Goal: Task Accomplishment & Management: Use online tool/utility

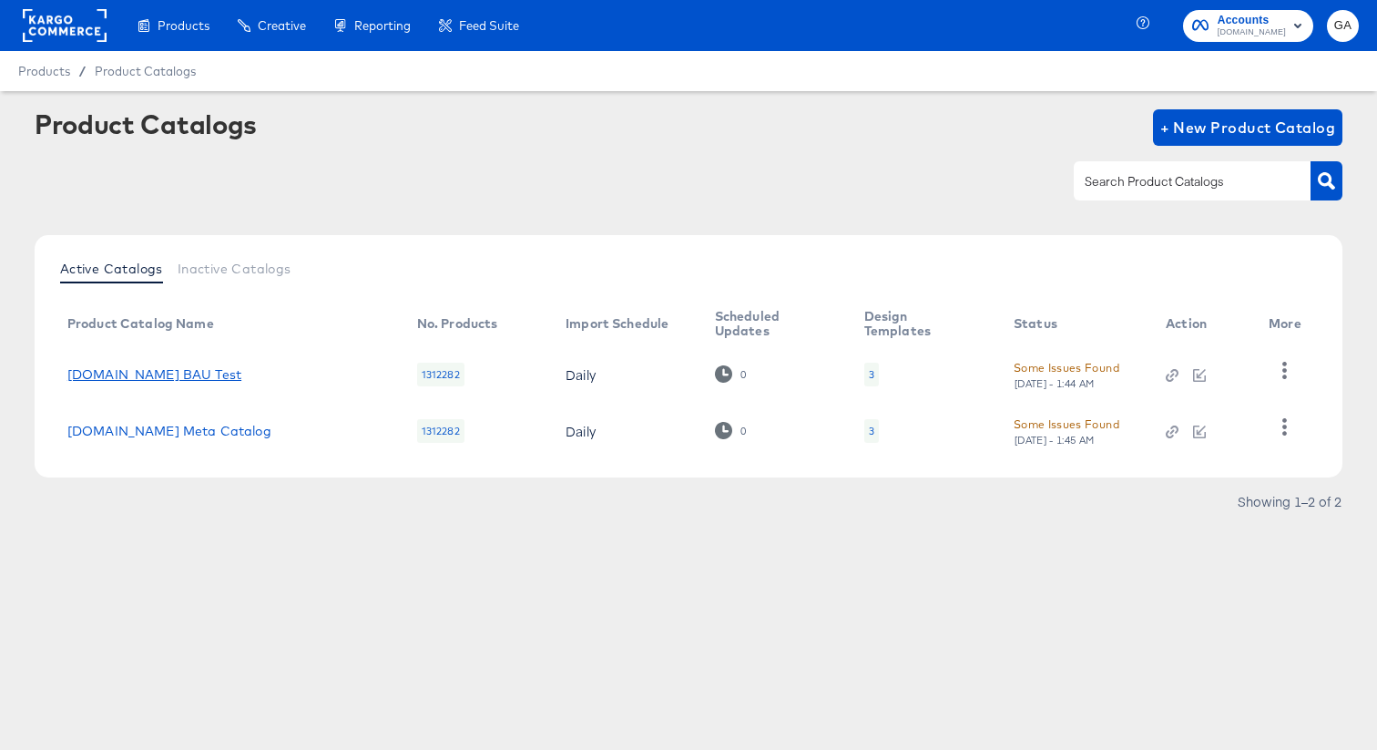
click at [134, 370] on link "[DOMAIN_NAME] BAU Test" at bounding box center [154, 374] width 174 height 15
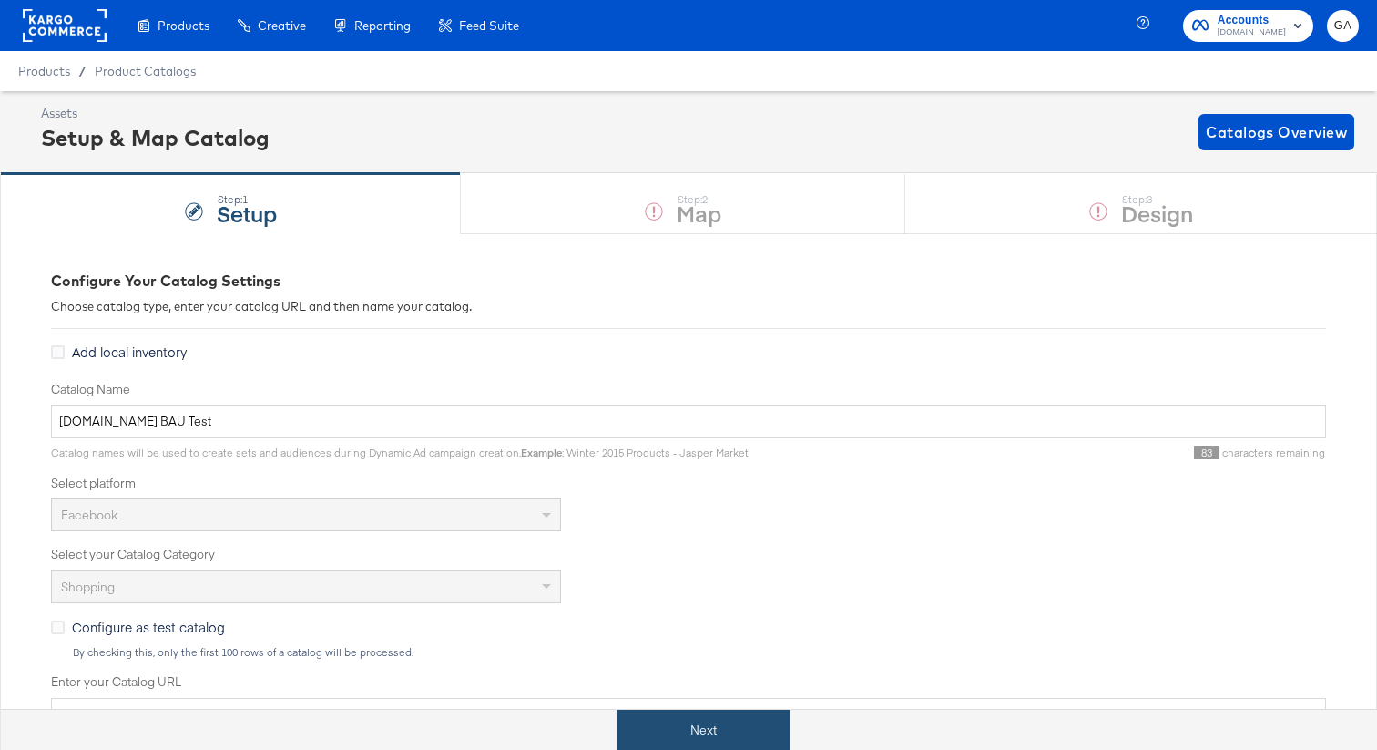
click at [712, 724] on button "Next" at bounding box center [704, 730] width 174 height 41
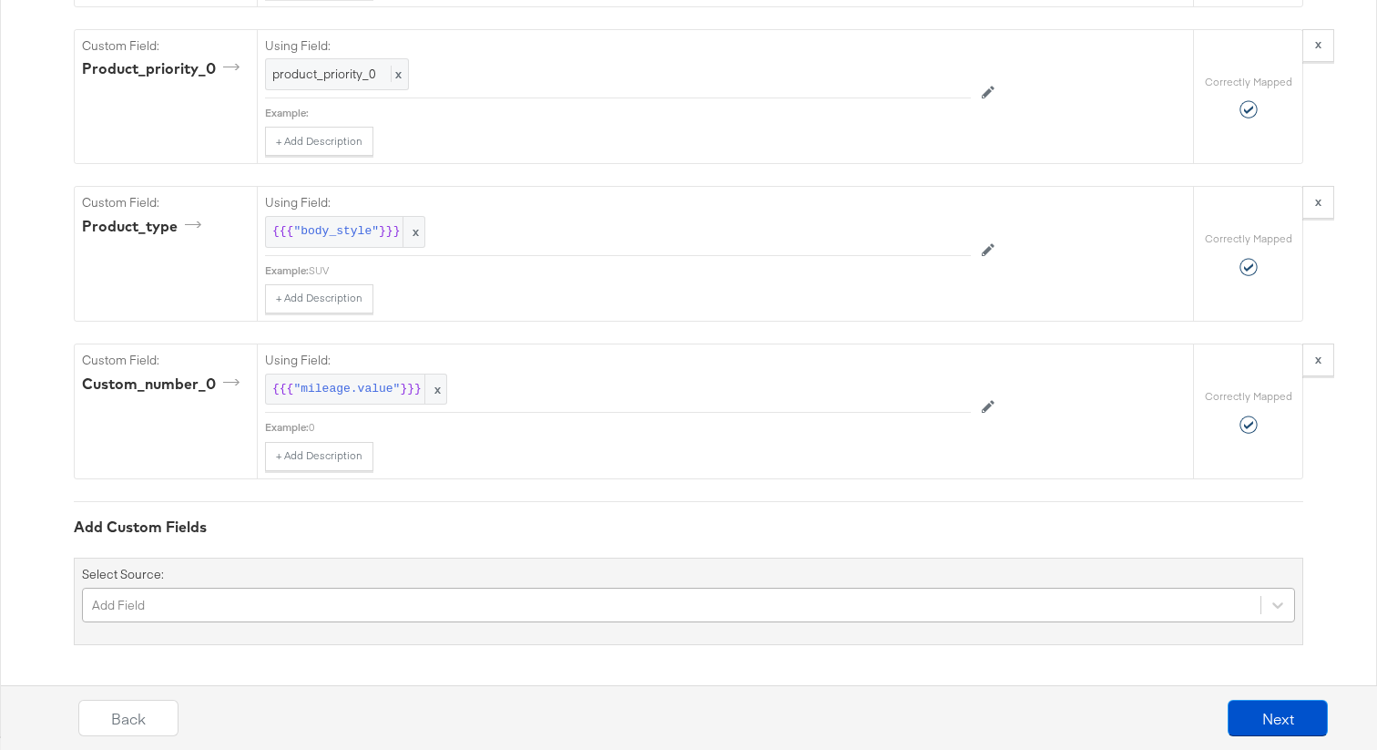
scroll to position [3381, 0]
click at [264, 595] on div "Add Field" at bounding box center [688, 605] width 1213 height 35
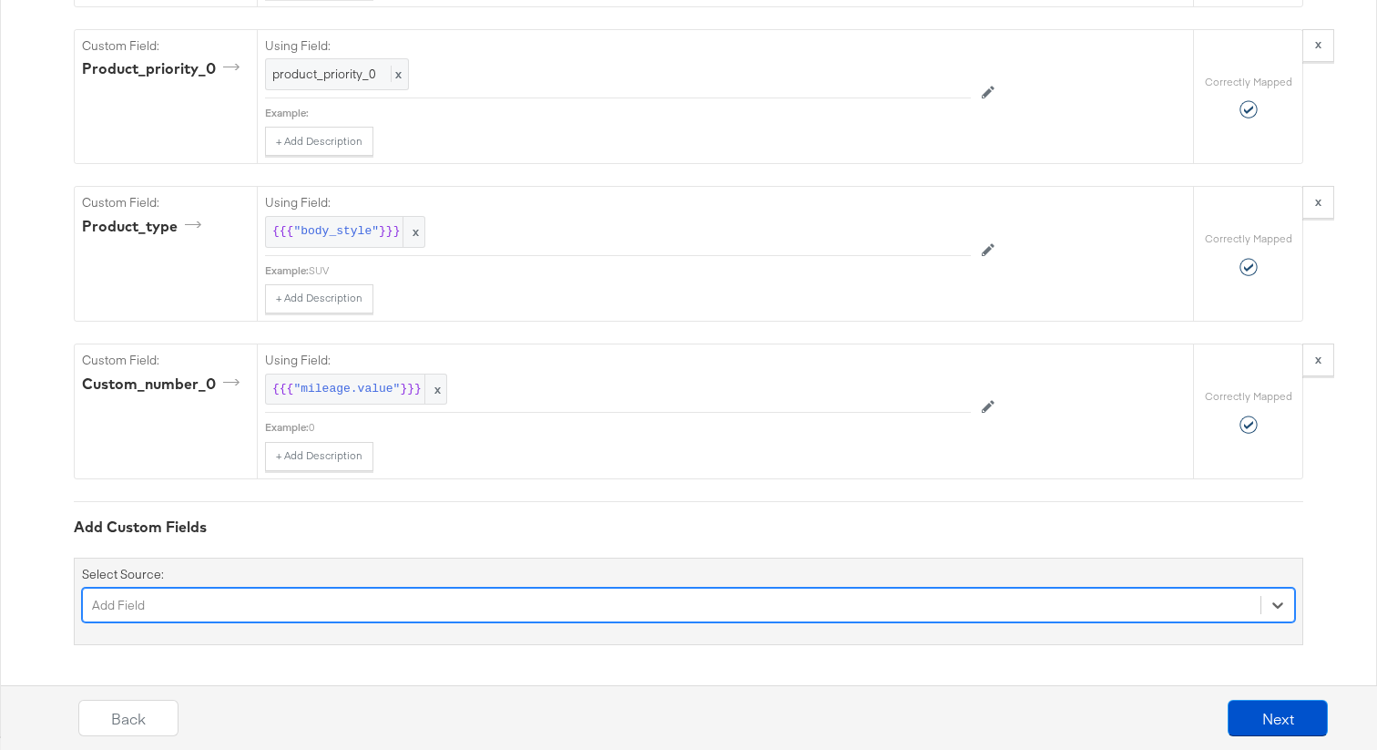
scroll to position [3228, 0]
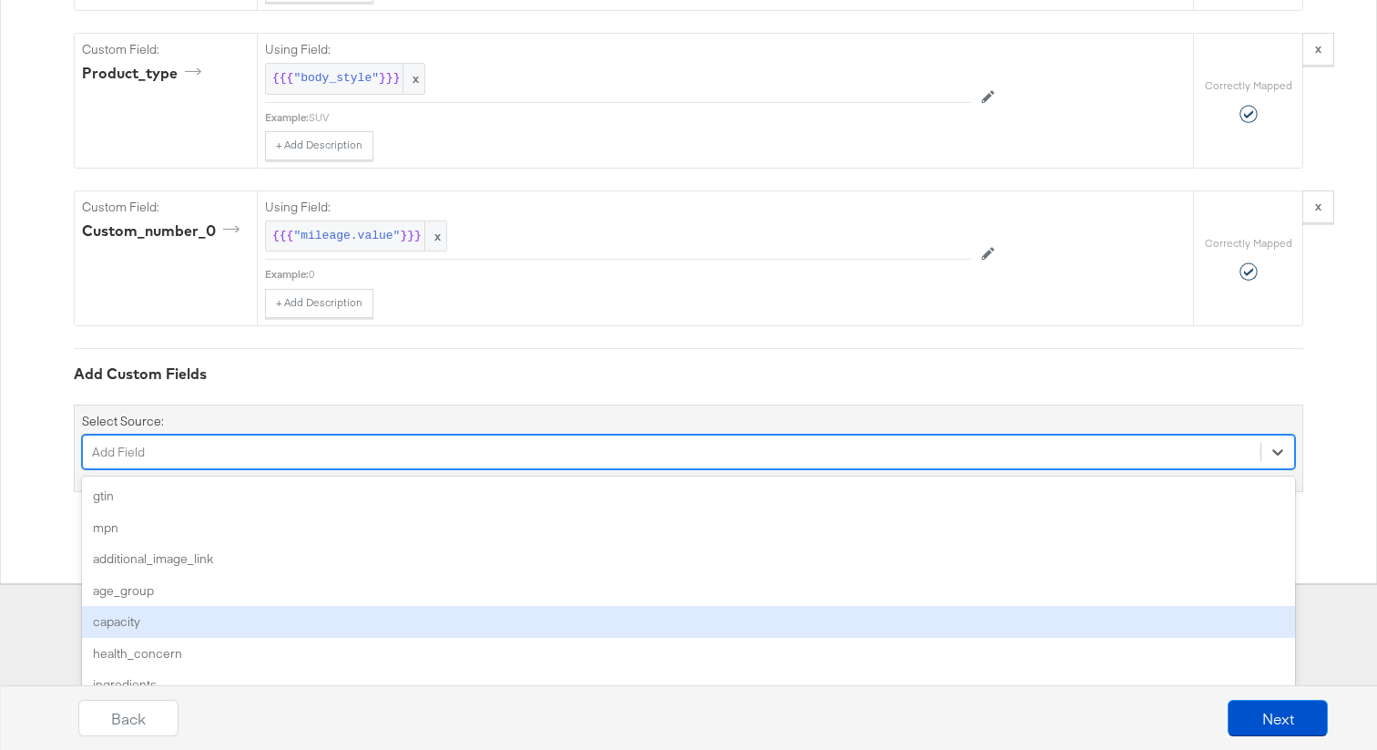
click at [205, 469] on div "option capacity focused, 5 of 160. 160 results available. Use Up and Down to ch…" at bounding box center [688, 452] width 1213 height 35
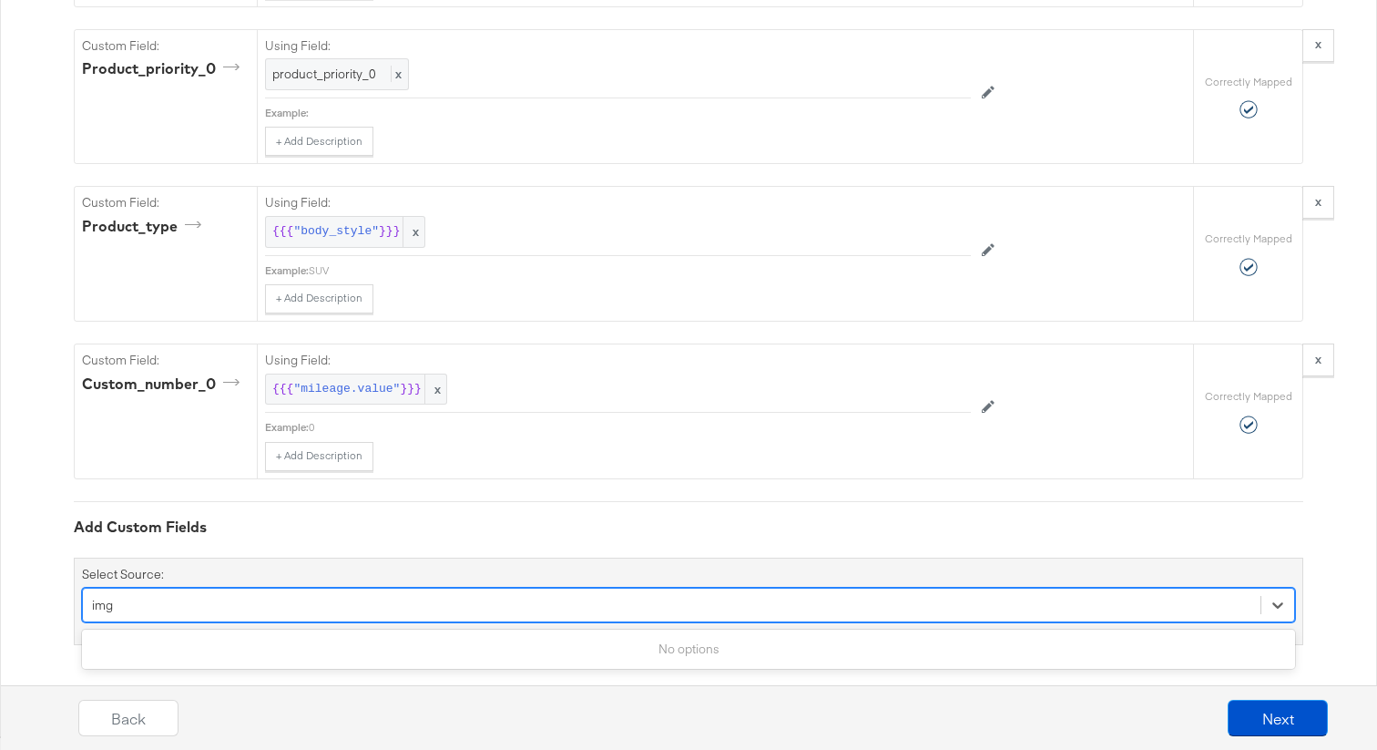
type input "im"
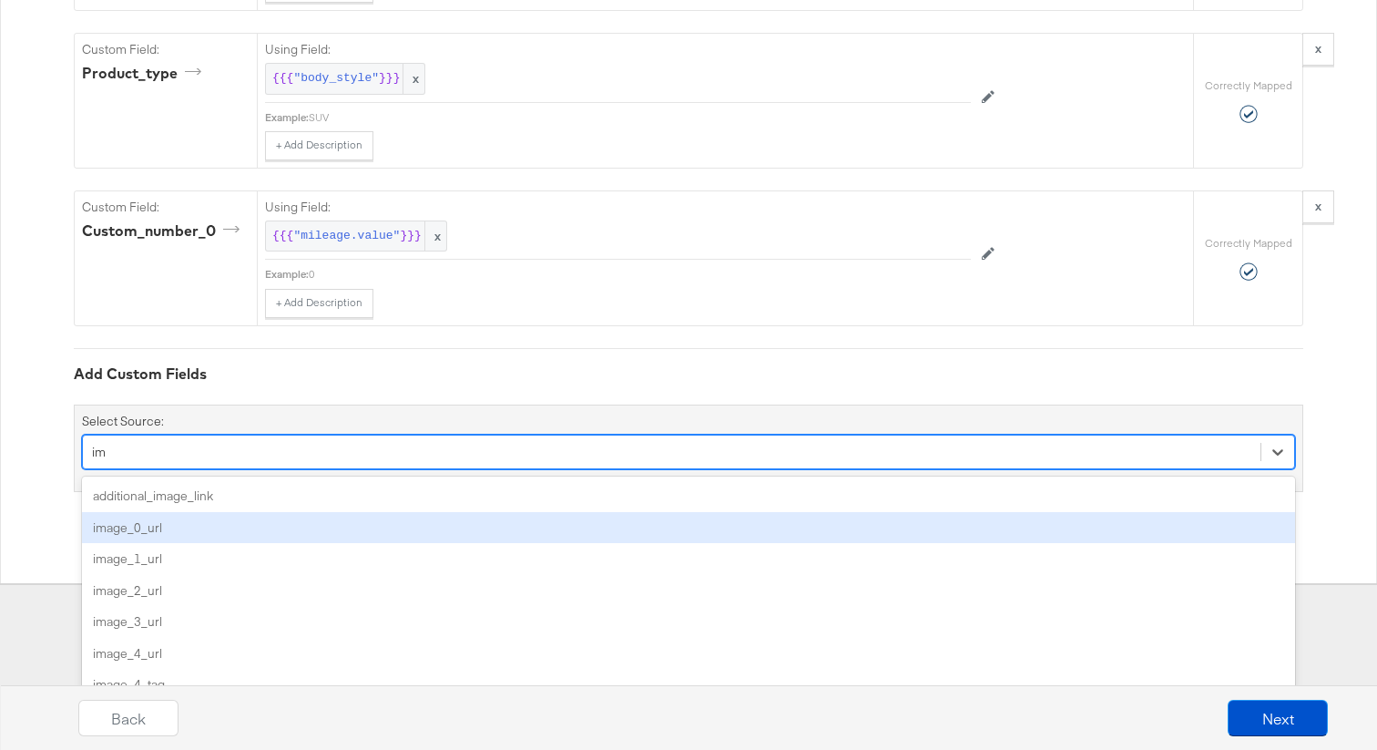
click at [128, 529] on div "image_0_url" at bounding box center [688, 528] width 1213 height 32
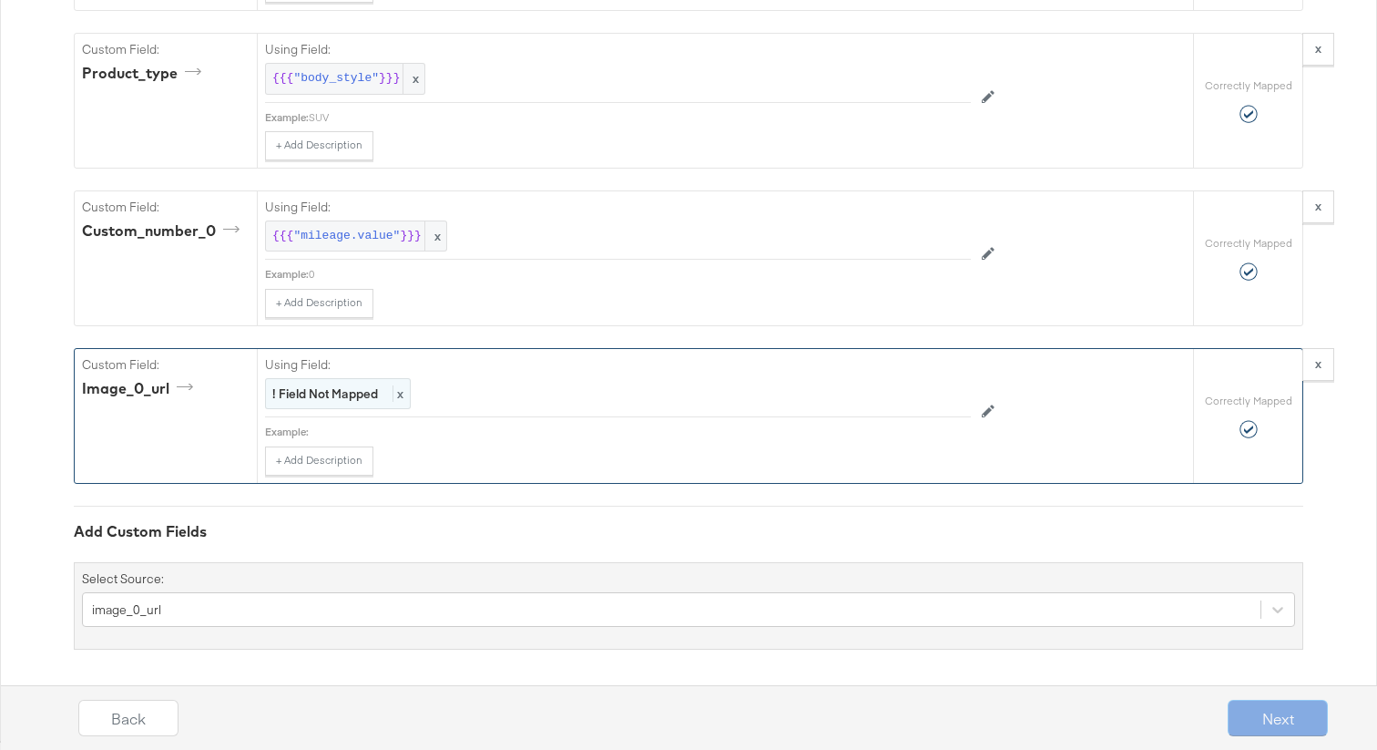
click at [343, 395] on strong "! Field Not Mapped" at bounding box center [325, 393] width 106 height 16
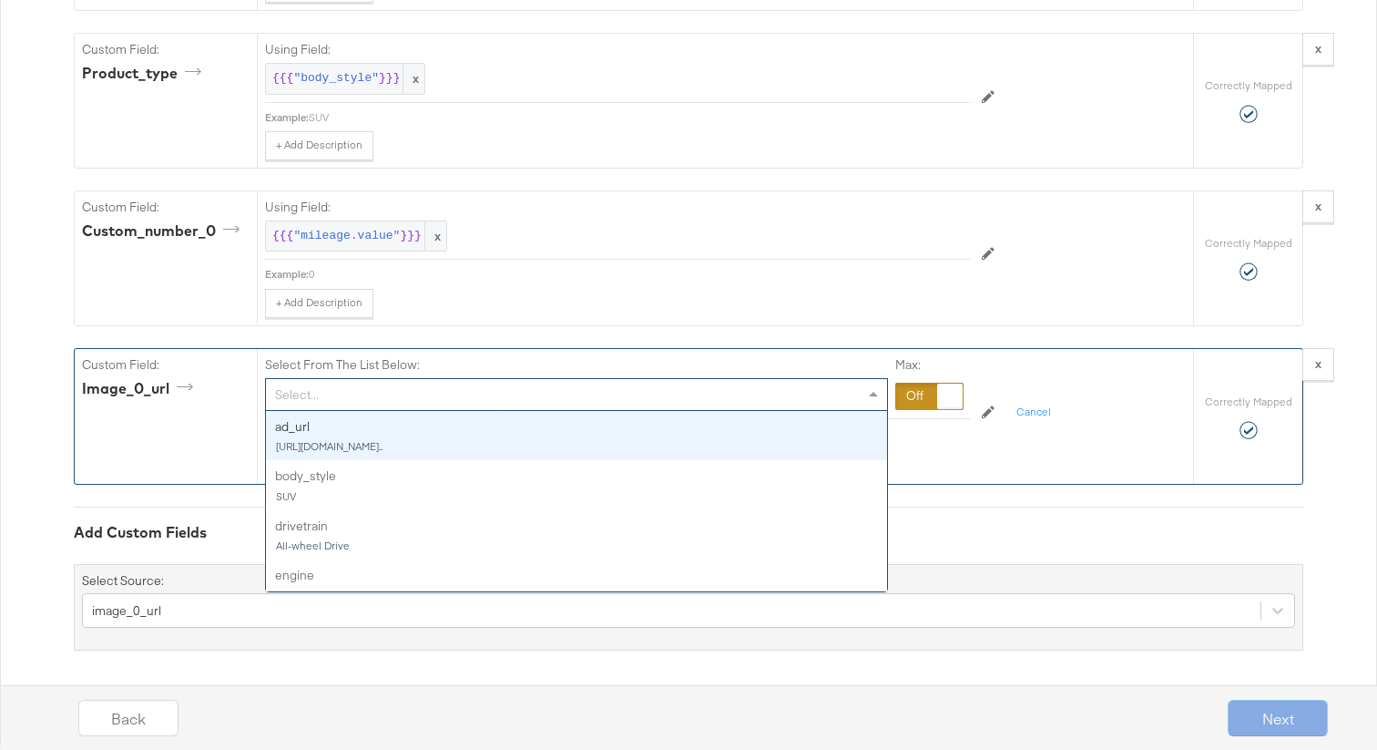
click at [345, 394] on div "Select..." at bounding box center [576, 394] width 621 height 31
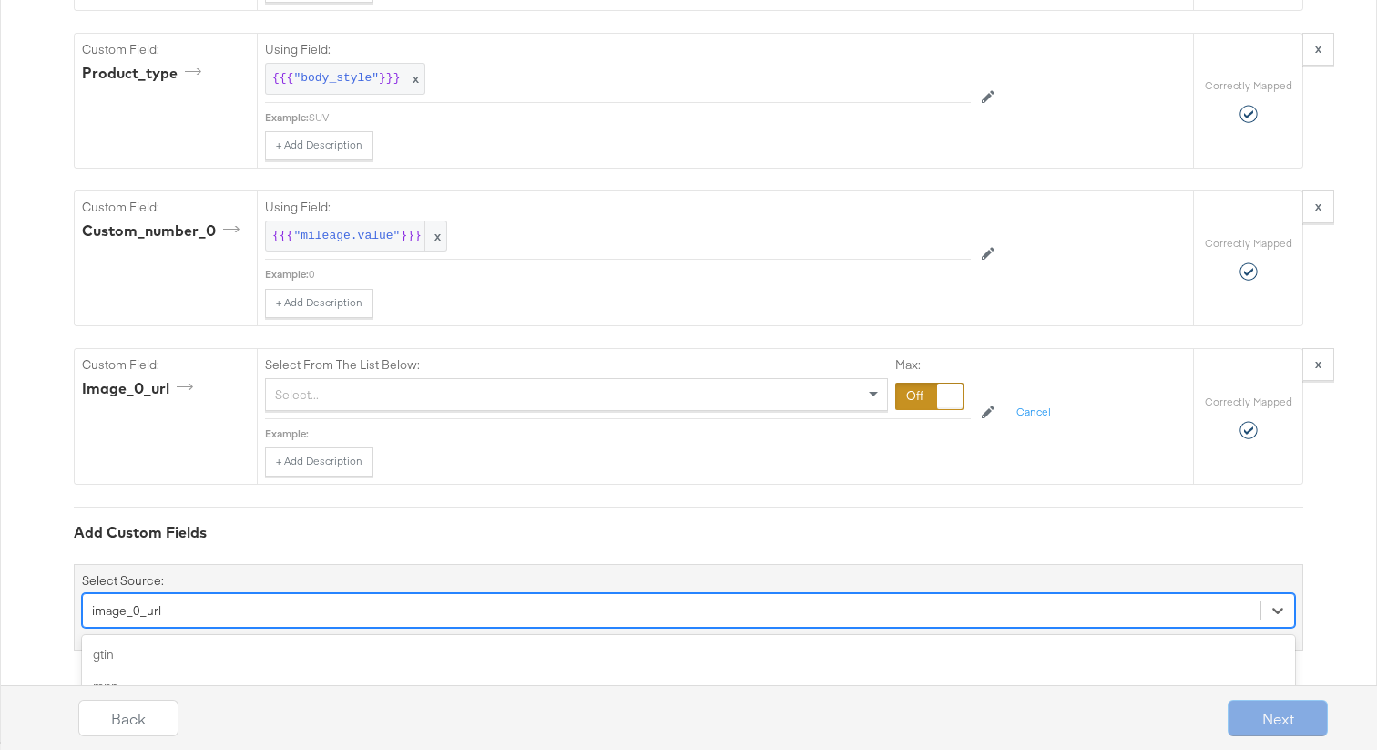
scroll to position [3540, 0]
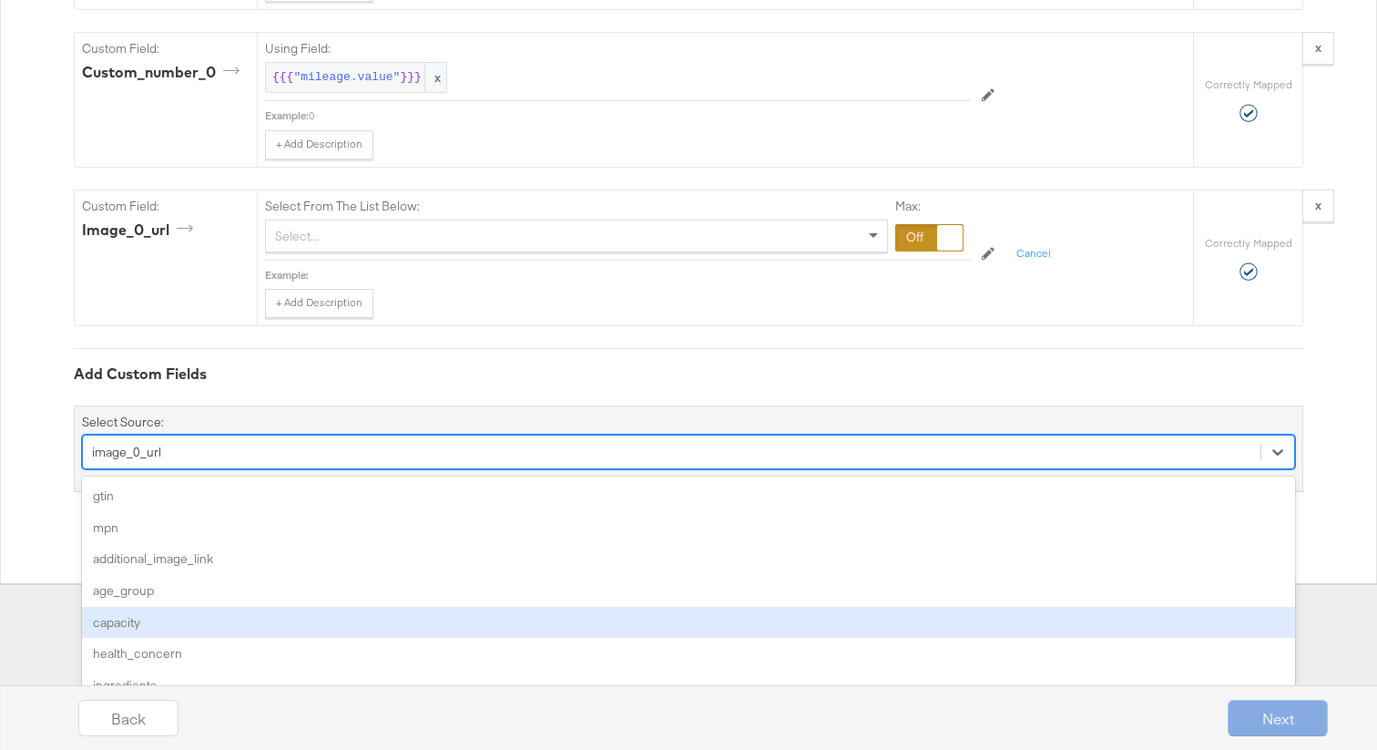
click at [251, 469] on div "option image_0_url, selected. option capacity focused, 5 of 159. 159 results av…" at bounding box center [688, 452] width 1213 height 35
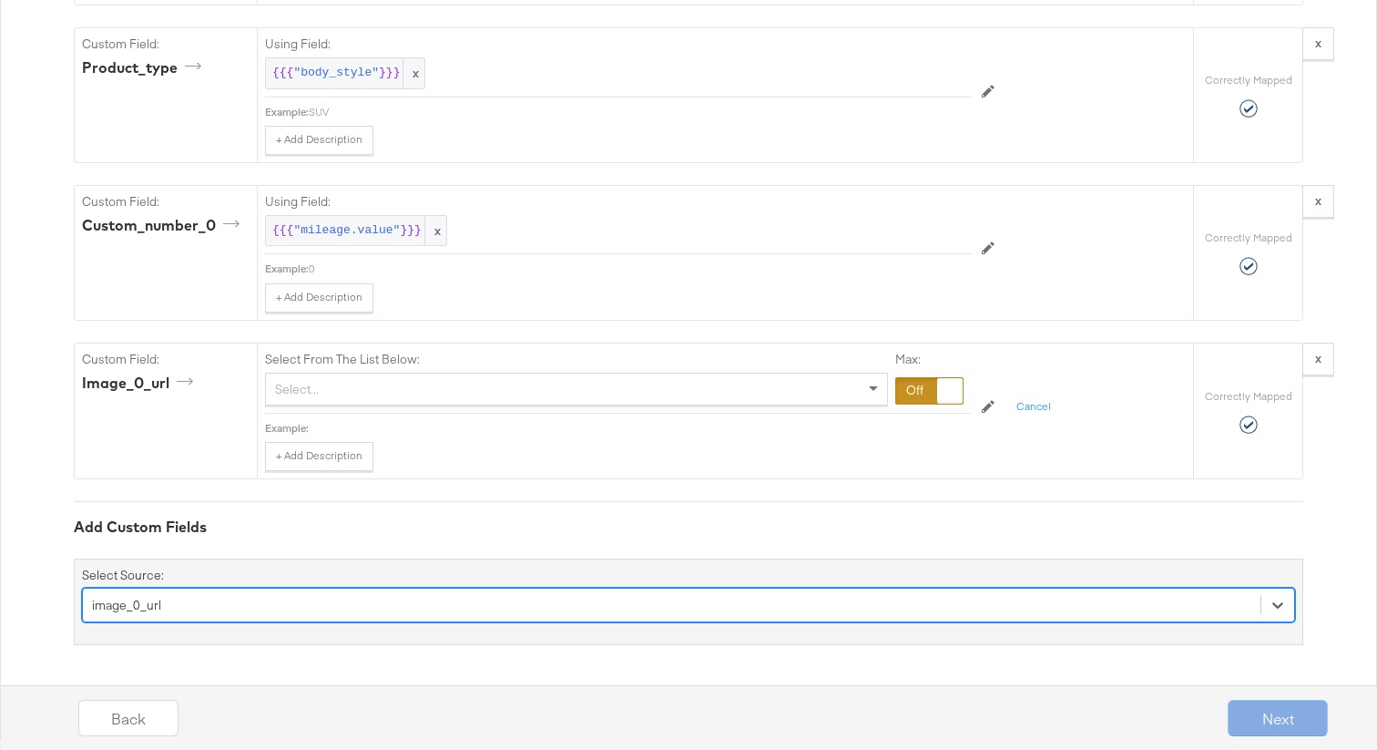
click at [243, 599] on div "option image_0_url, selected. Select is focused ,type to refine list, press Dow…" at bounding box center [688, 605] width 1213 height 35
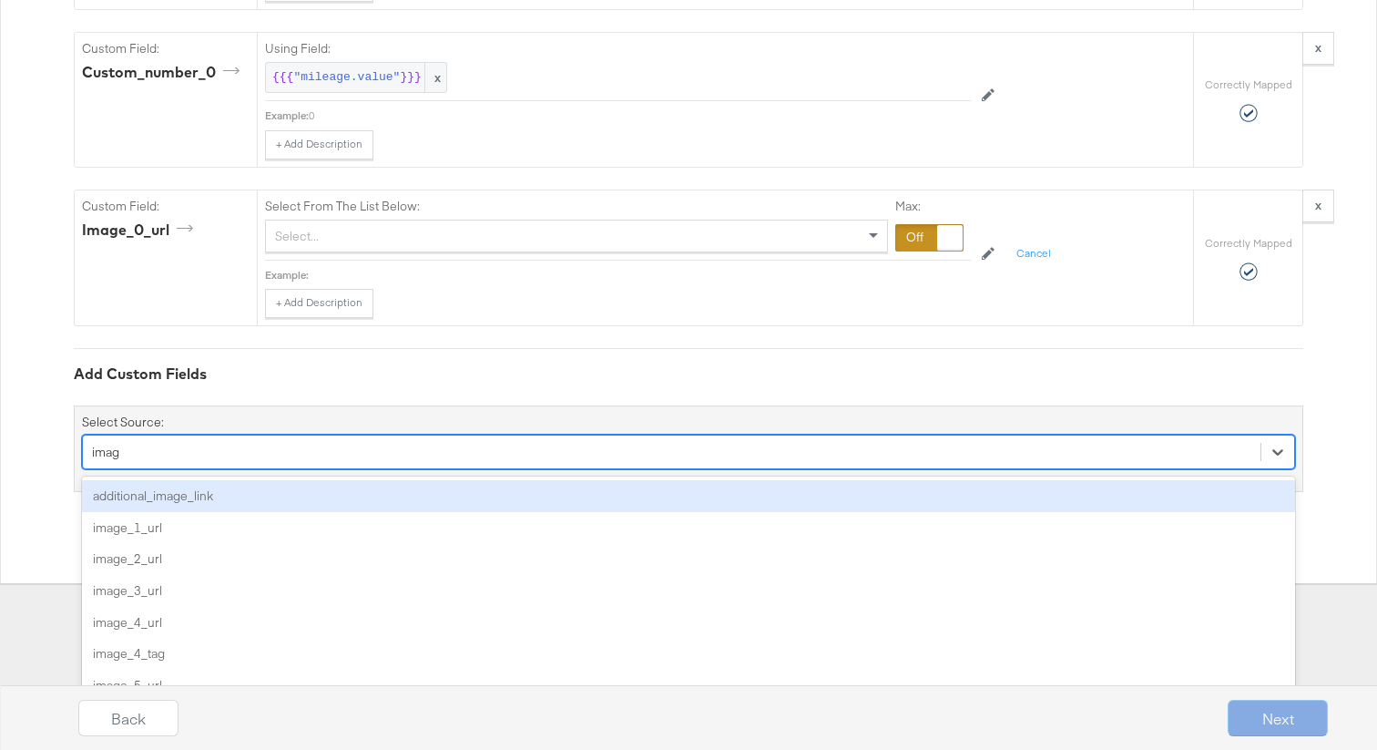
type input "image"
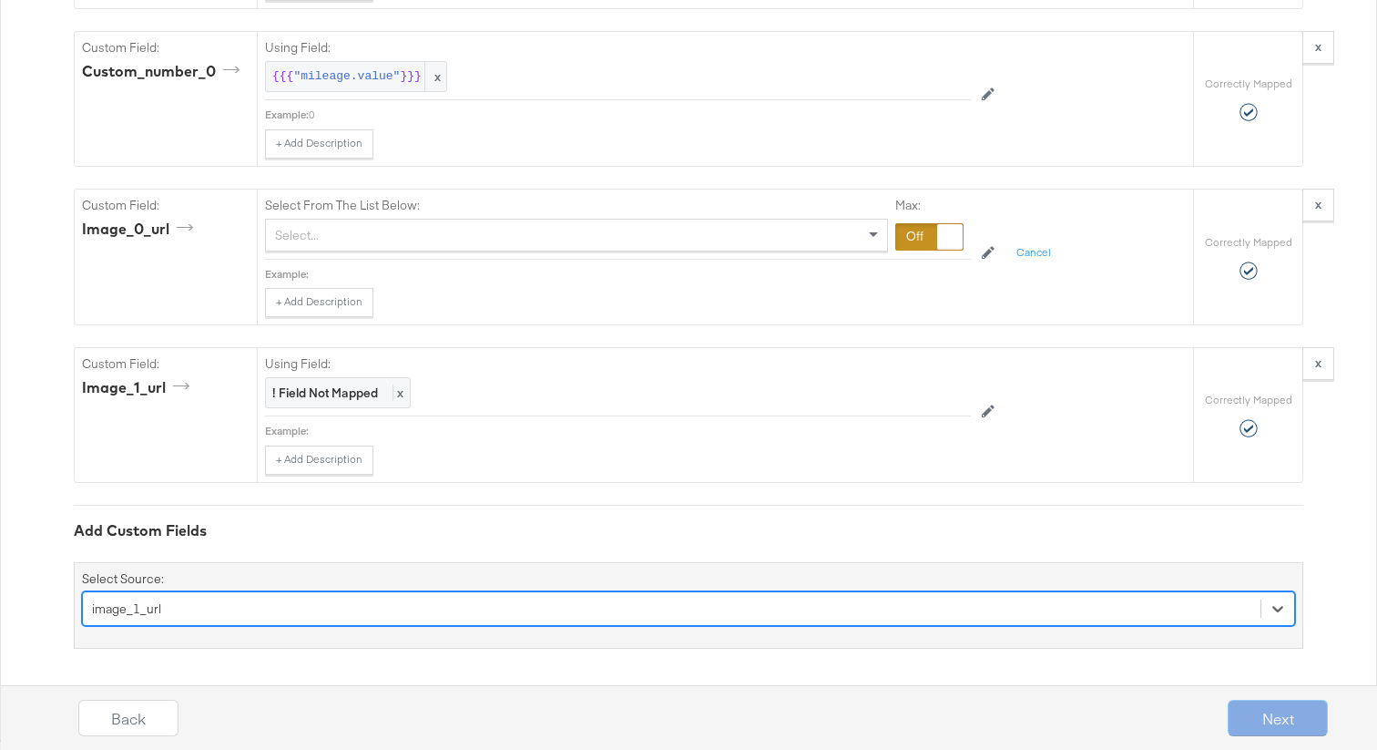
scroll to position [3697, 0]
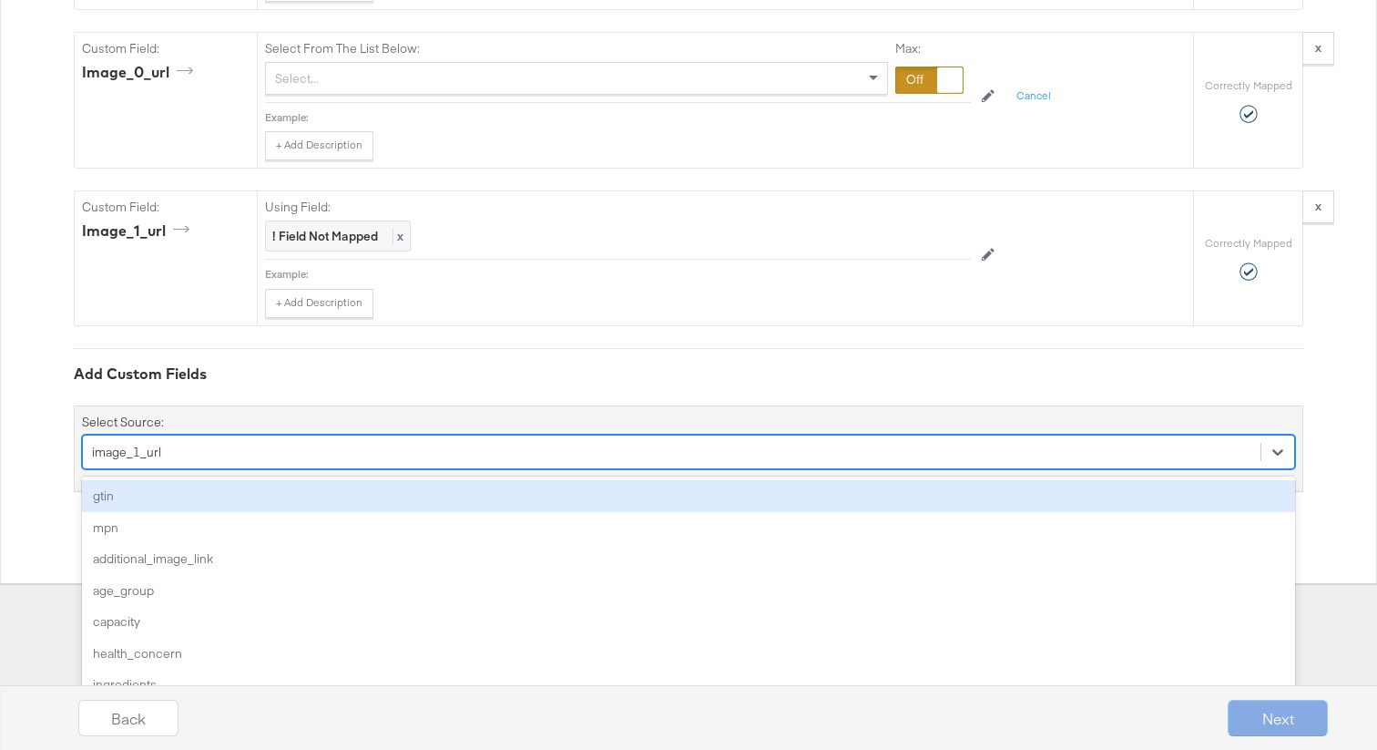
click at [235, 469] on div "option image_1_url, selected. option gtin focused, 1 of 158. 158 results availa…" at bounding box center [688, 452] width 1213 height 35
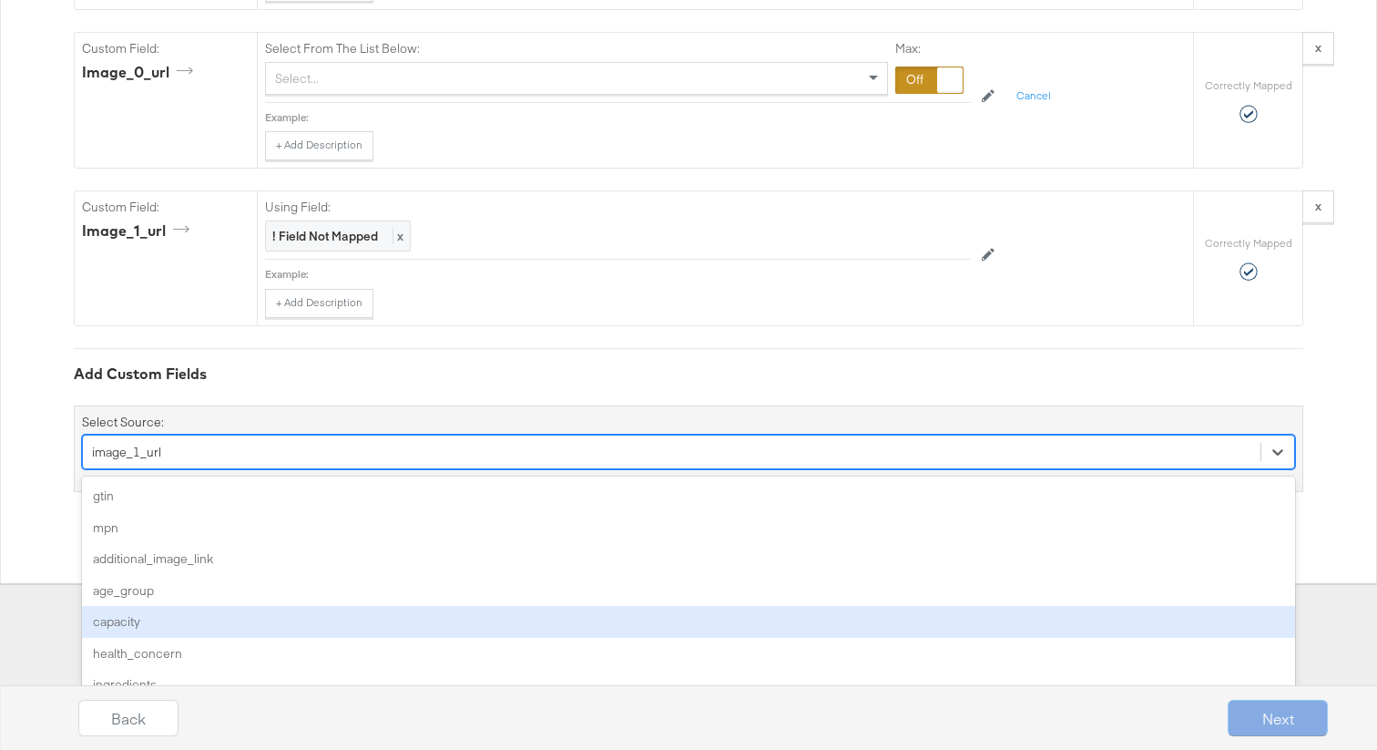
click at [218, 469] on div "option image_1_url, selected. option capacity focused, 5 of 158. 158 results av…" at bounding box center [688, 452] width 1213 height 35
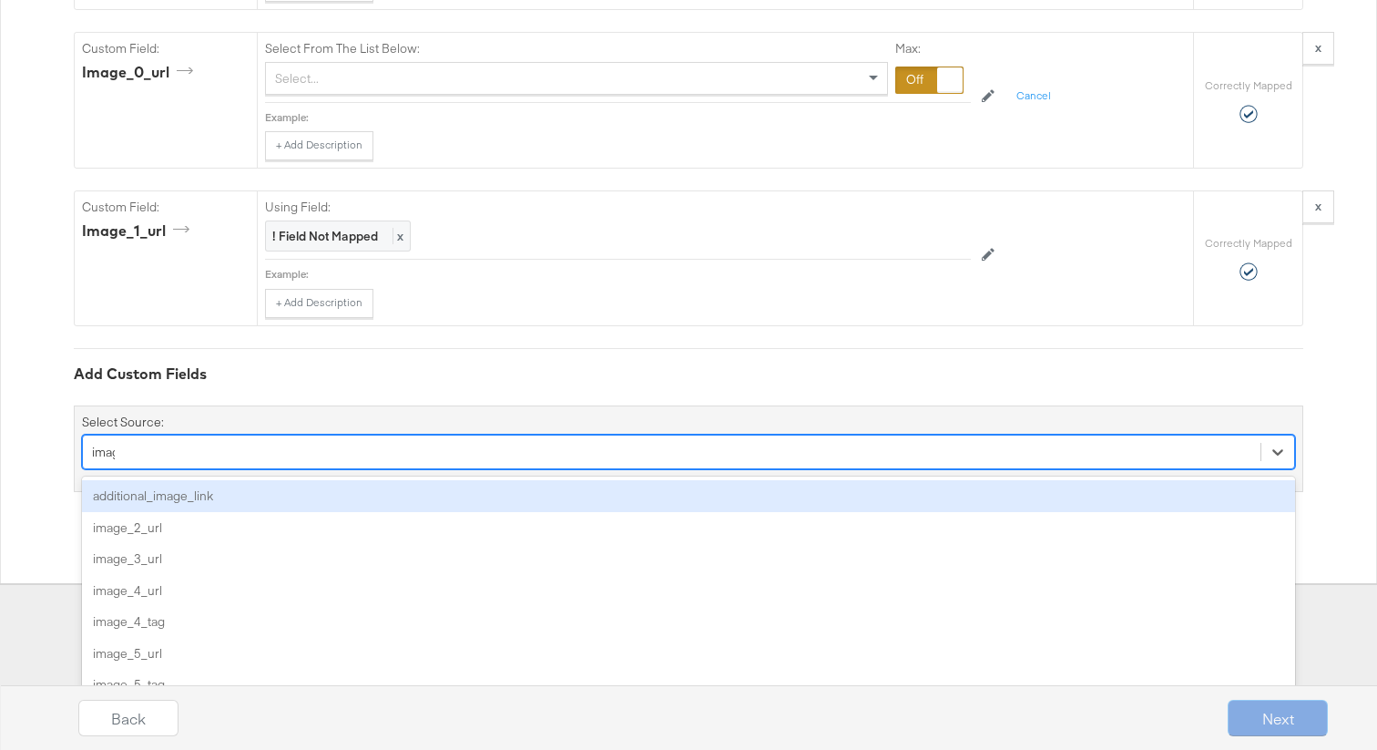
type input "image"
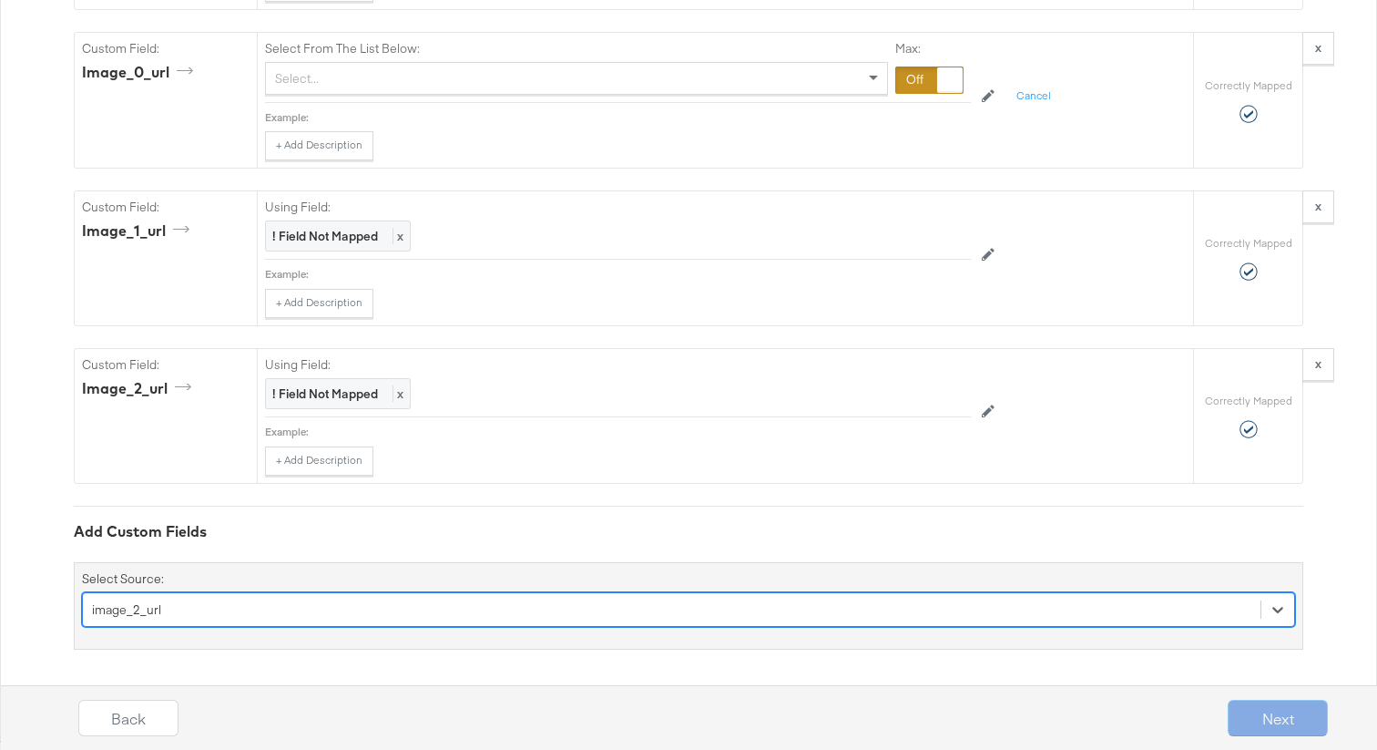
scroll to position [3854, 0]
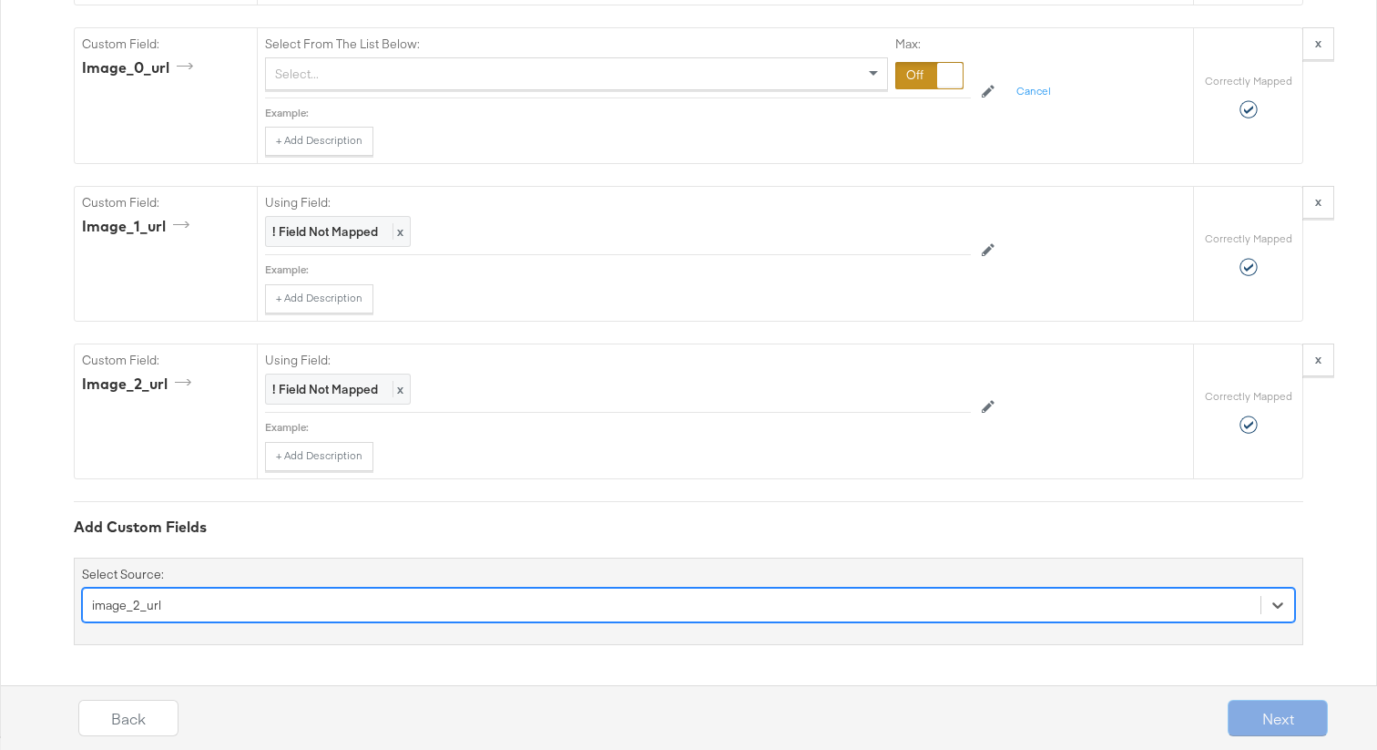
click at [184, 604] on div "option image_2_url, selected. Select is focused ,type to refine list, press Dow…" at bounding box center [688, 605] width 1213 height 35
type input "ima"
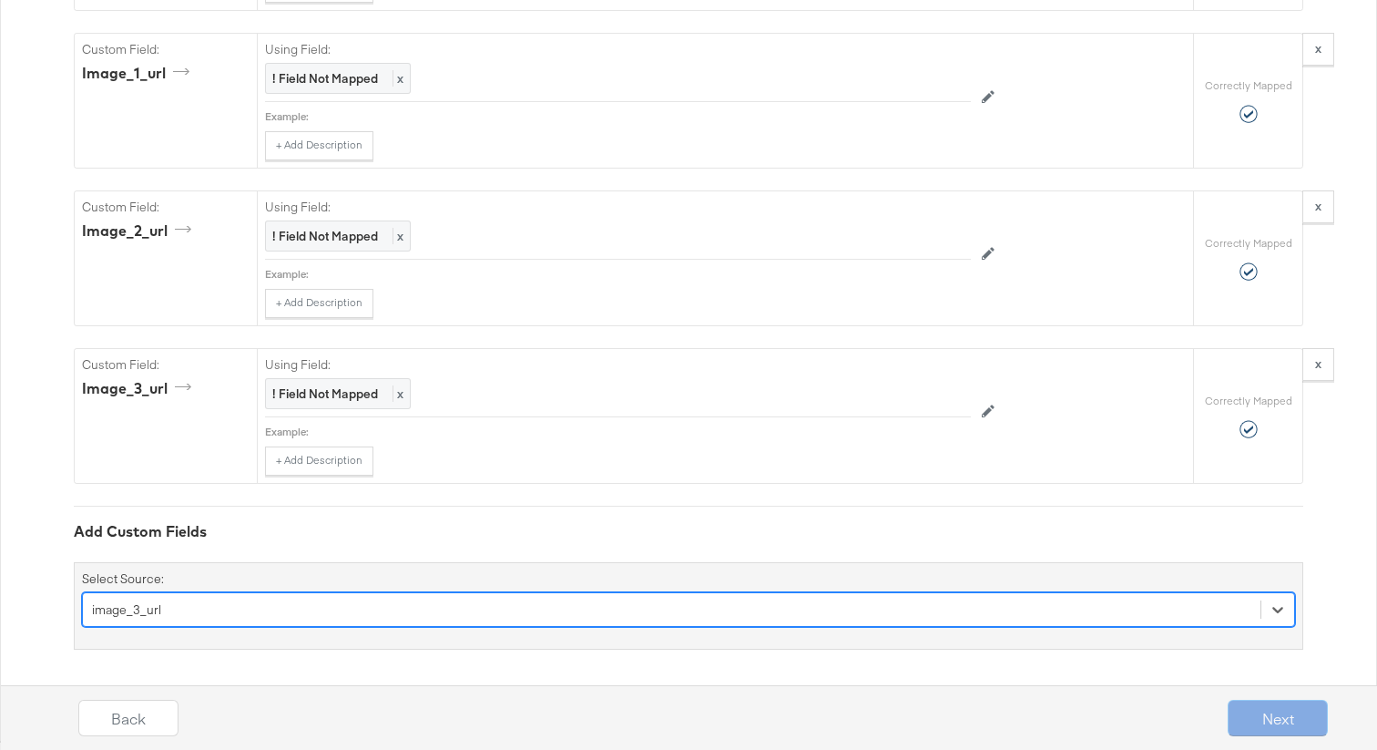
scroll to position [4012, 0]
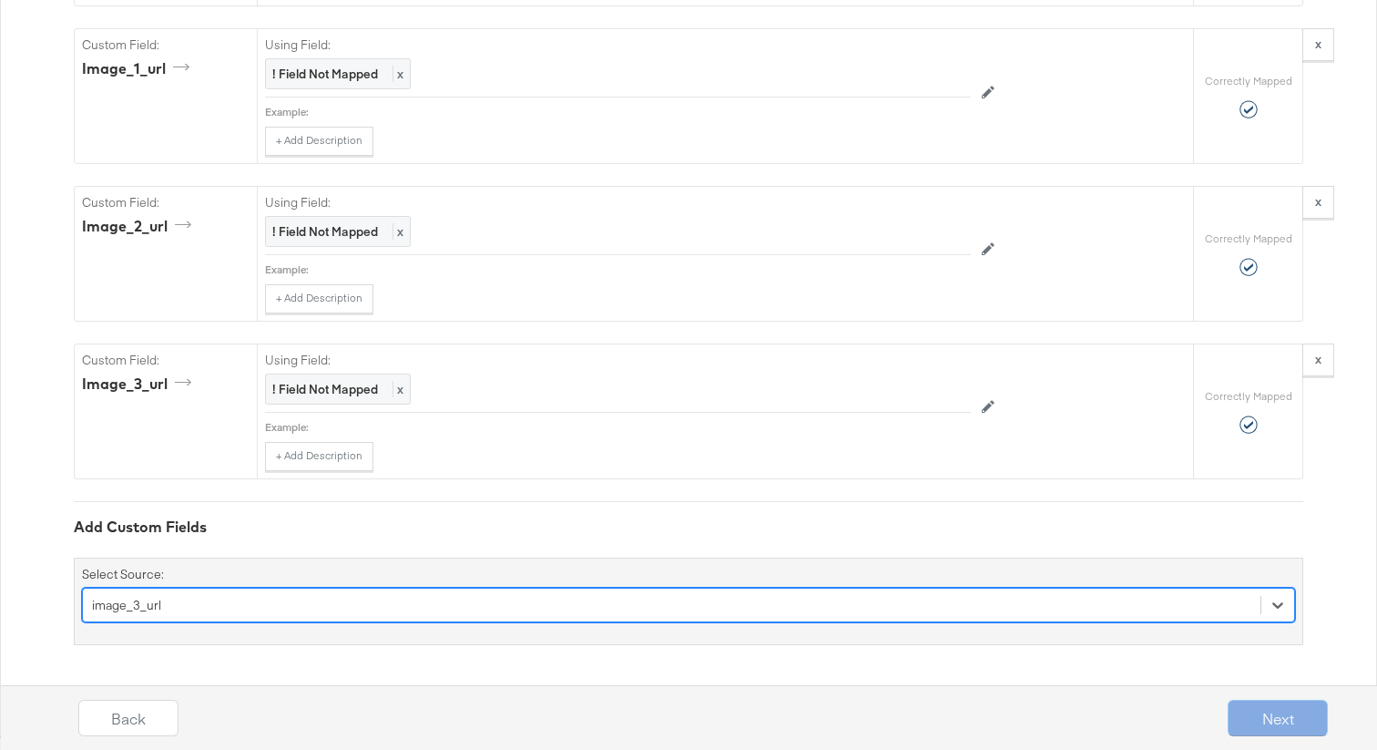
click at [169, 602] on div "option image_3_url, selected. Select is focused ,type to refine list, press Dow…" at bounding box center [688, 605] width 1213 height 35
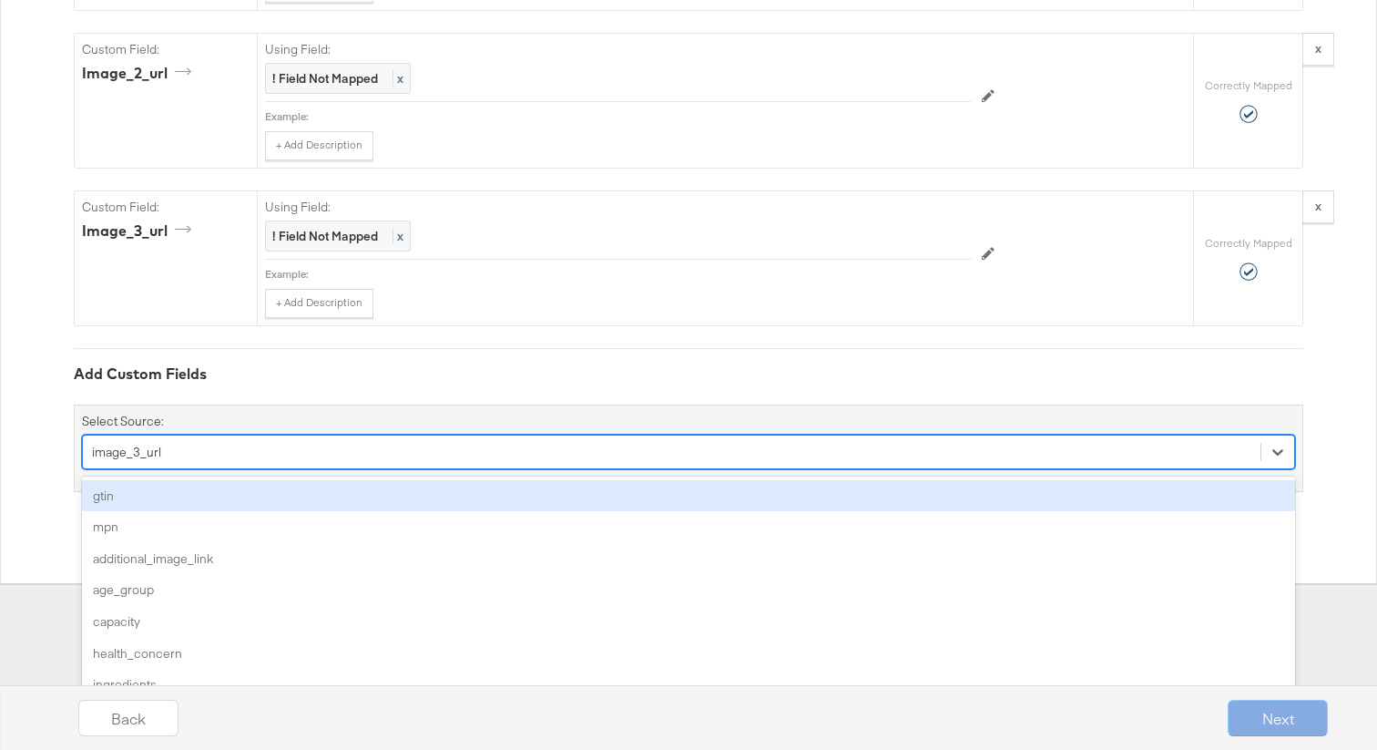
scroll to position [3859, 0]
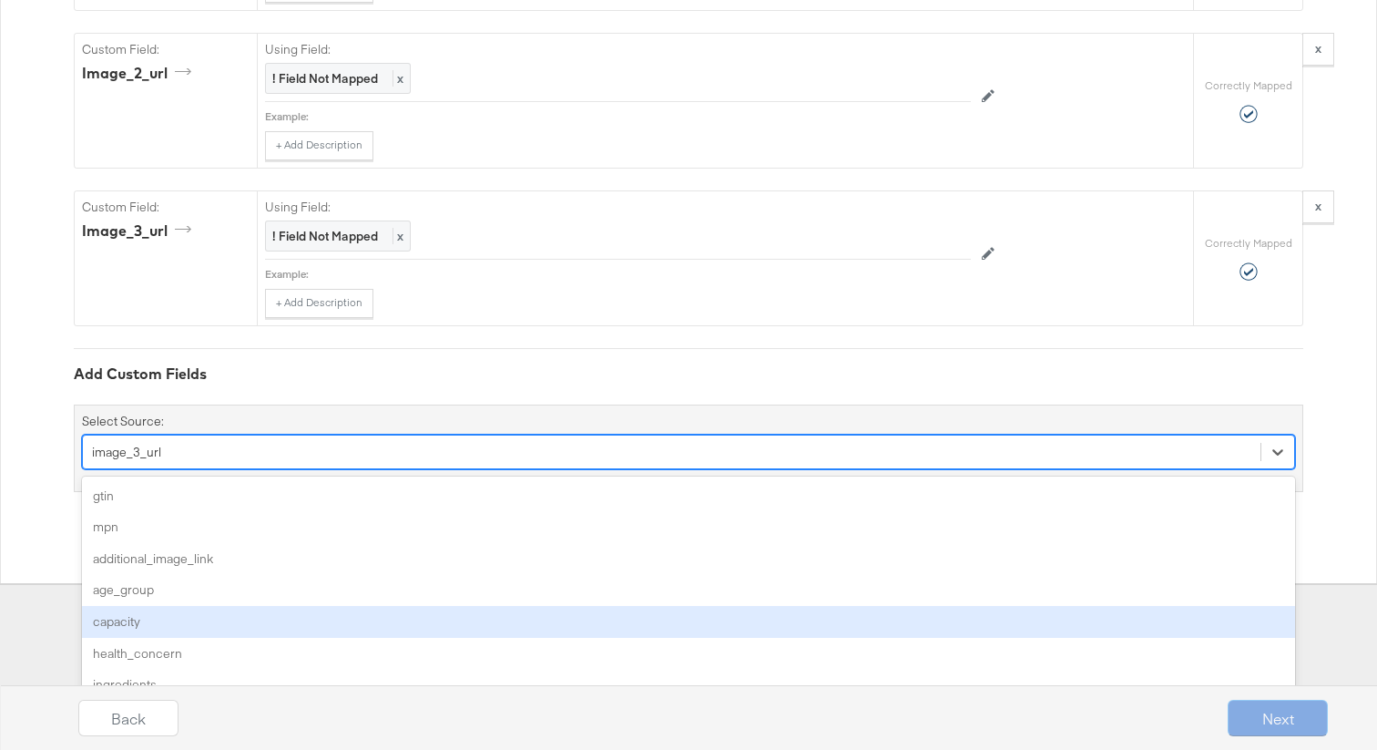
click at [162, 469] on div "option image_3_url, selected. option capacity focused, 5 of 156. 156 results av…" at bounding box center [688, 452] width 1213 height 35
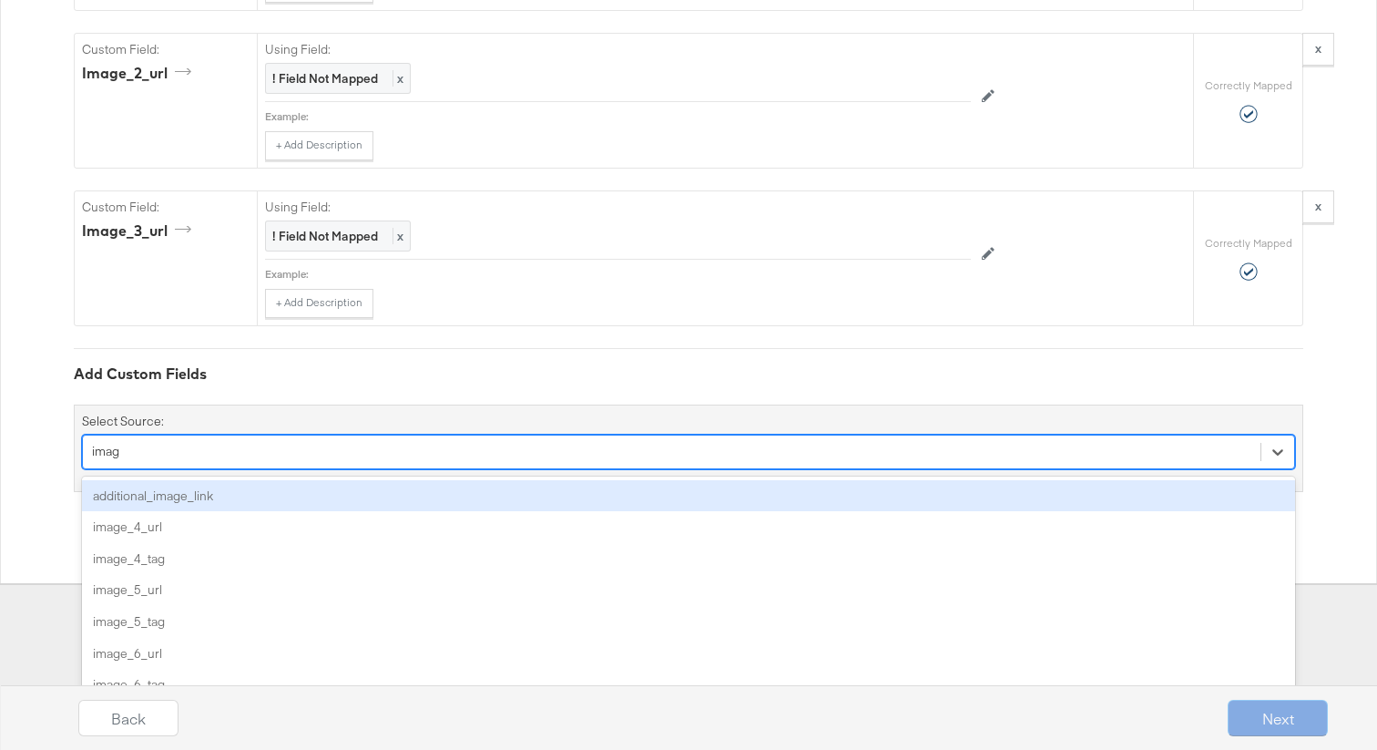
type input "image"
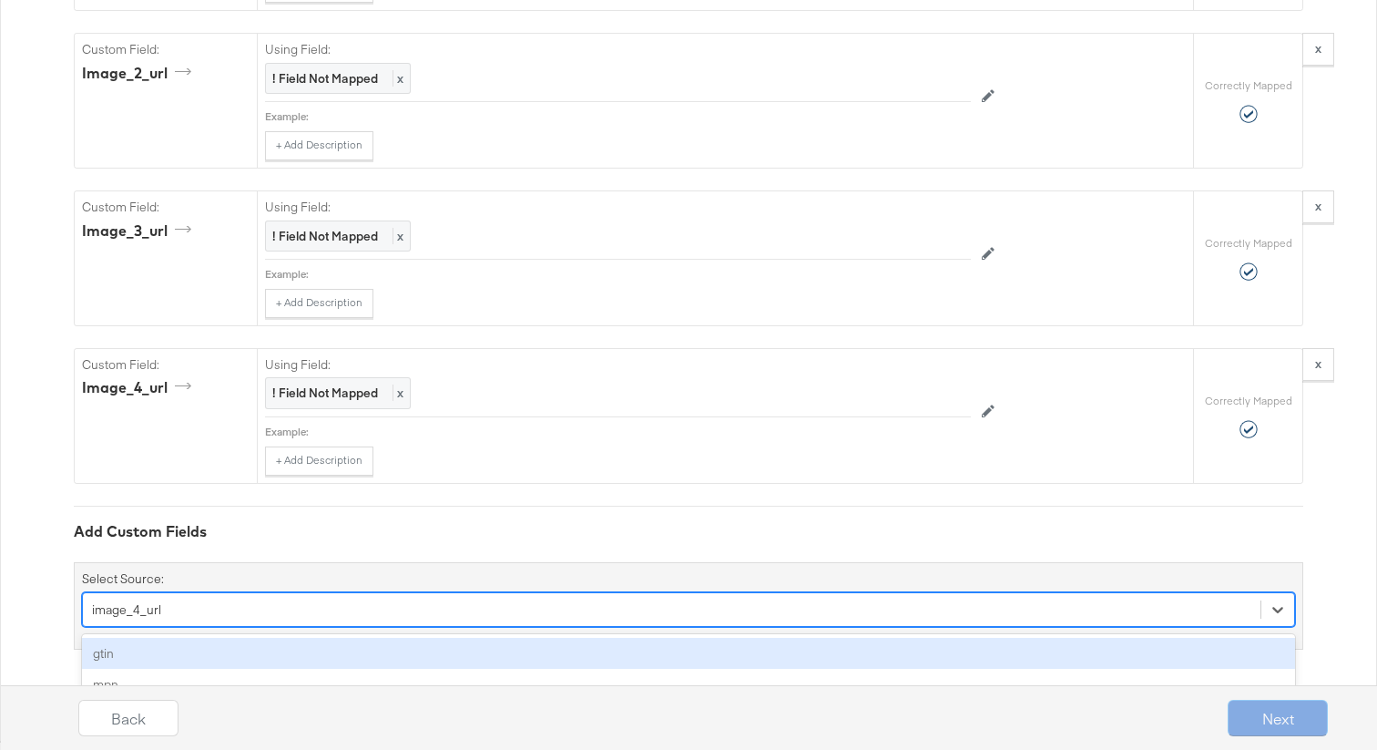
scroll to position [4170, 0]
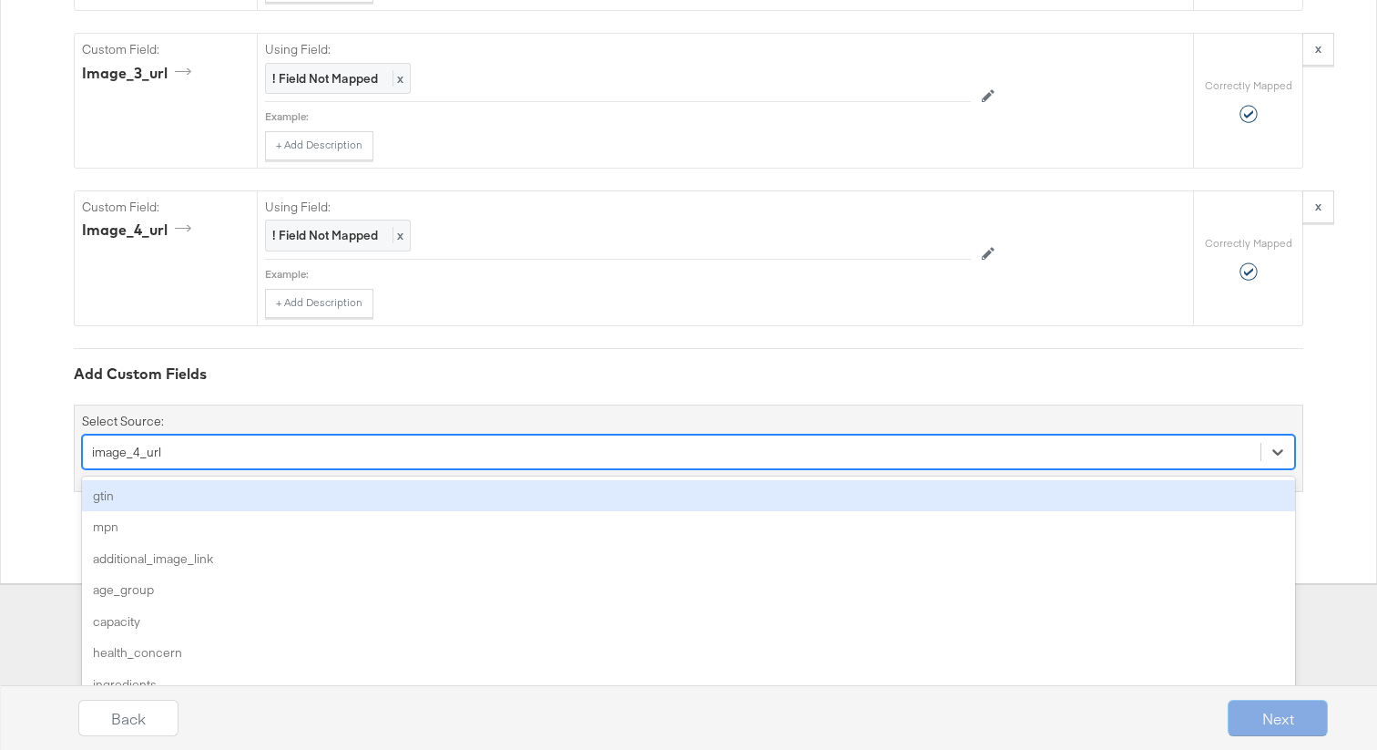
click at [174, 469] on div "option image_4_url, selected. option gtin focused, 1 of 155. 155 results availa…" at bounding box center [688, 452] width 1213 height 35
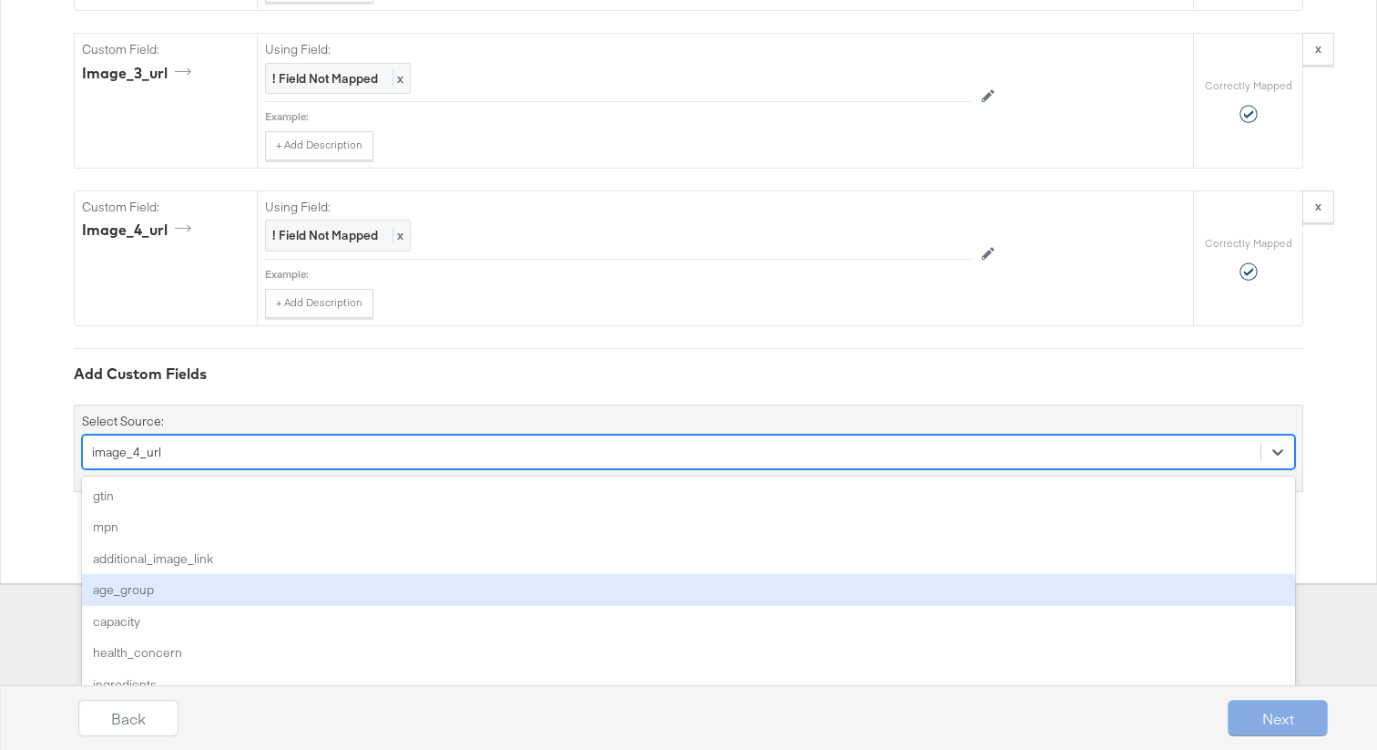
click at [158, 469] on div "option image_4_url, selected. option age_group focused, 4 of 155. 155 results a…" at bounding box center [688, 452] width 1213 height 35
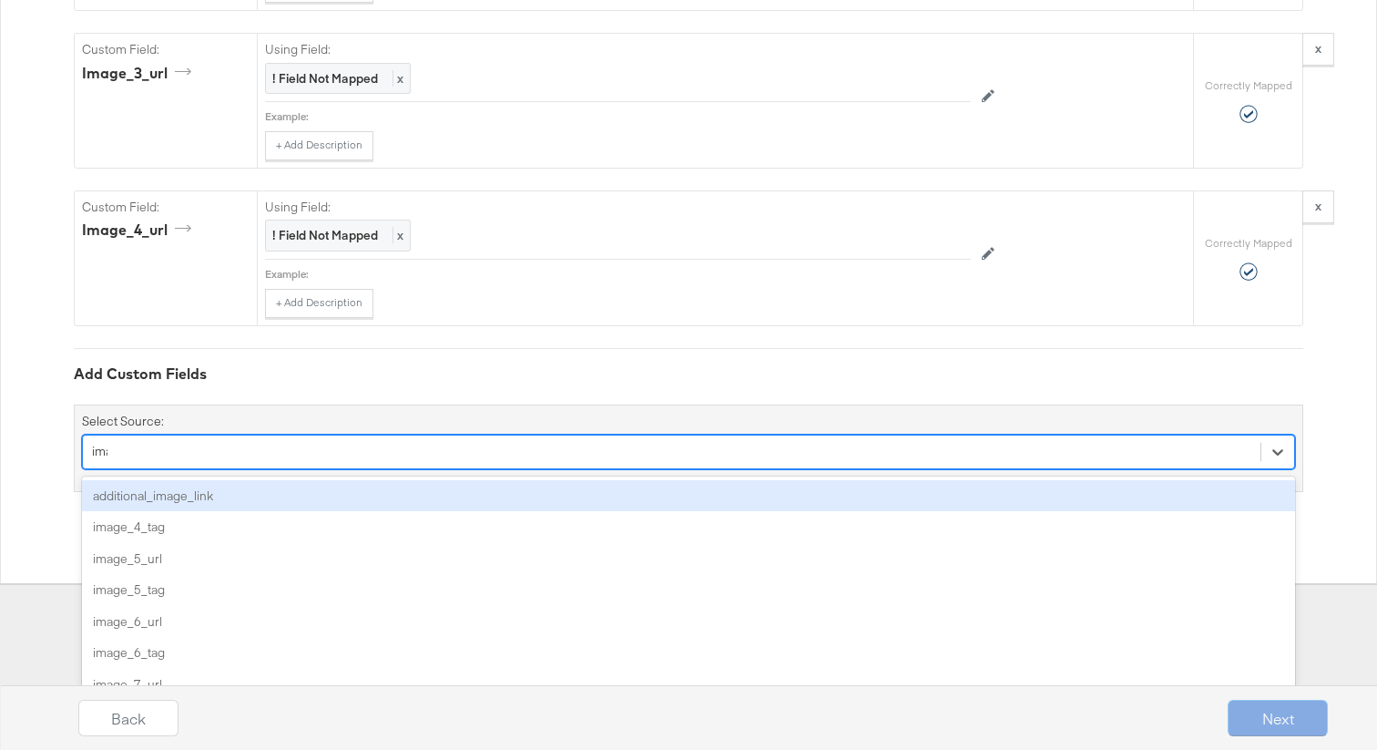
type input "image"
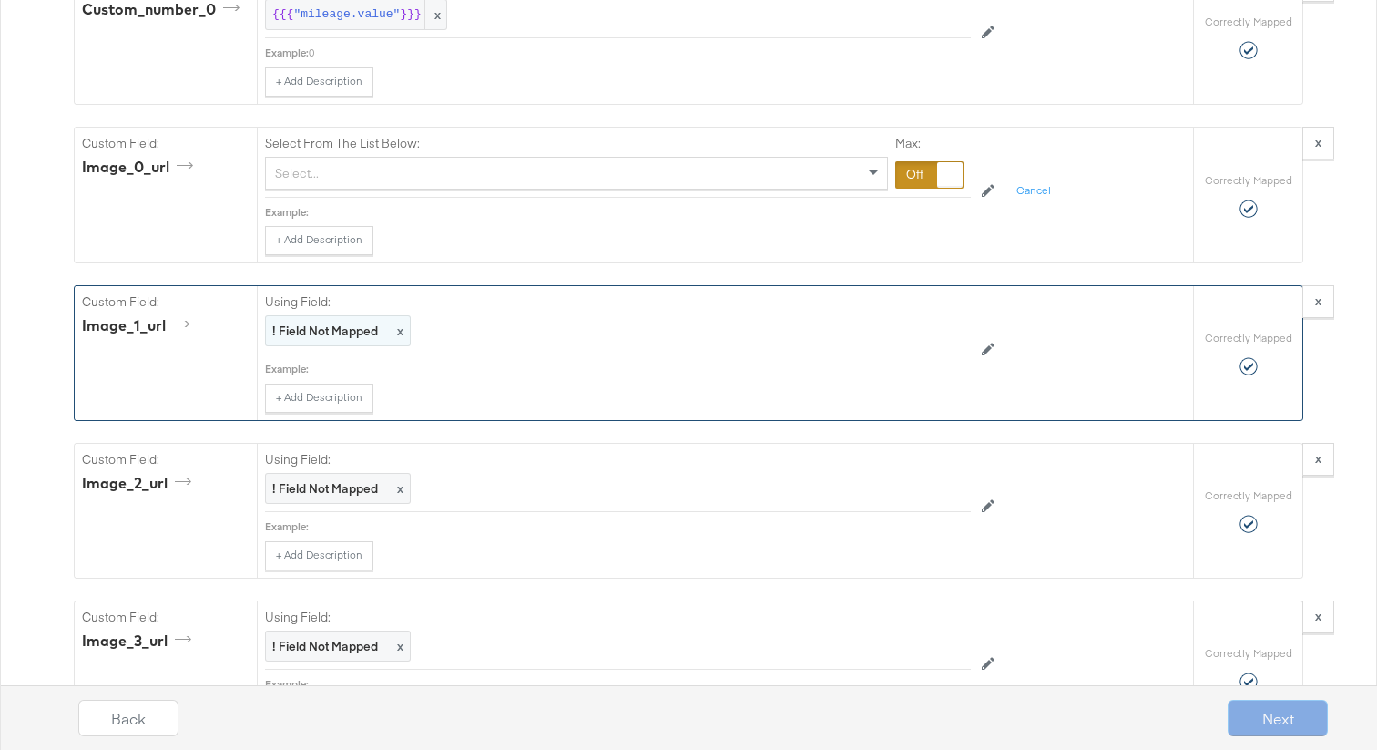
scroll to position [3578, 0]
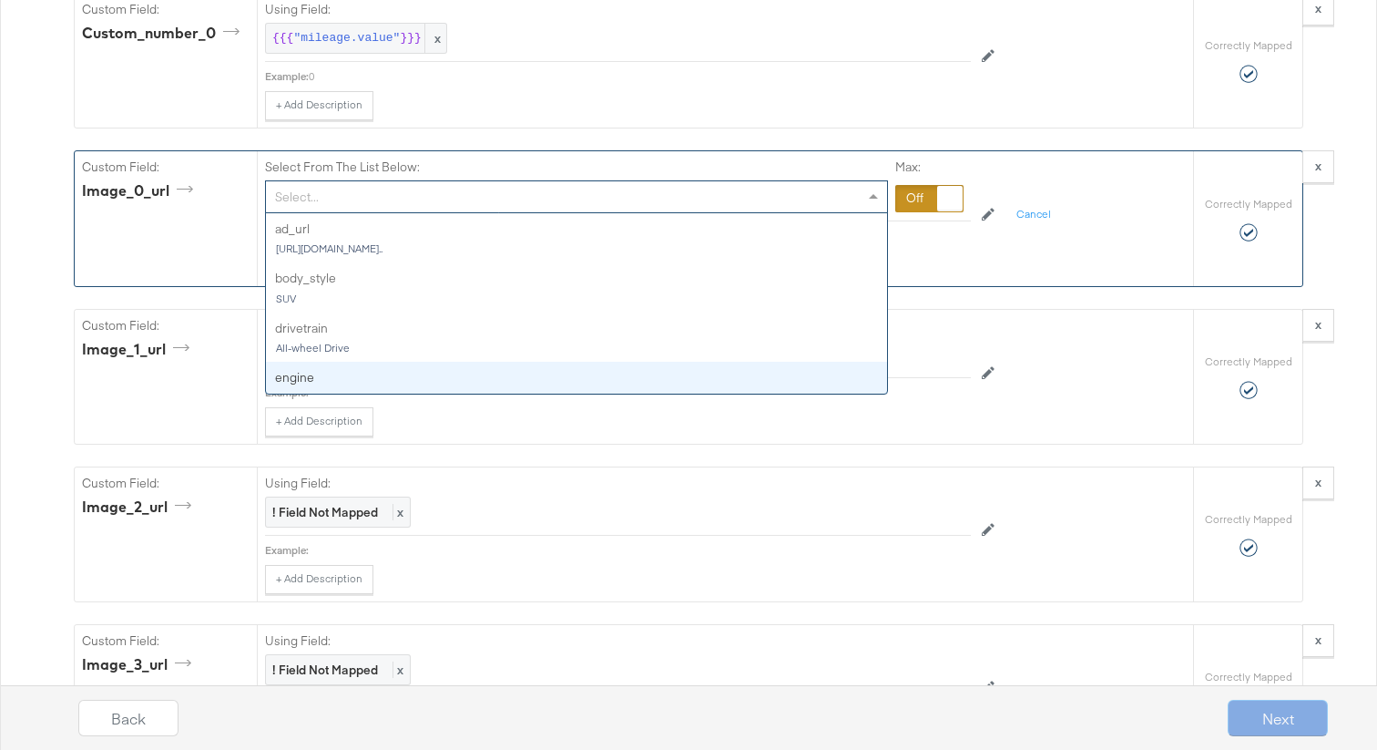
click at [336, 199] on div "Select..." at bounding box center [576, 196] width 621 height 31
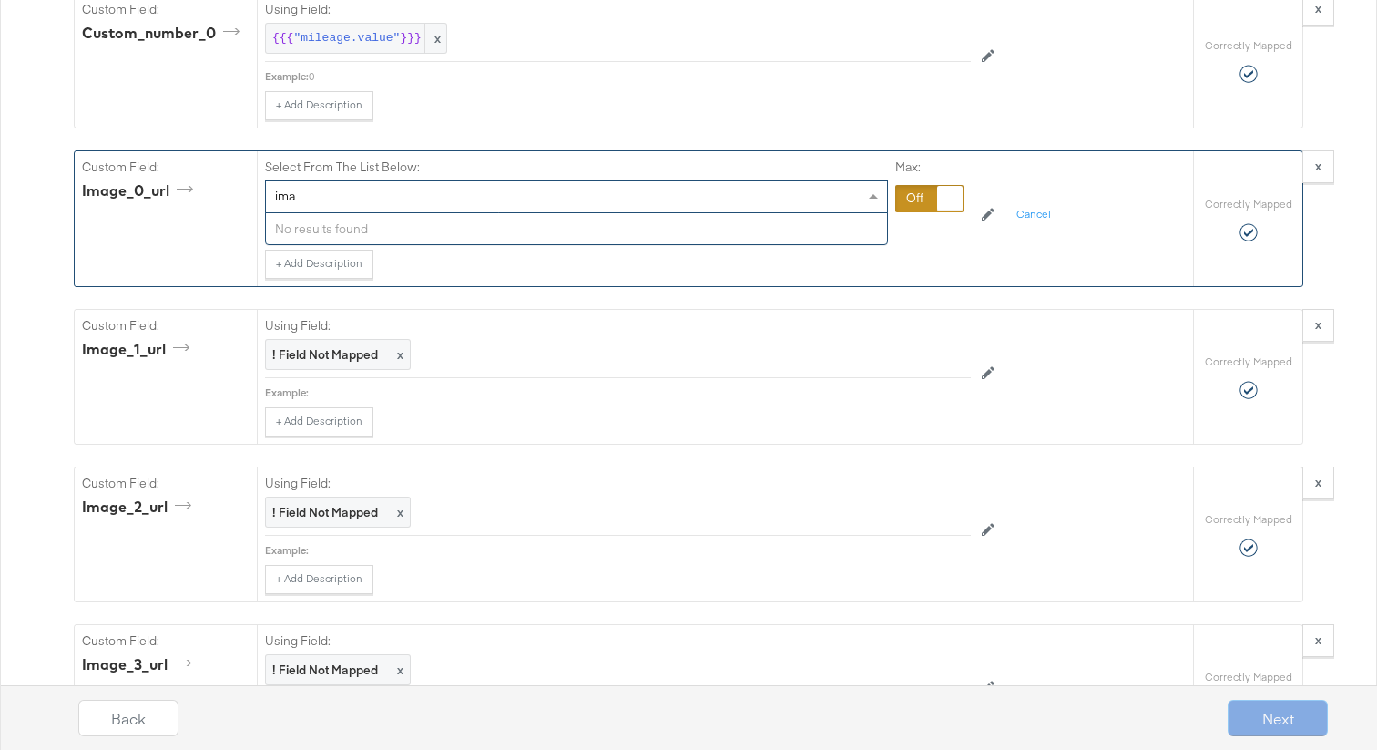
scroll to position [0, 0]
type input "im"
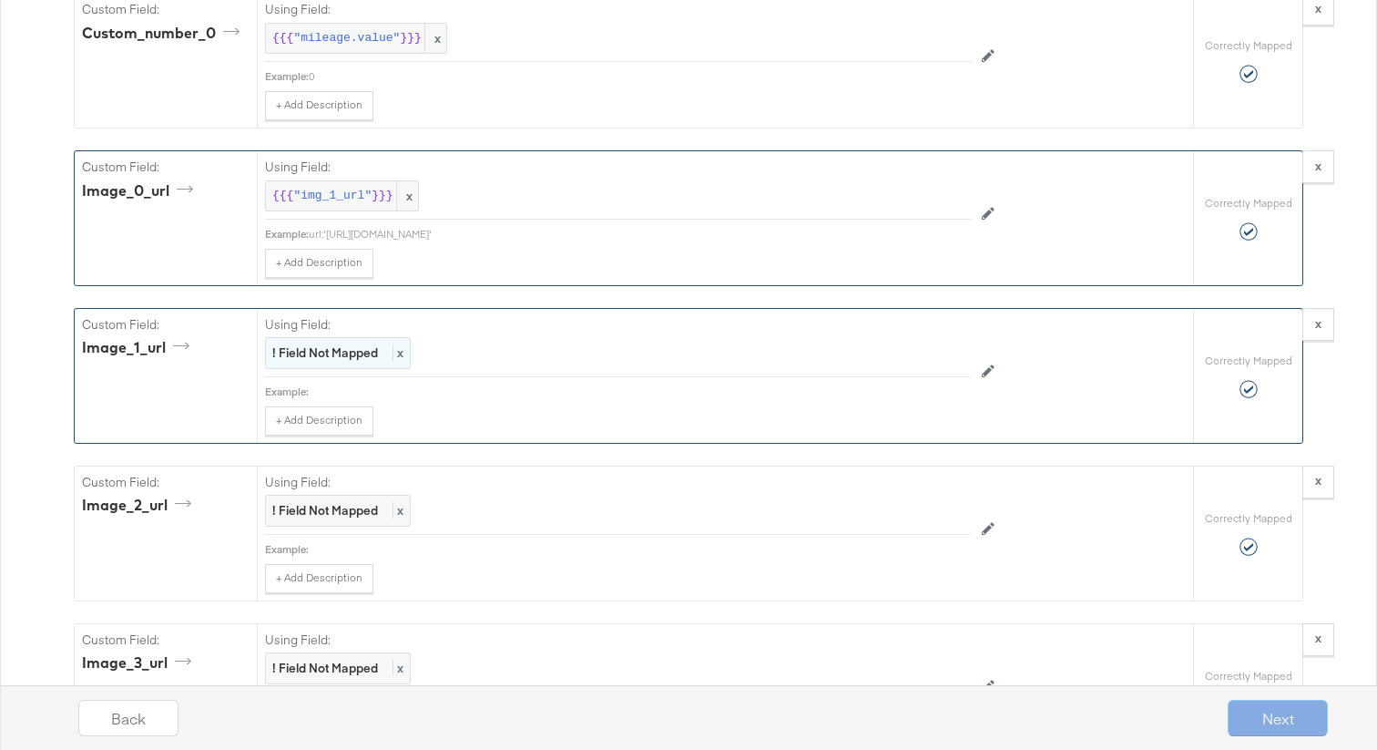
click at [332, 343] on div "! Field Not Mapped x" at bounding box center [338, 353] width 146 height 32
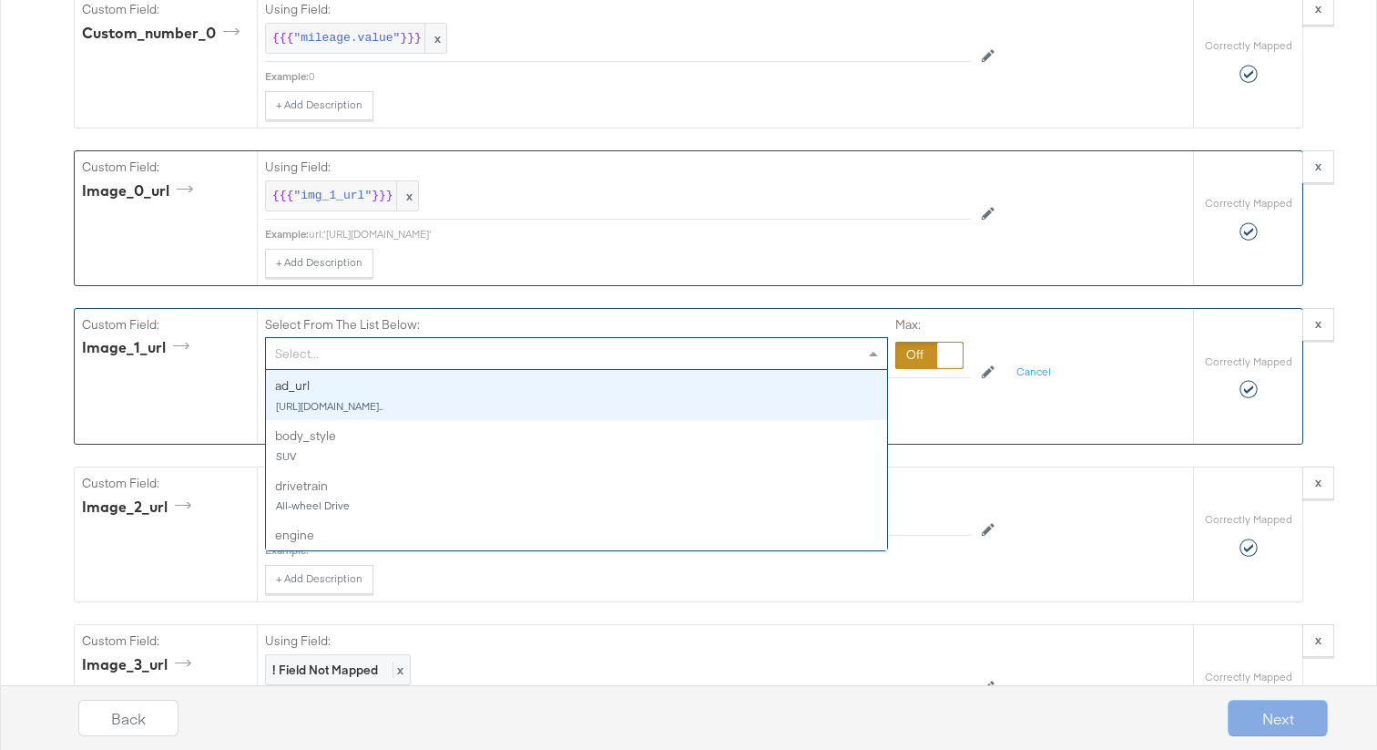
click at [335, 355] on div "Select..." at bounding box center [576, 353] width 621 height 31
type input "img"
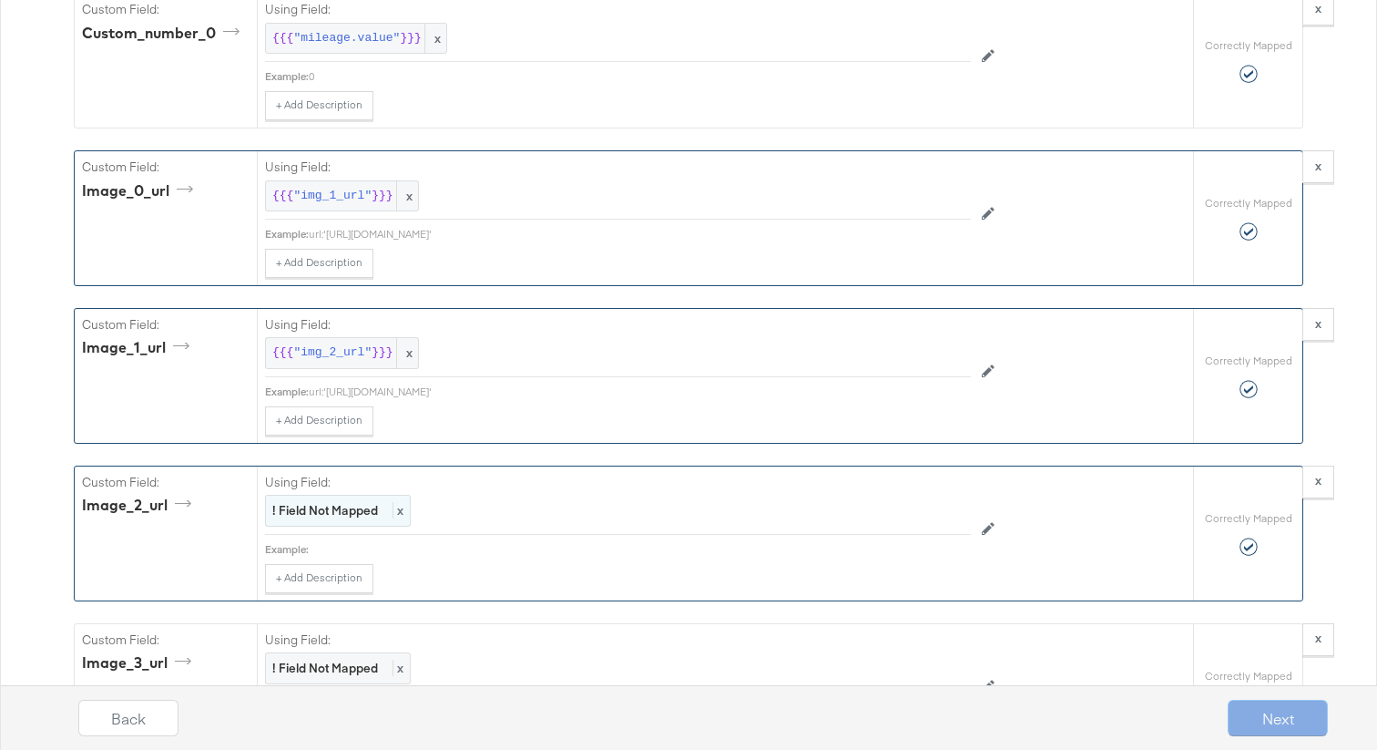
click at [322, 504] on strong "! Field Not Mapped" at bounding box center [325, 510] width 106 height 16
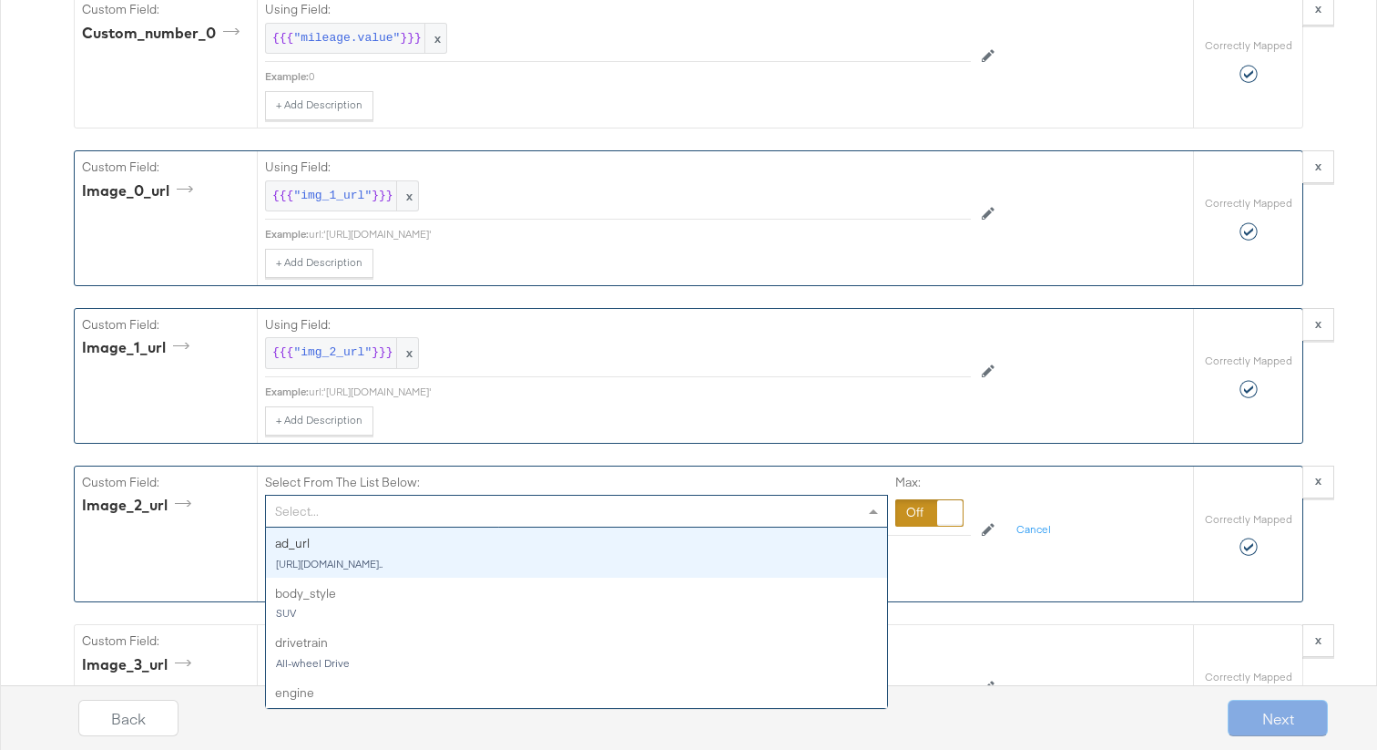
click at [322, 514] on div "Select..." at bounding box center [576, 511] width 621 height 31
type input "img"
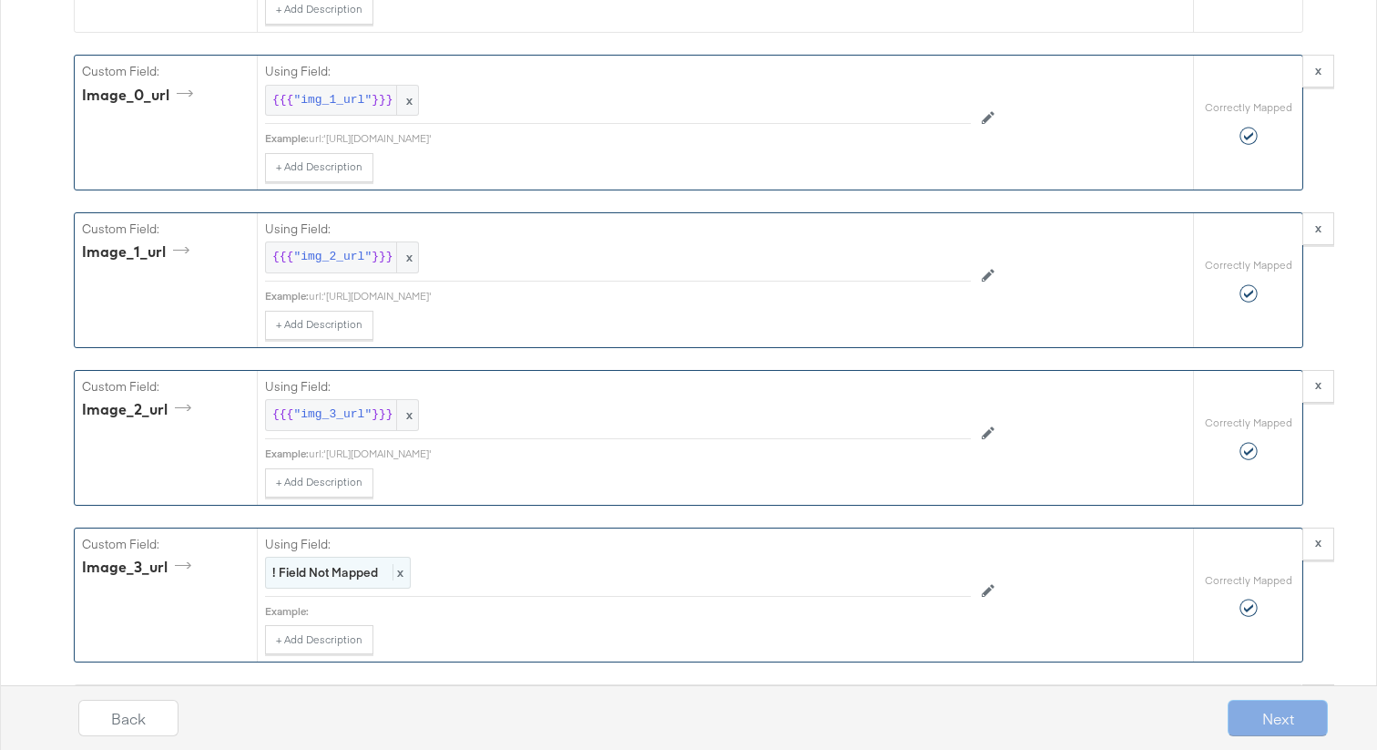
scroll to position [3672, 0]
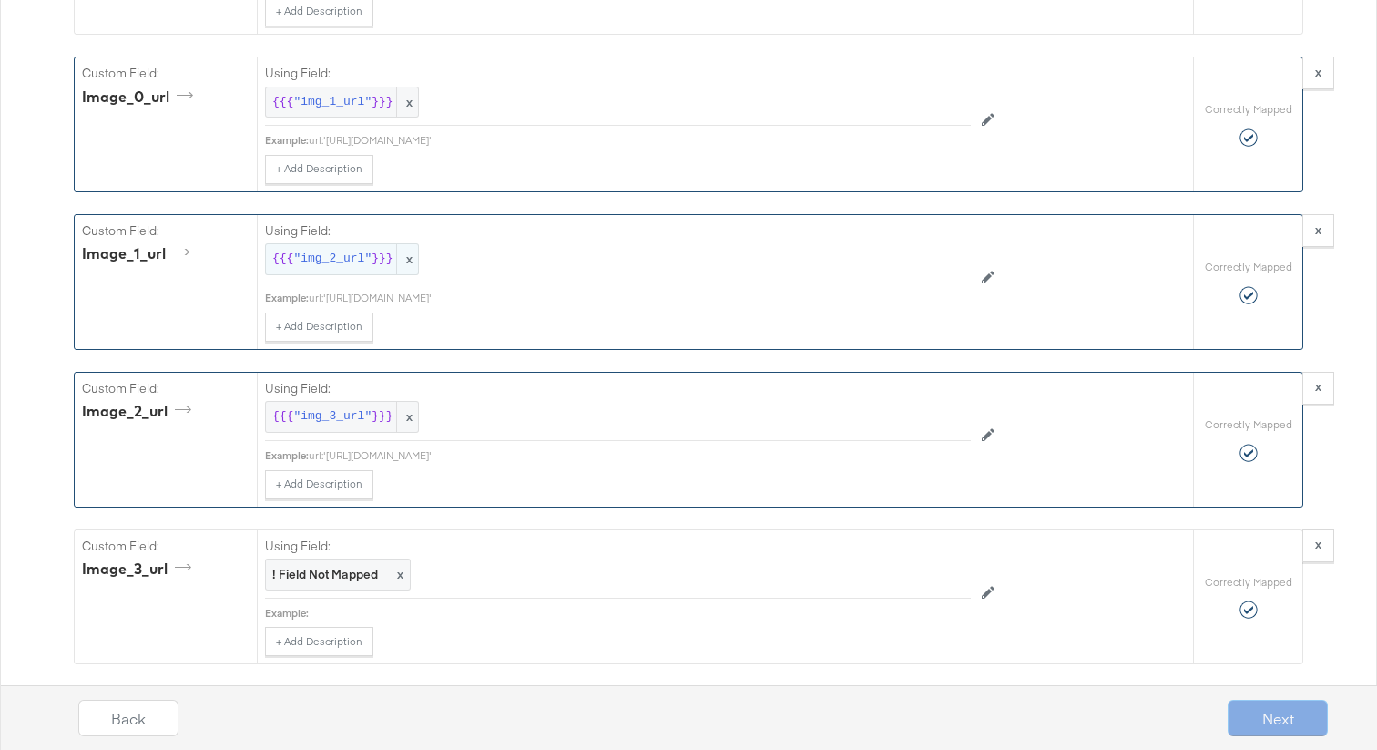
click at [340, 262] on span ""img_2_url"" at bounding box center [332, 259] width 78 height 17
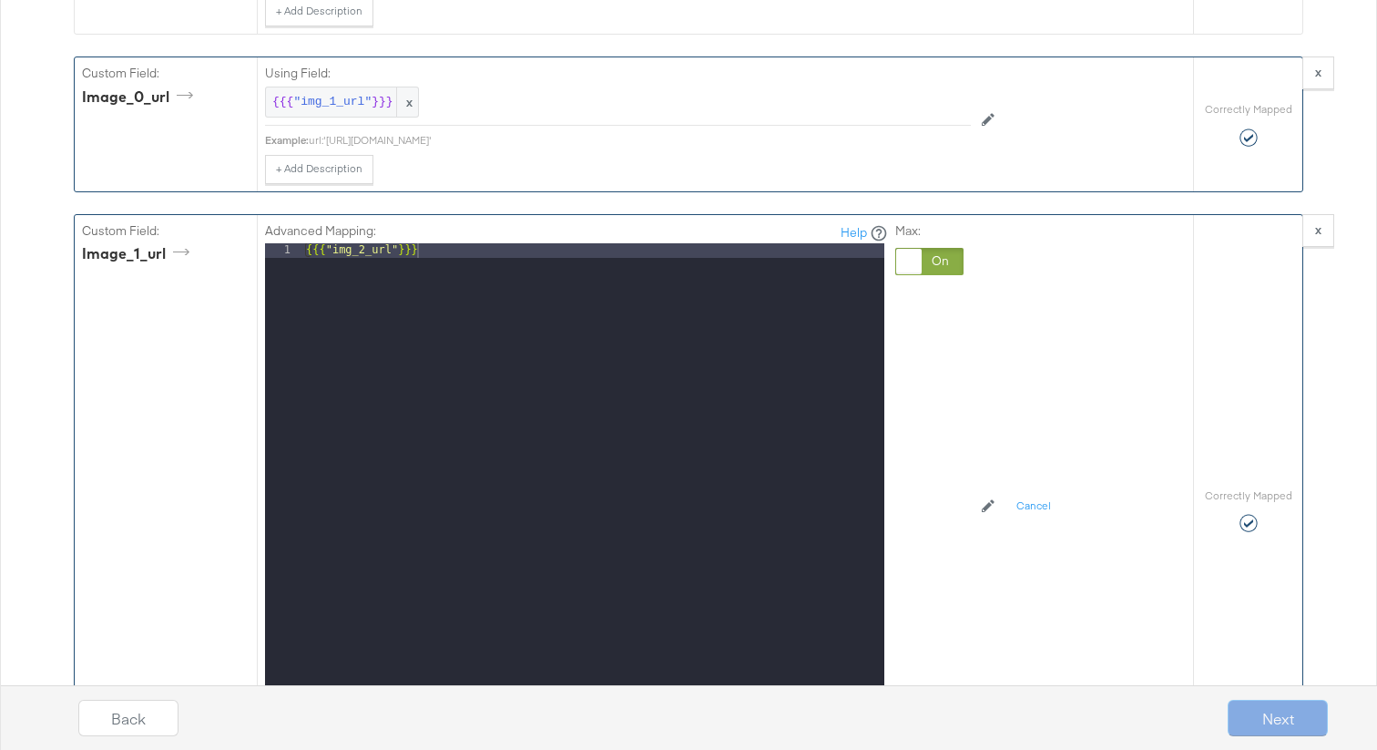
click at [921, 257] on div at bounding box center [909, 262] width 26 height 26
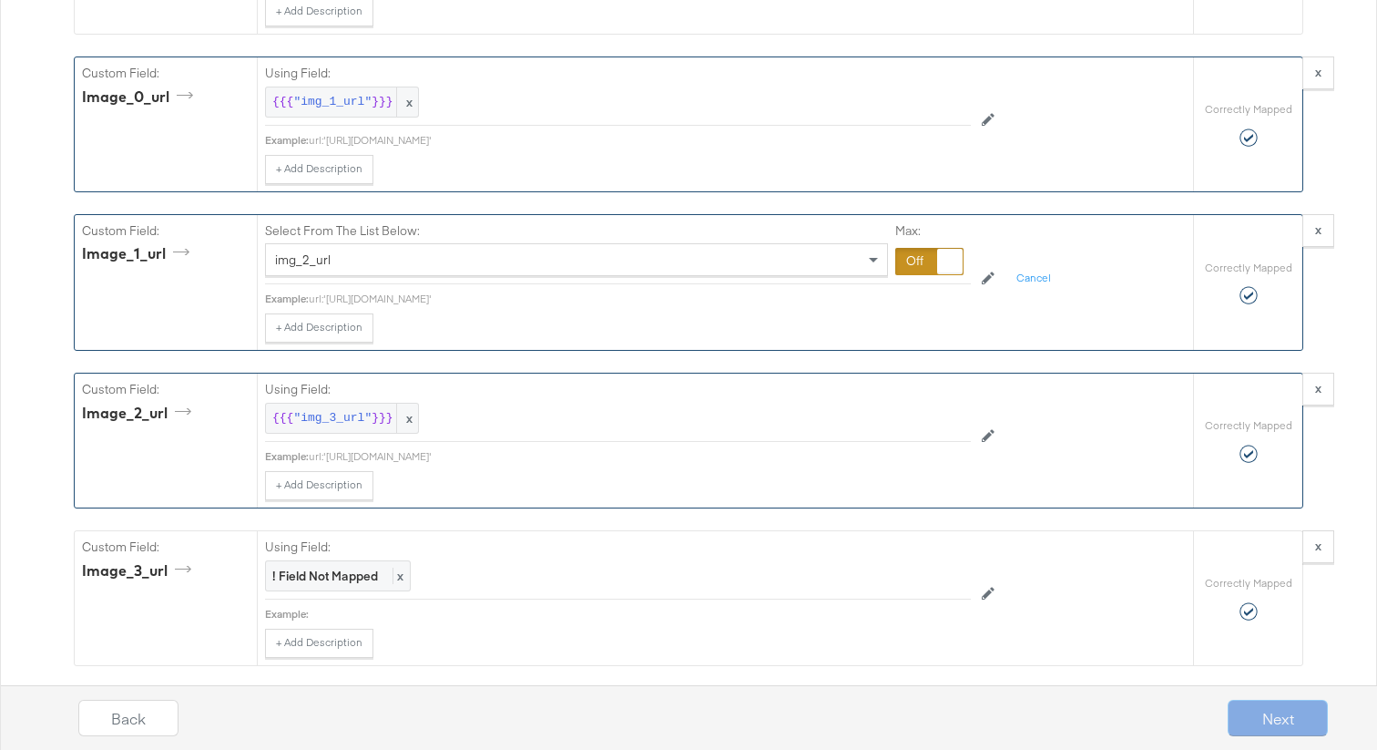
click at [440, 263] on div "img_2_url" at bounding box center [576, 259] width 621 height 31
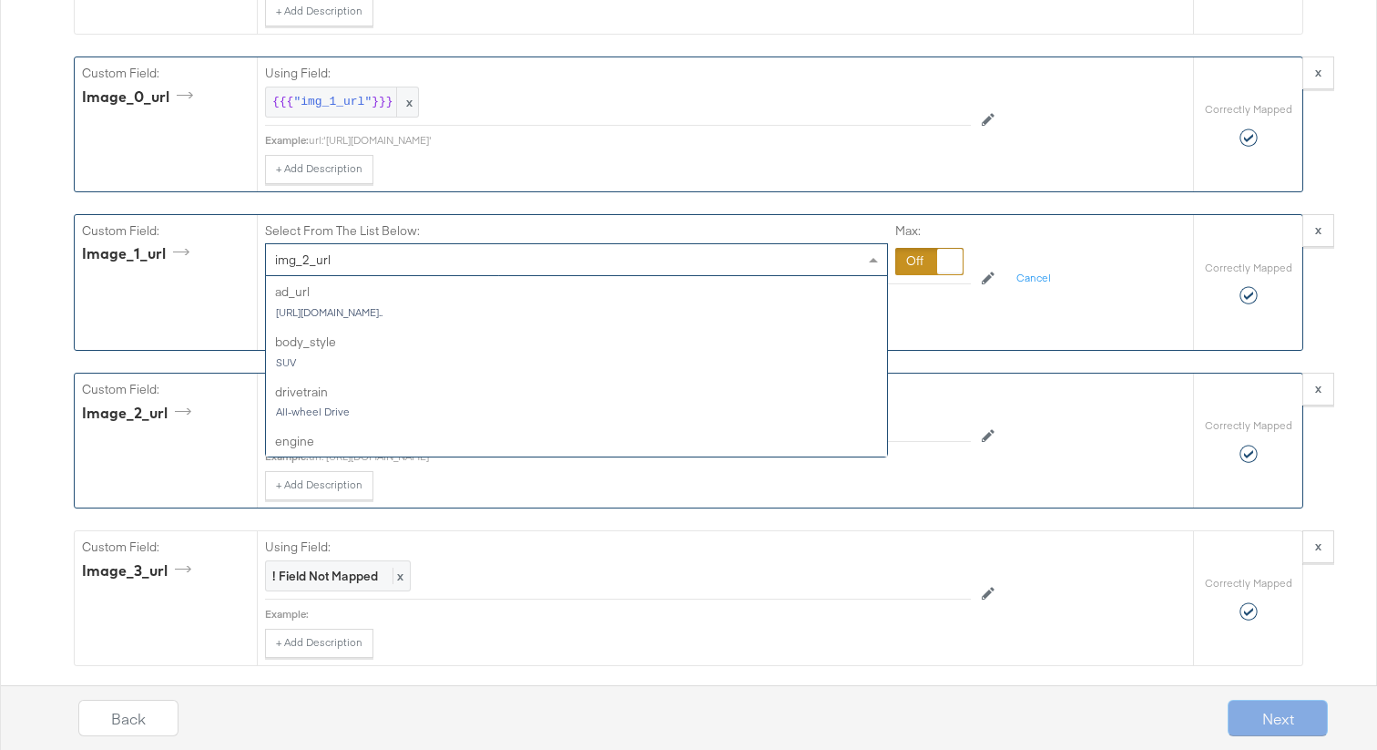
scroll to position [895, 0]
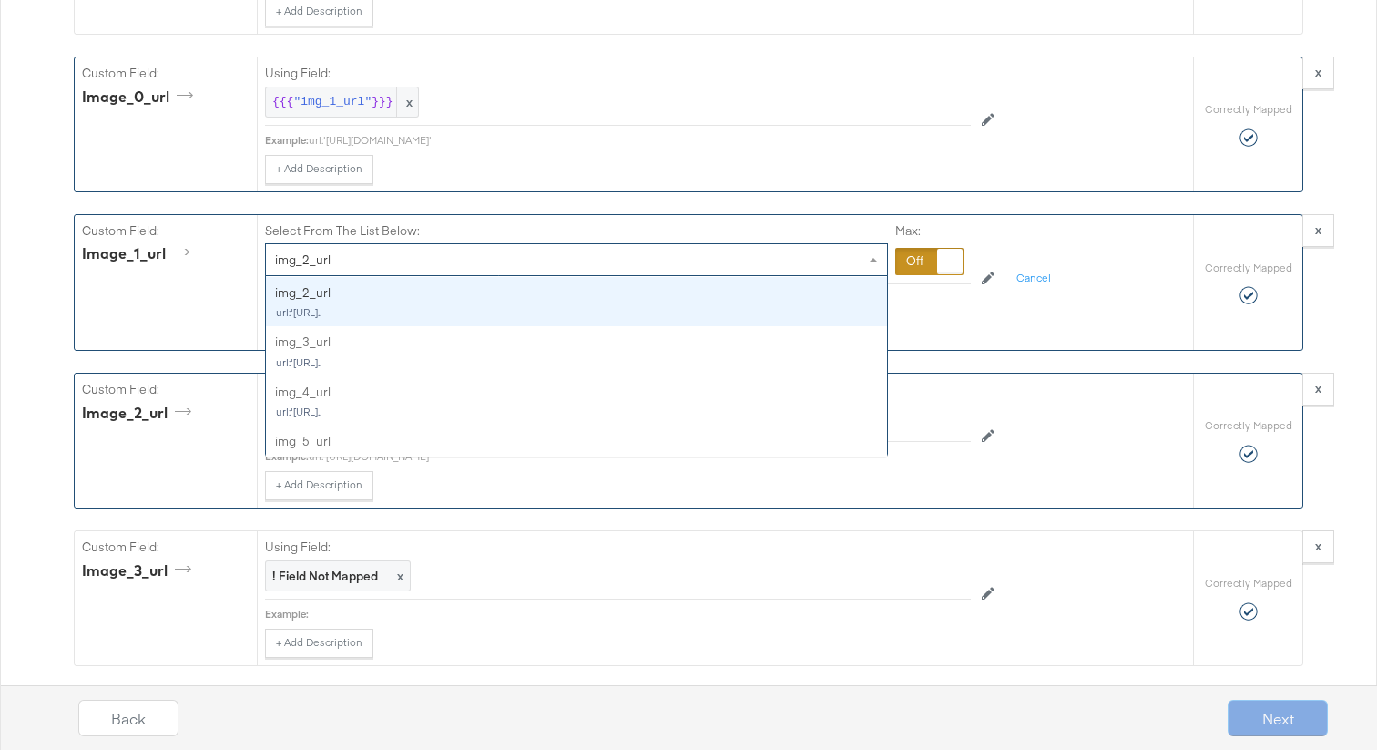
type input "m"
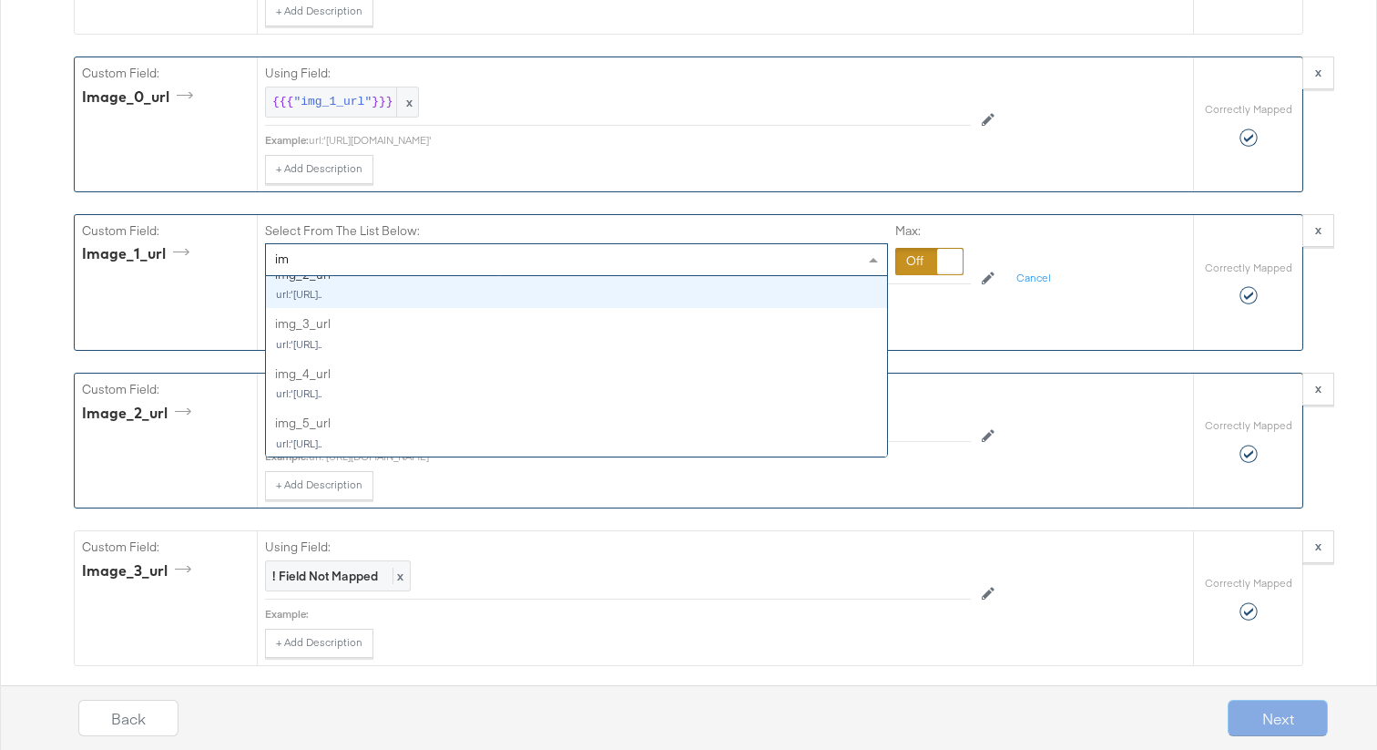
type input "img"
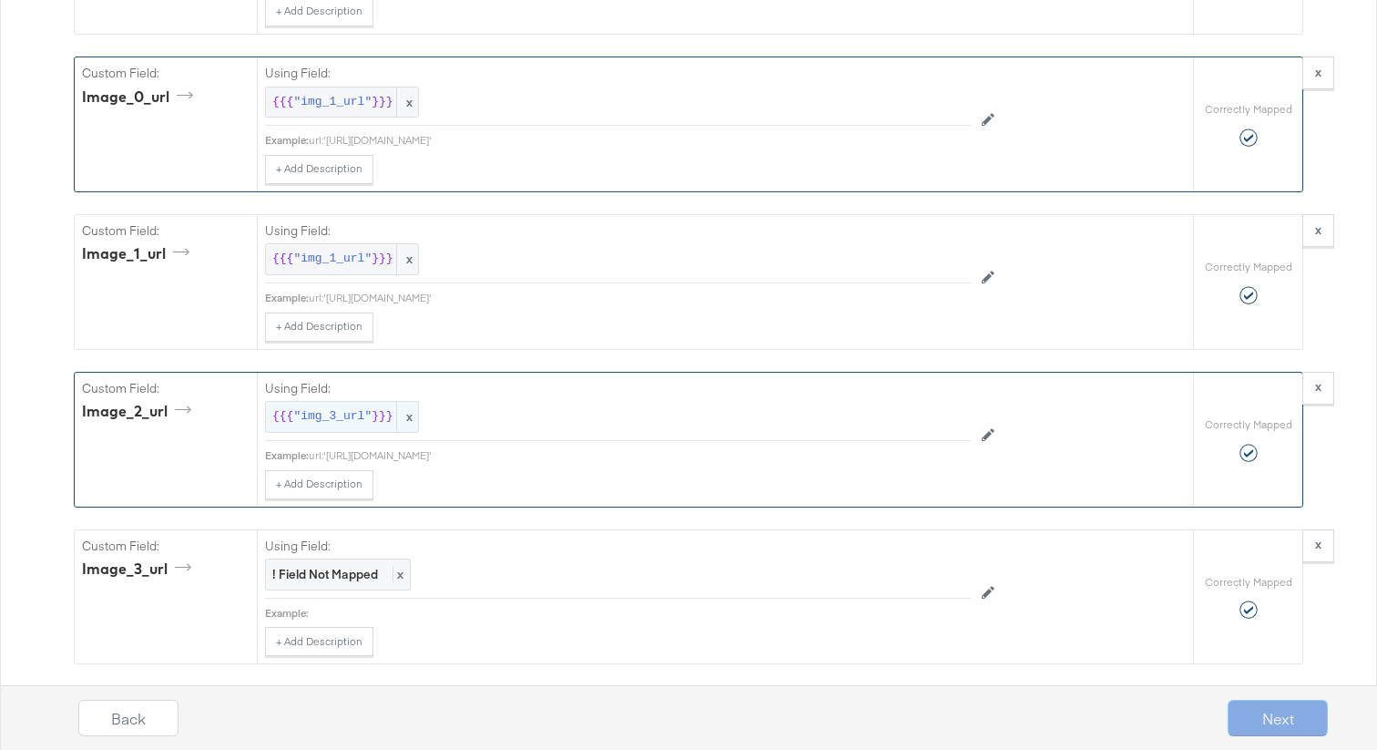
click at [363, 415] on span ""img_3_url"" at bounding box center [332, 416] width 78 height 17
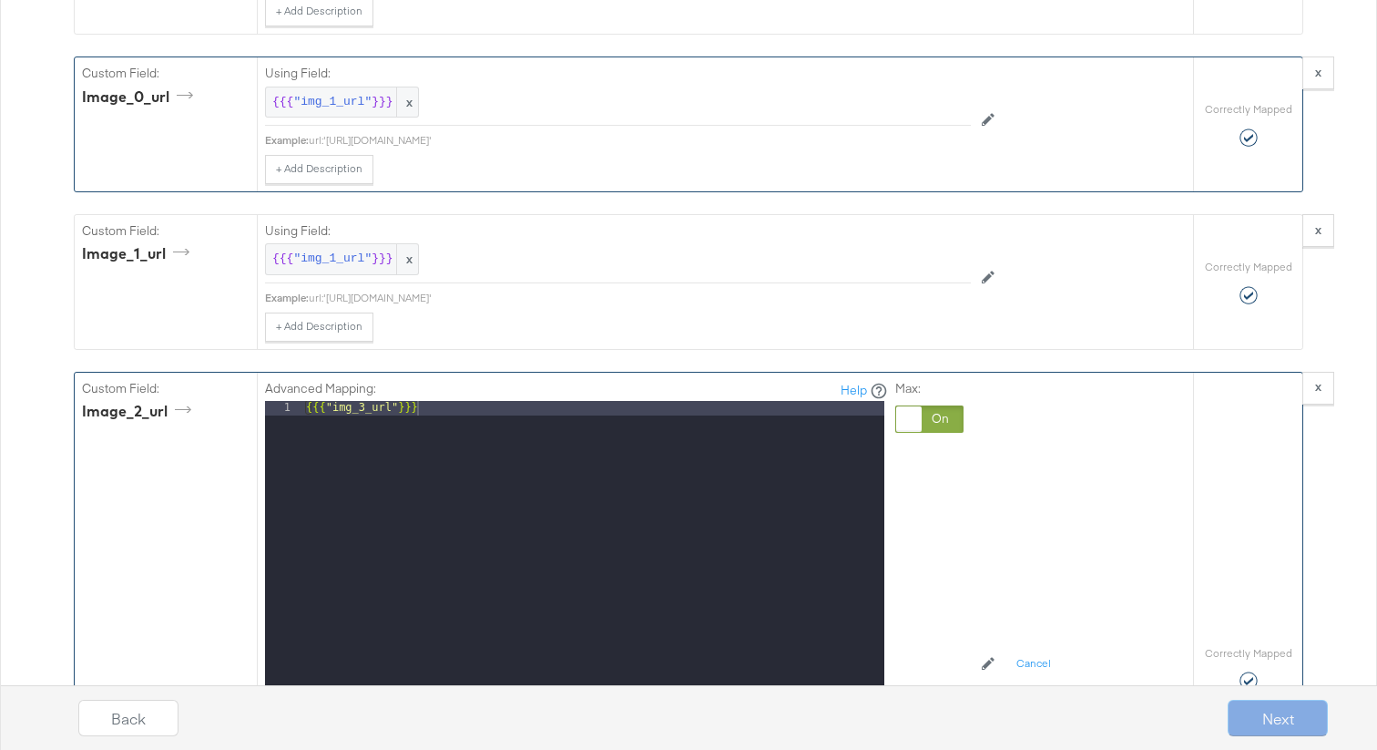
click at [363, 415] on div "{{{ "img_3_url" }}}" at bounding box center [593, 643] width 582 height 485
click at [907, 415] on div at bounding box center [909, 419] width 26 height 26
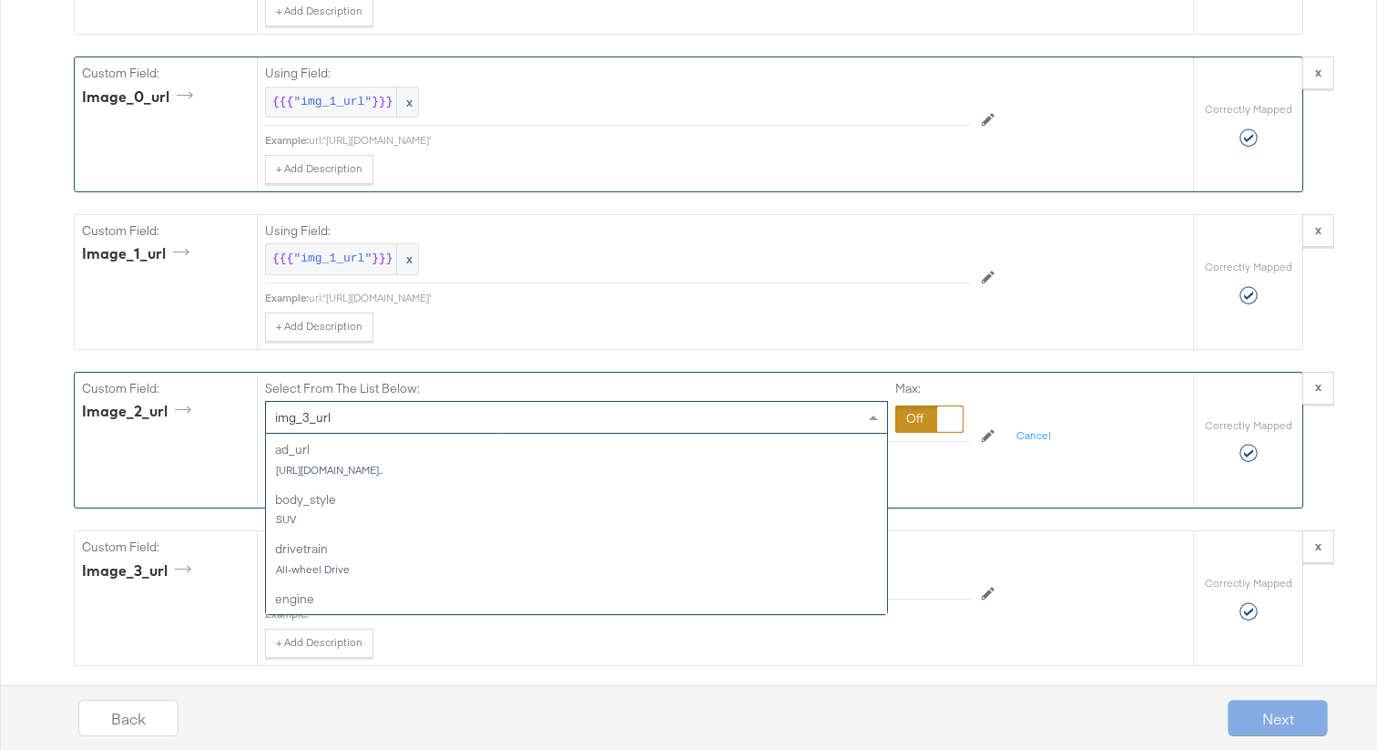
click at [655, 413] on div "img_3_url" at bounding box center [576, 417] width 621 height 31
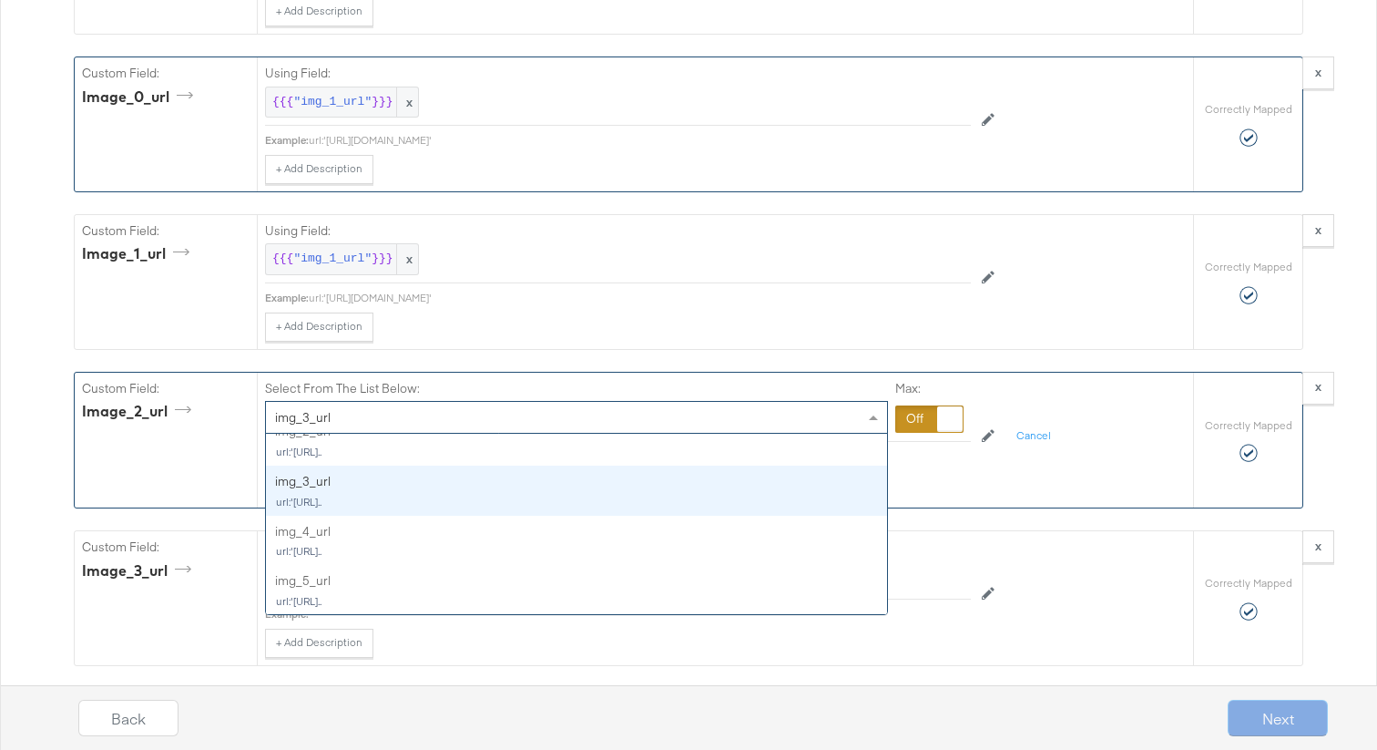
scroll to position [895, 0]
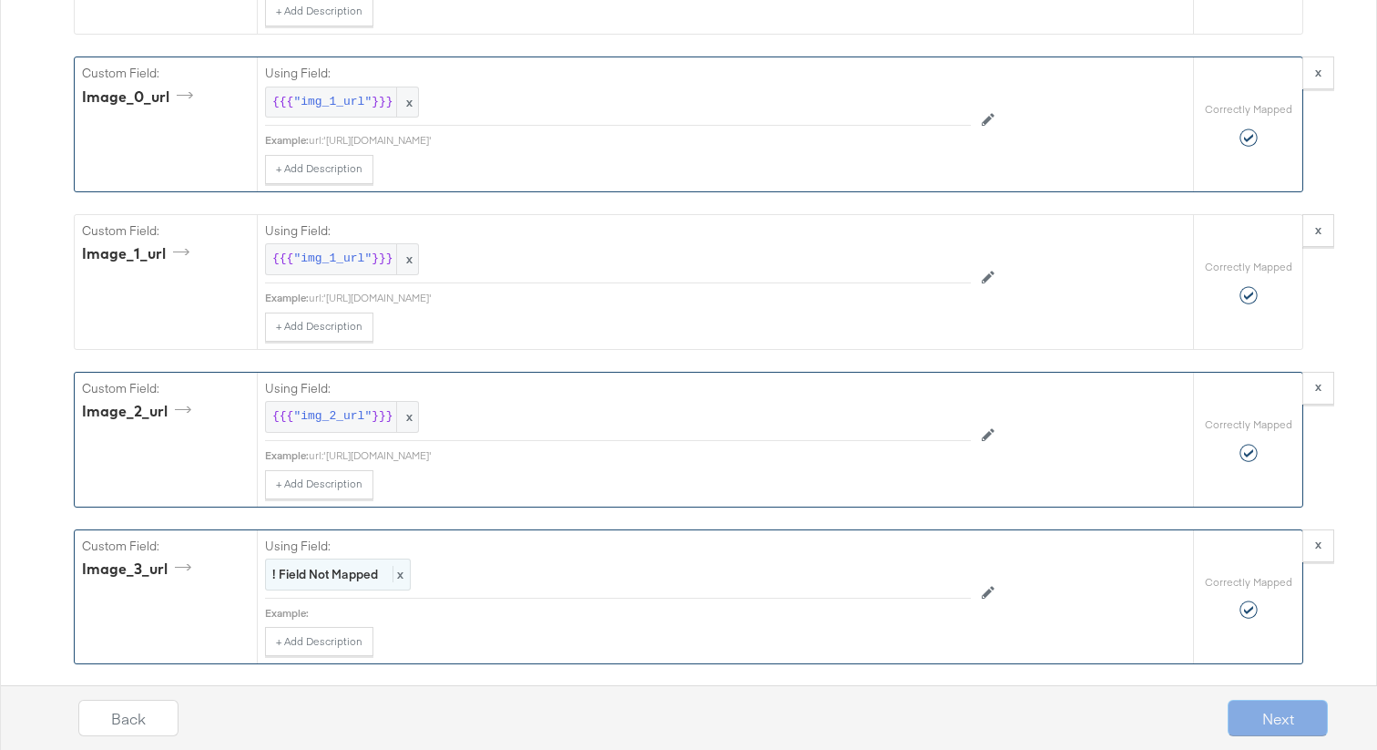
click at [363, 584] on div "! Field Not Mapped x" at bounding box center [338, 574] width 146 height 32
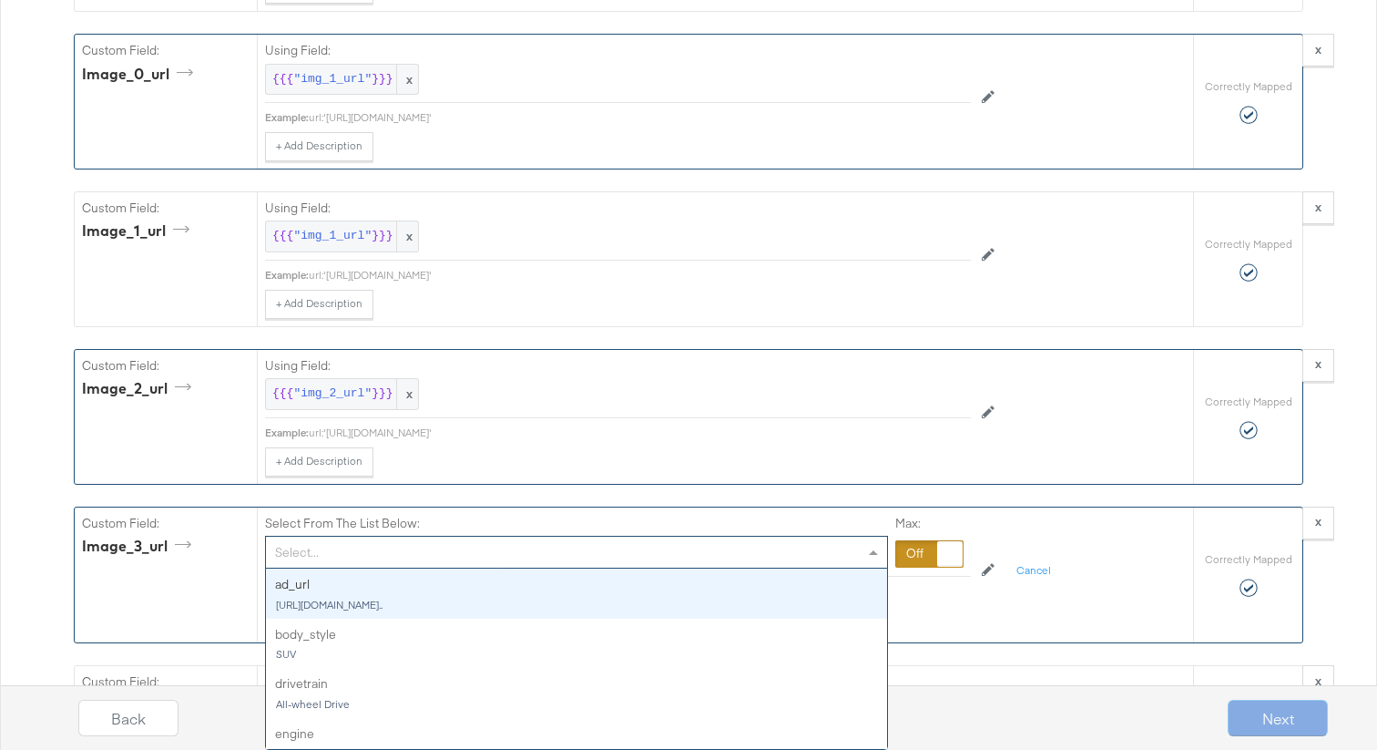
click at [401, 568] on div "Select... ad_url [URL][DOMAIN_NAME].. body_style SUV drivetrain All-wheel Drive…" at bounding box center [576, 552] width 623 height 33
type input "img"
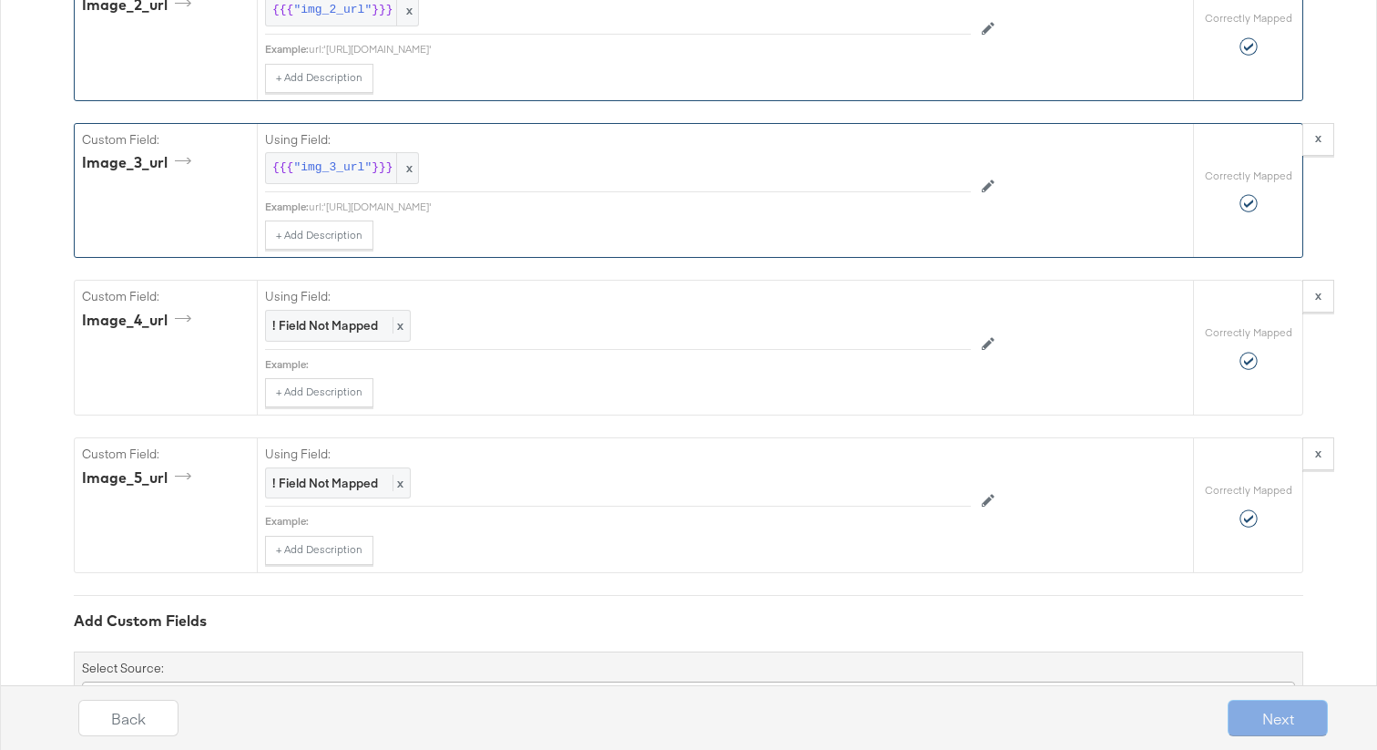
scroll to position [4086, 0]
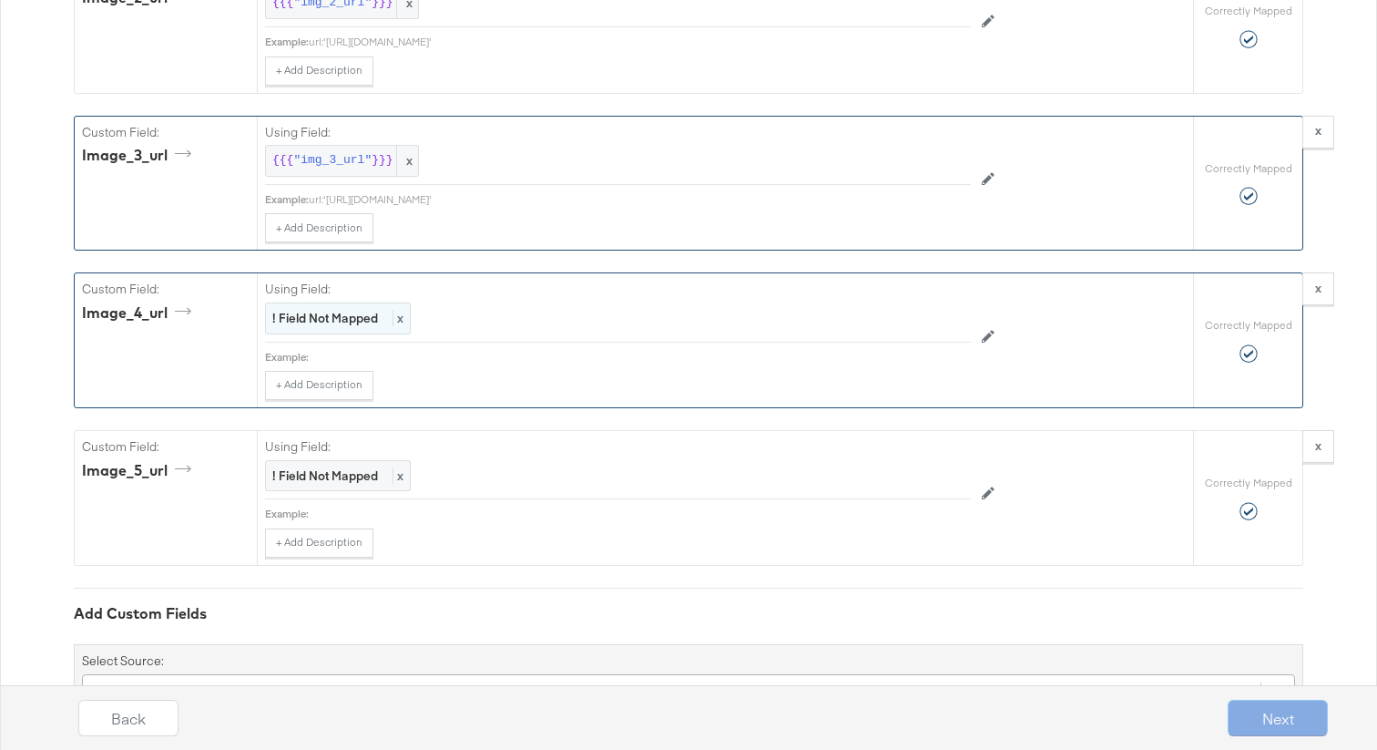
click at [373, 316] on strong "! Field Not Mapped" at bounding box center [325, 318] width 106 height 16
click at [371, 331] on div "Select..." at bounding box center [576, 318] width 621 height 31
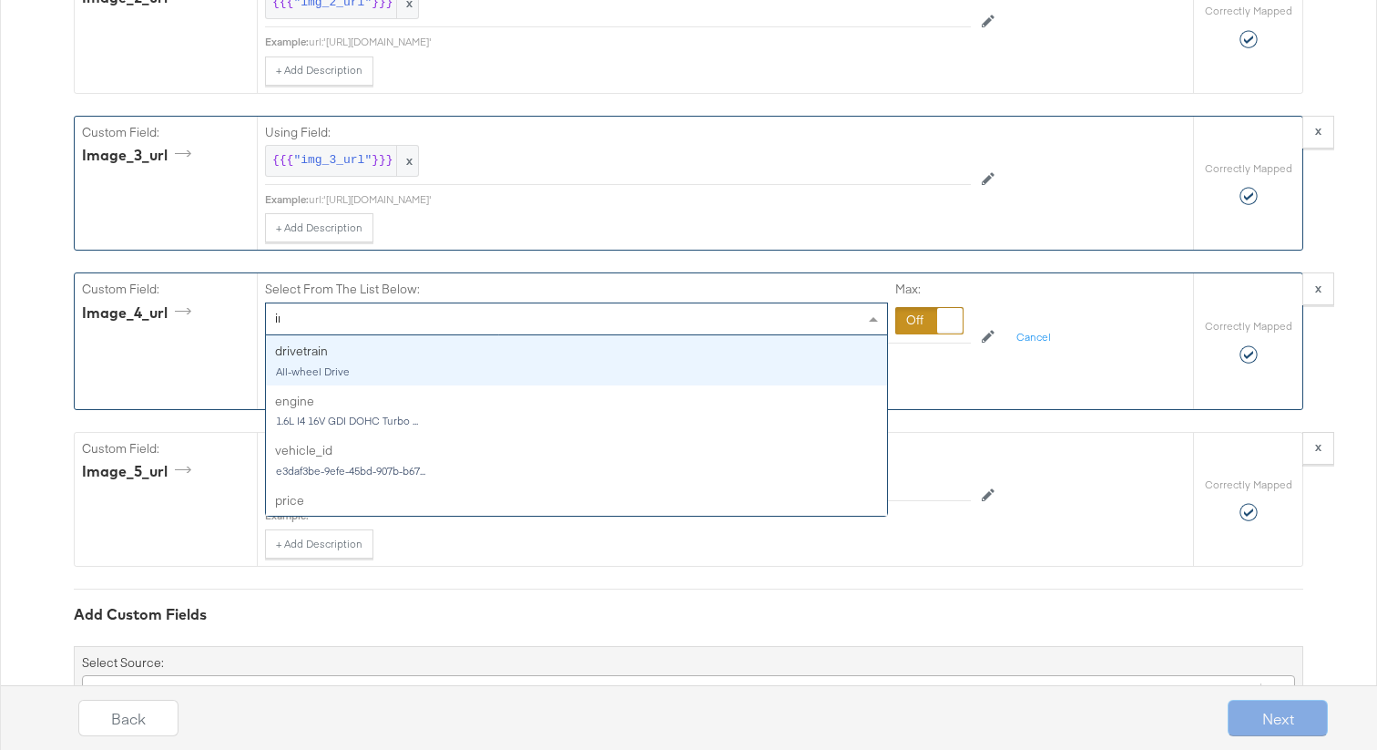
type input "img"
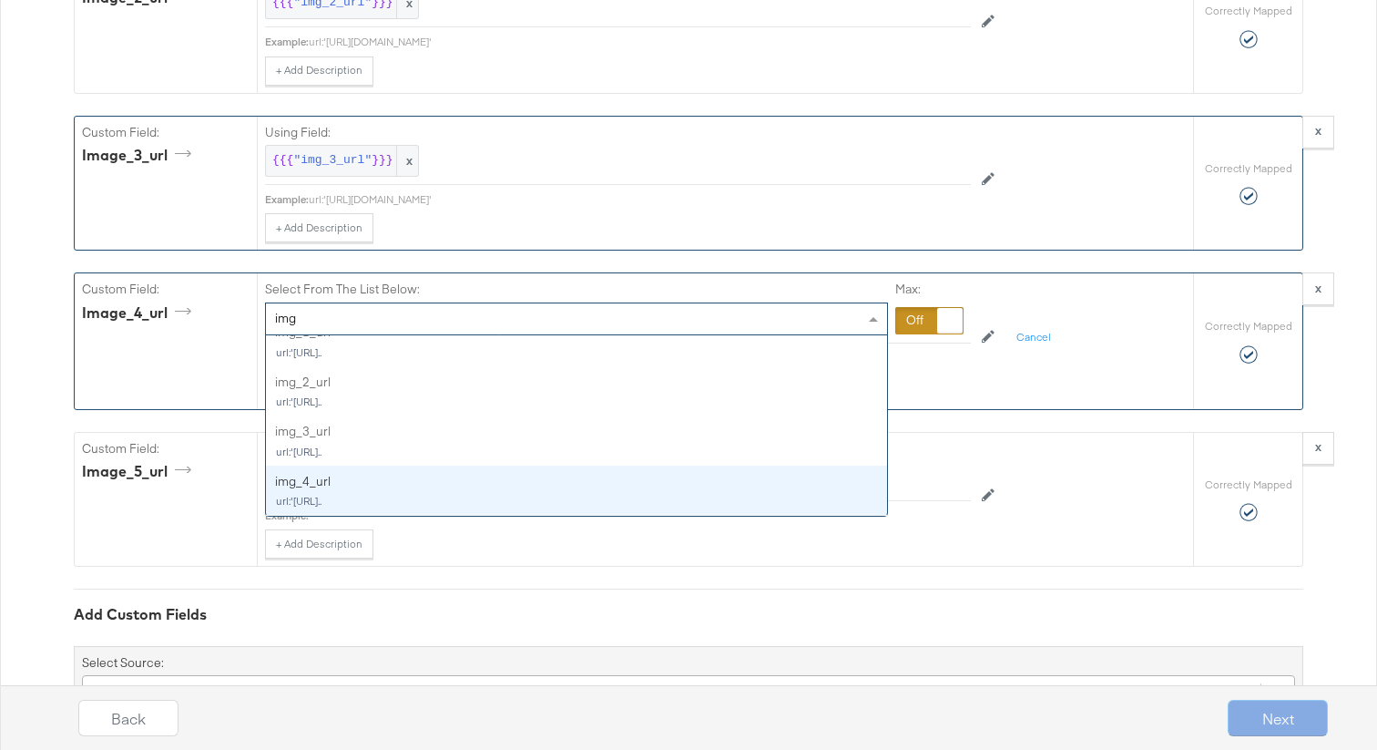
scroll to position [68, 0]
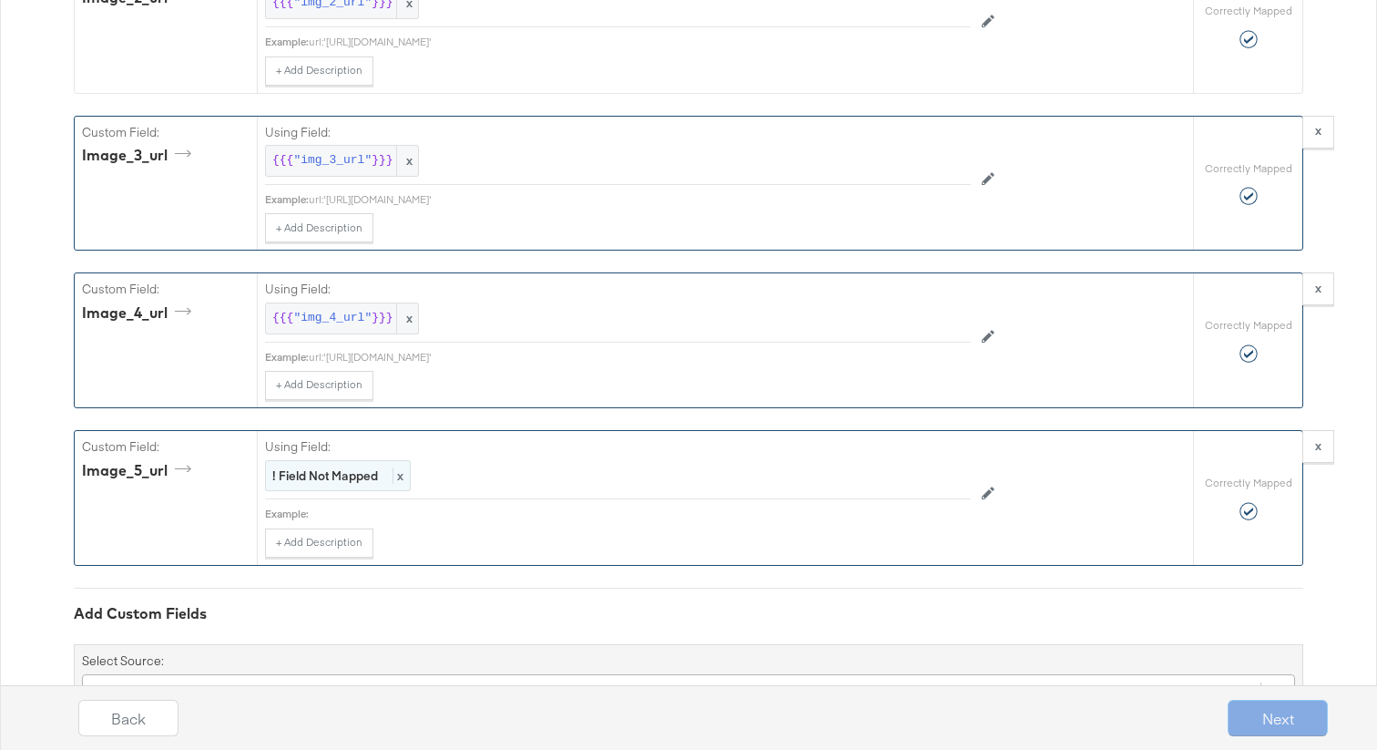
click at [338, 478] on strong "! Field Not Mapped" at bounding box center [325, 475] width 106 height 16
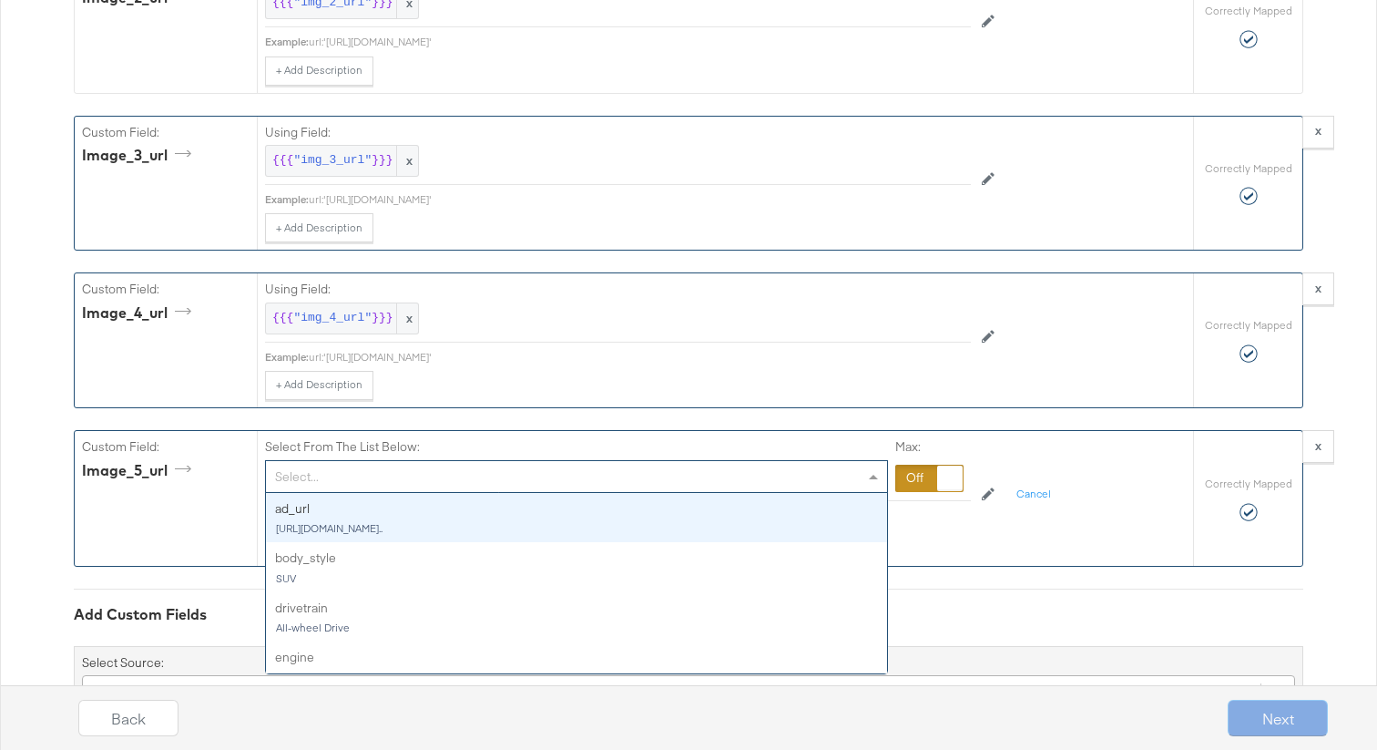
click at [338, 478] on div "Select..." at bounding box center [576, 476] width 621 height 31
type input "img"
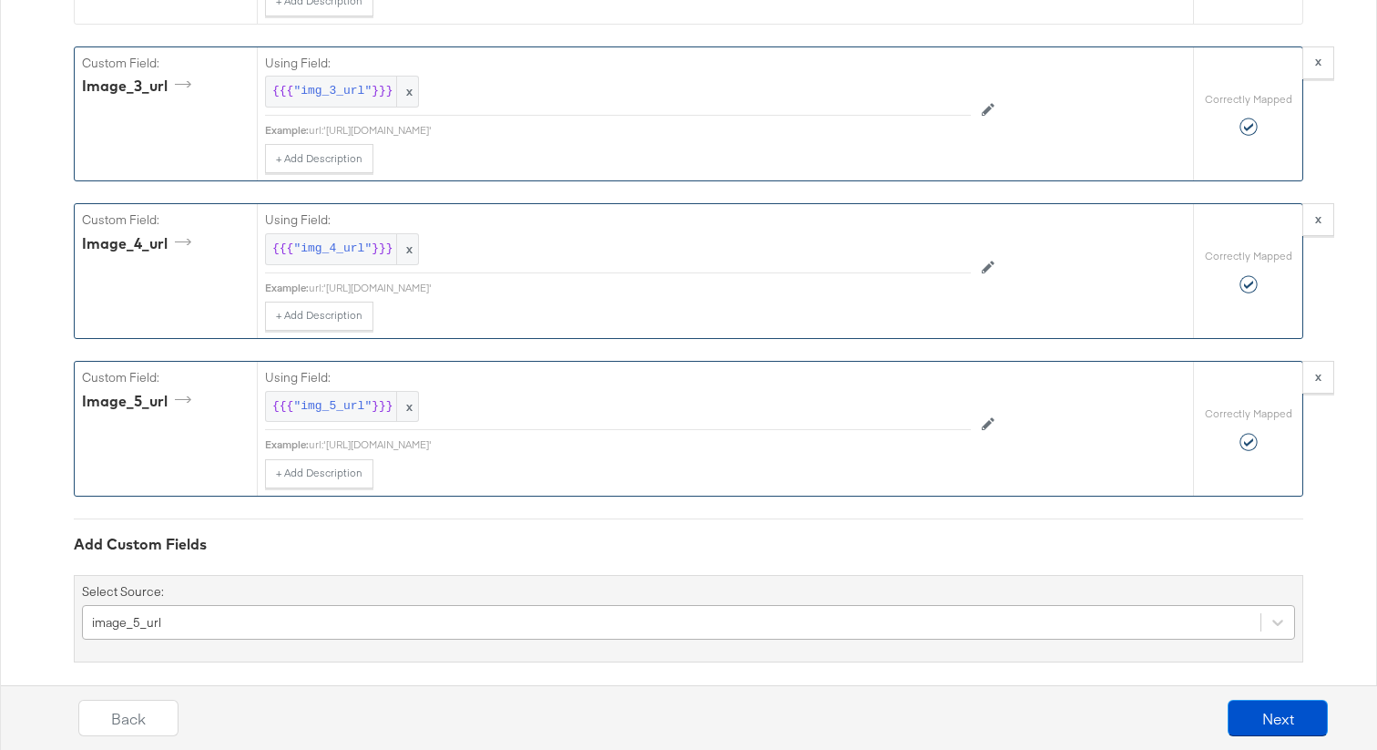
scroll to position [4172, 0]
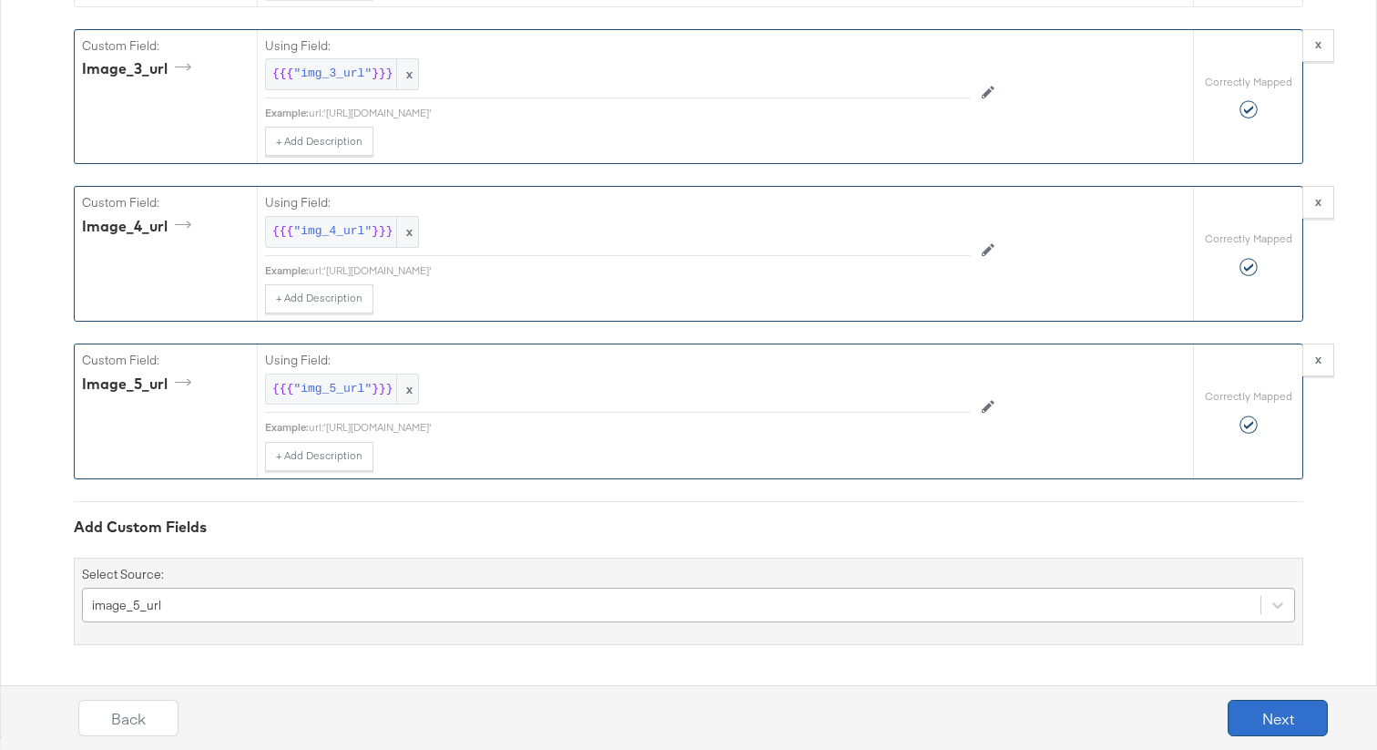
click at [1262, 724] on button "Next" at bounding box center [1278, 718] width 100 height 36
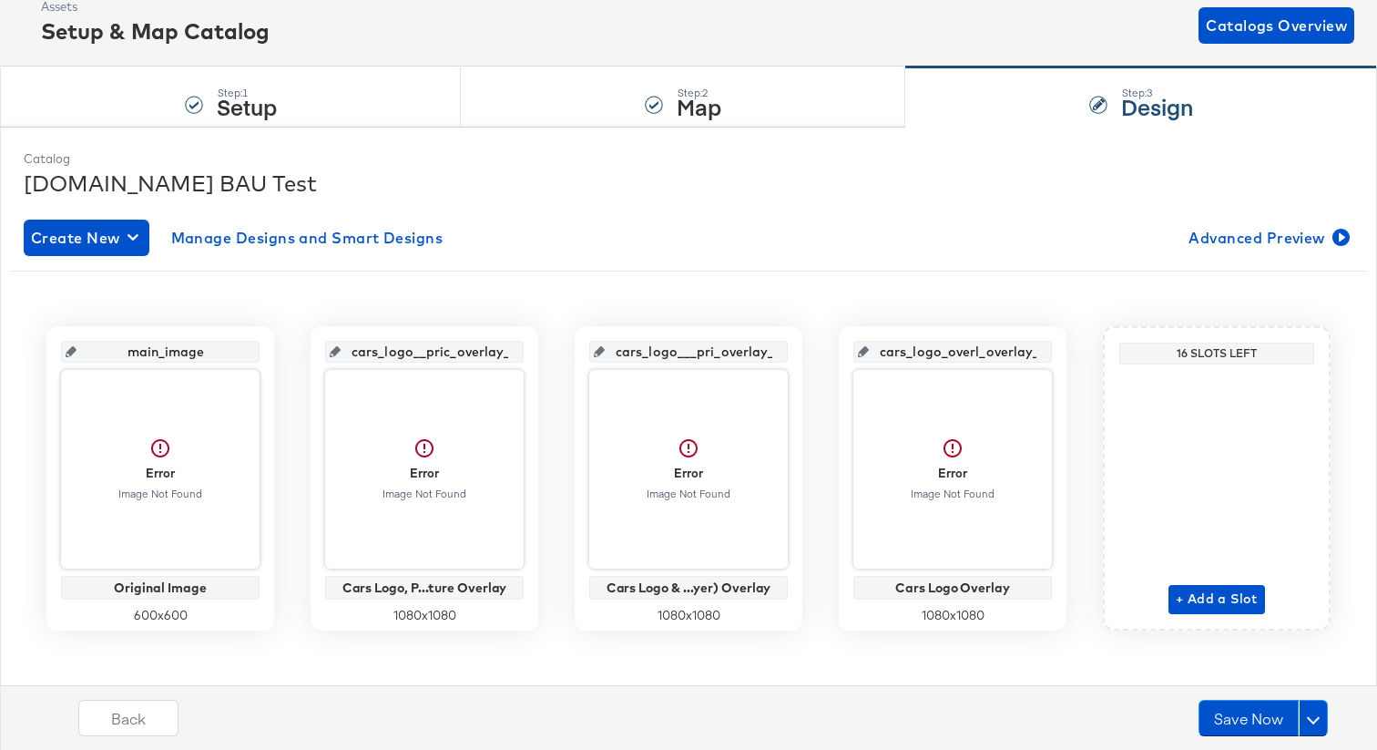
scroll to position [118, 0]
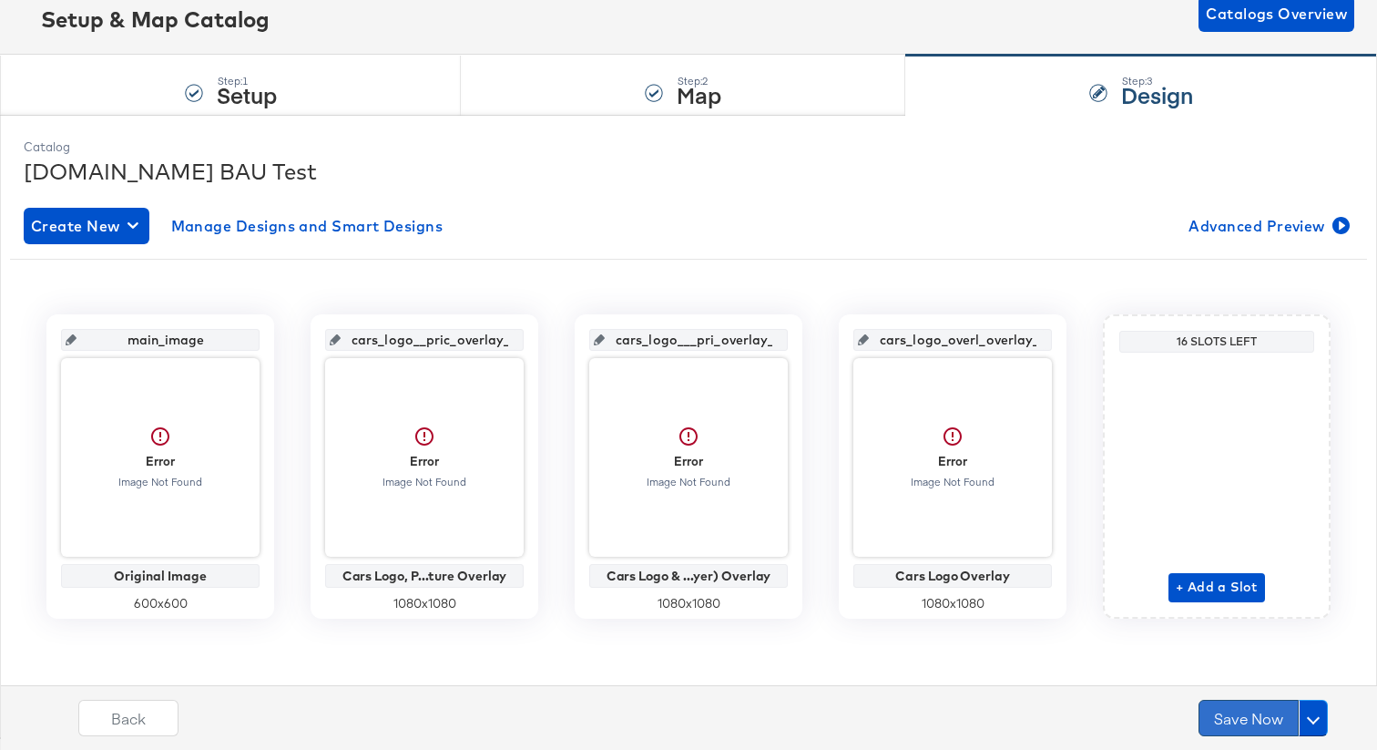
click at [1226, 713] on button "Save Now" at bounding box center [1249, 718] width 100 height 36
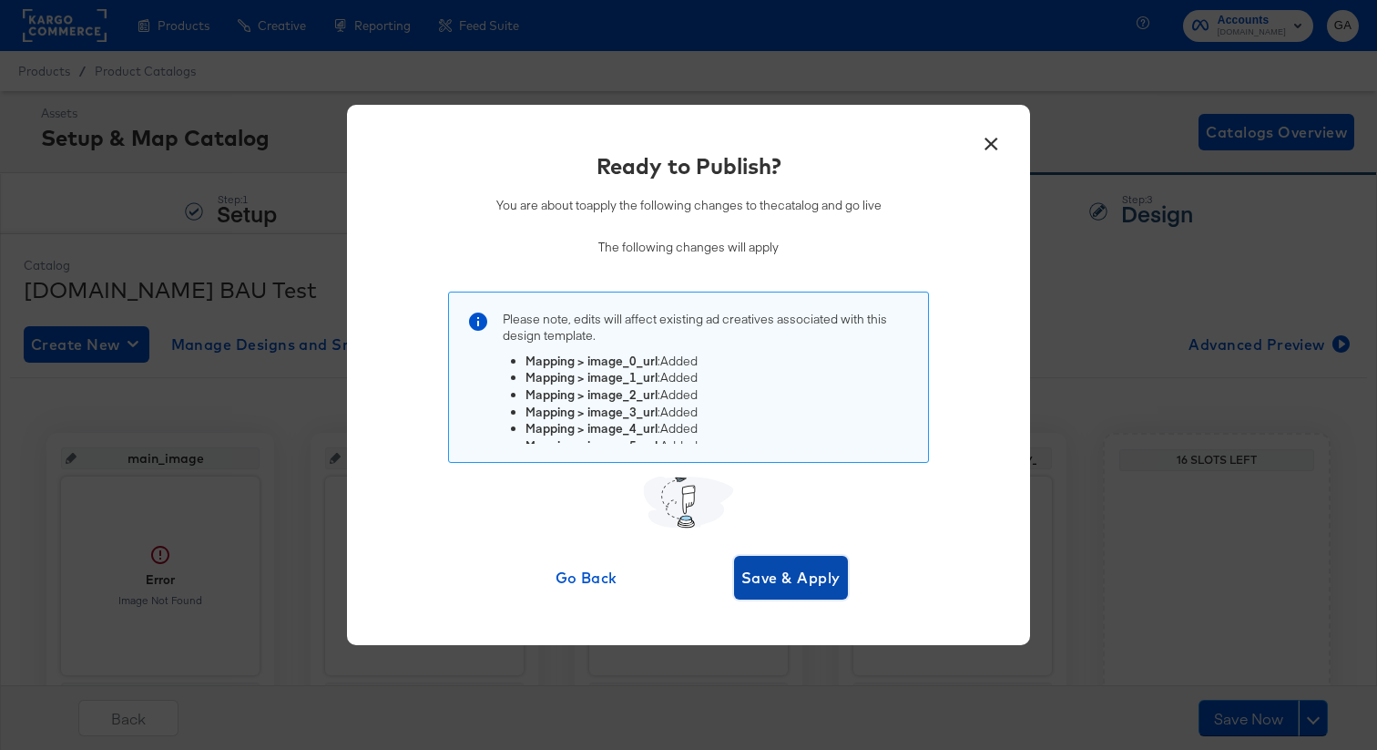
click at [799, 576] on span "Save & Apply" at bounding box center [791, 578] width 99 height 26
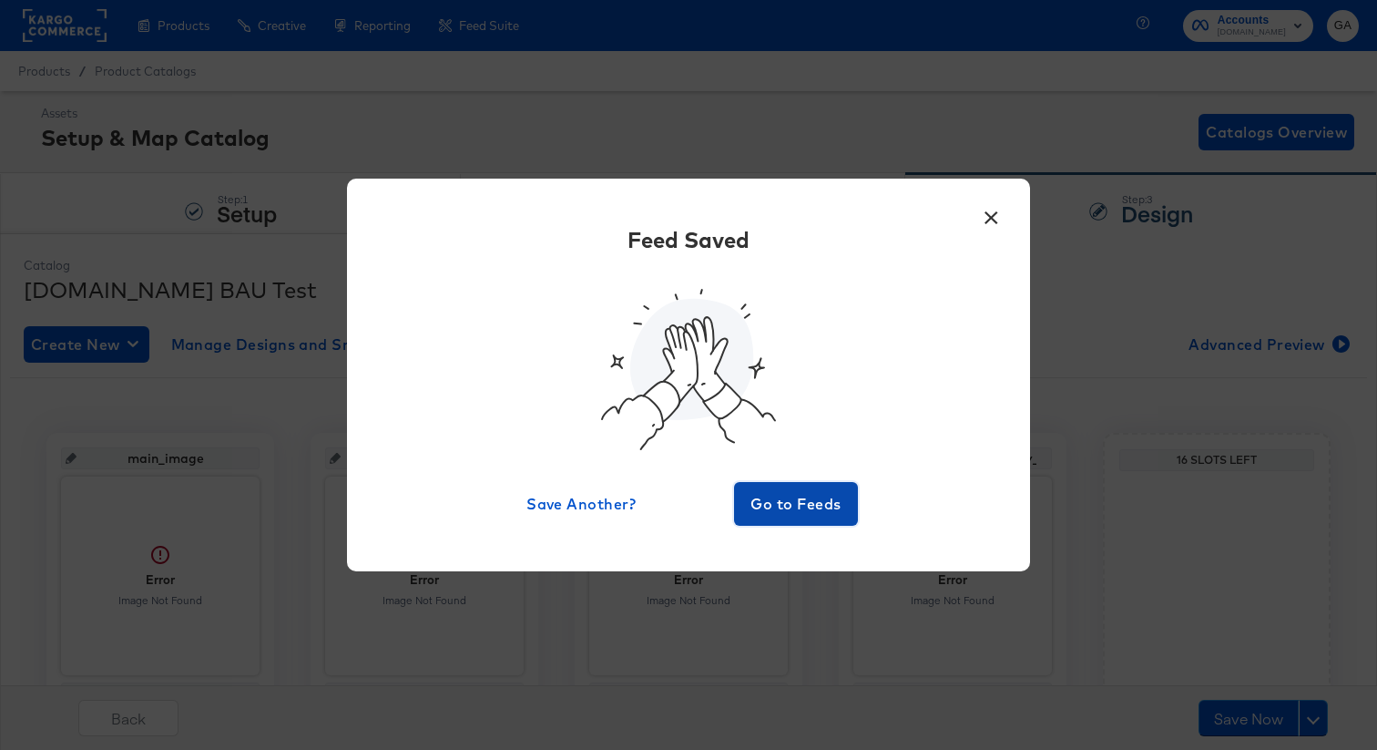
click at [816, 506] on span "Go to Feeds" at bounding box center [796, 504] width 109 height 26
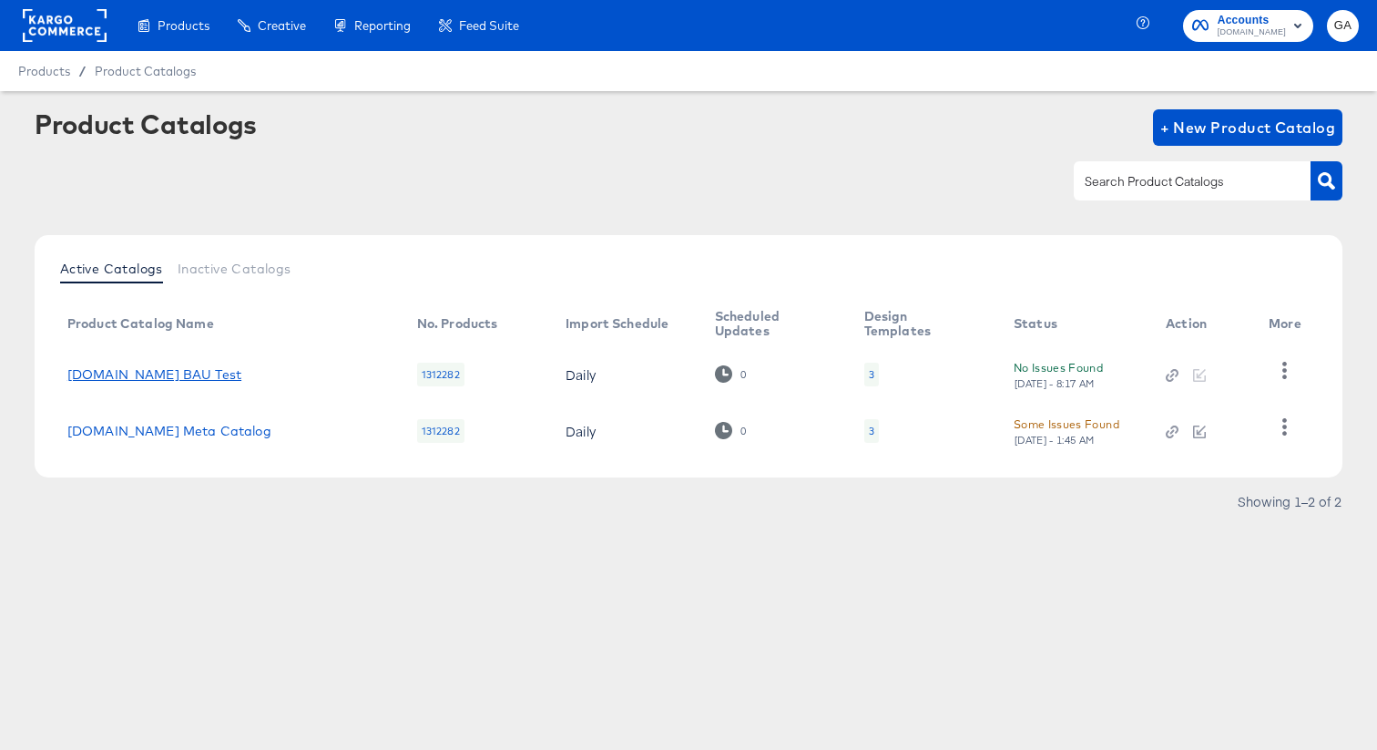
click at [151, 373] on link "[DOMAIN_NAME] BAU Test" at bounding box center [154, 374] width 174 height 15
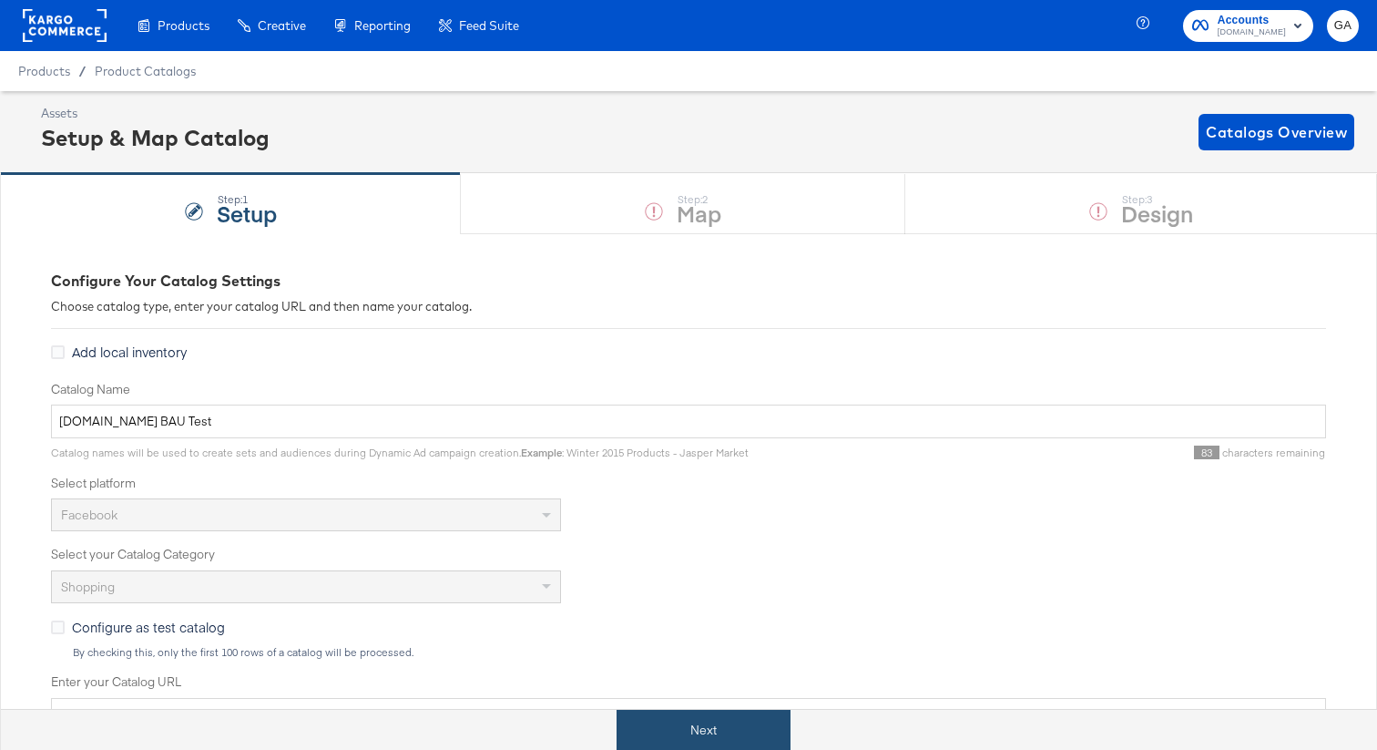
click at [690, 725] on button "Next" at bounding box center [704, 730] width 174 height 41
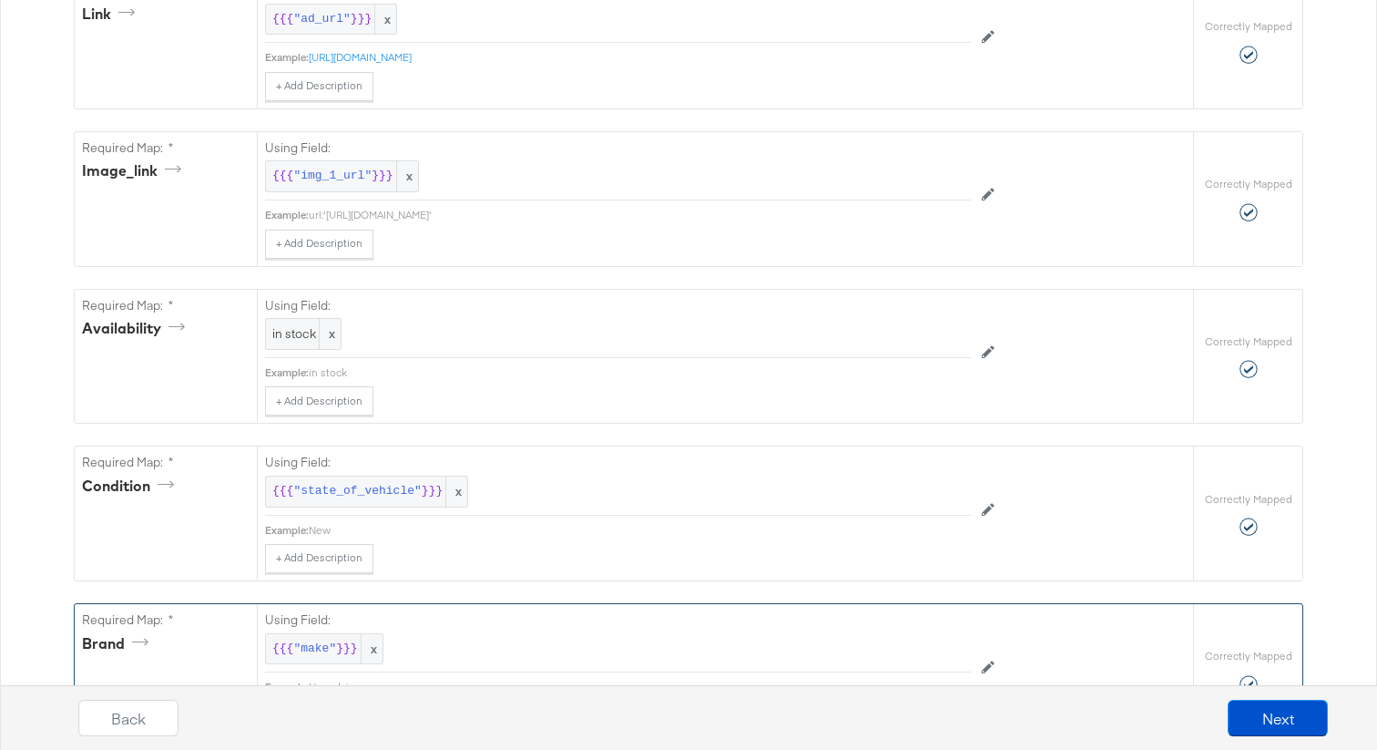
scroll to position [1057, 0]
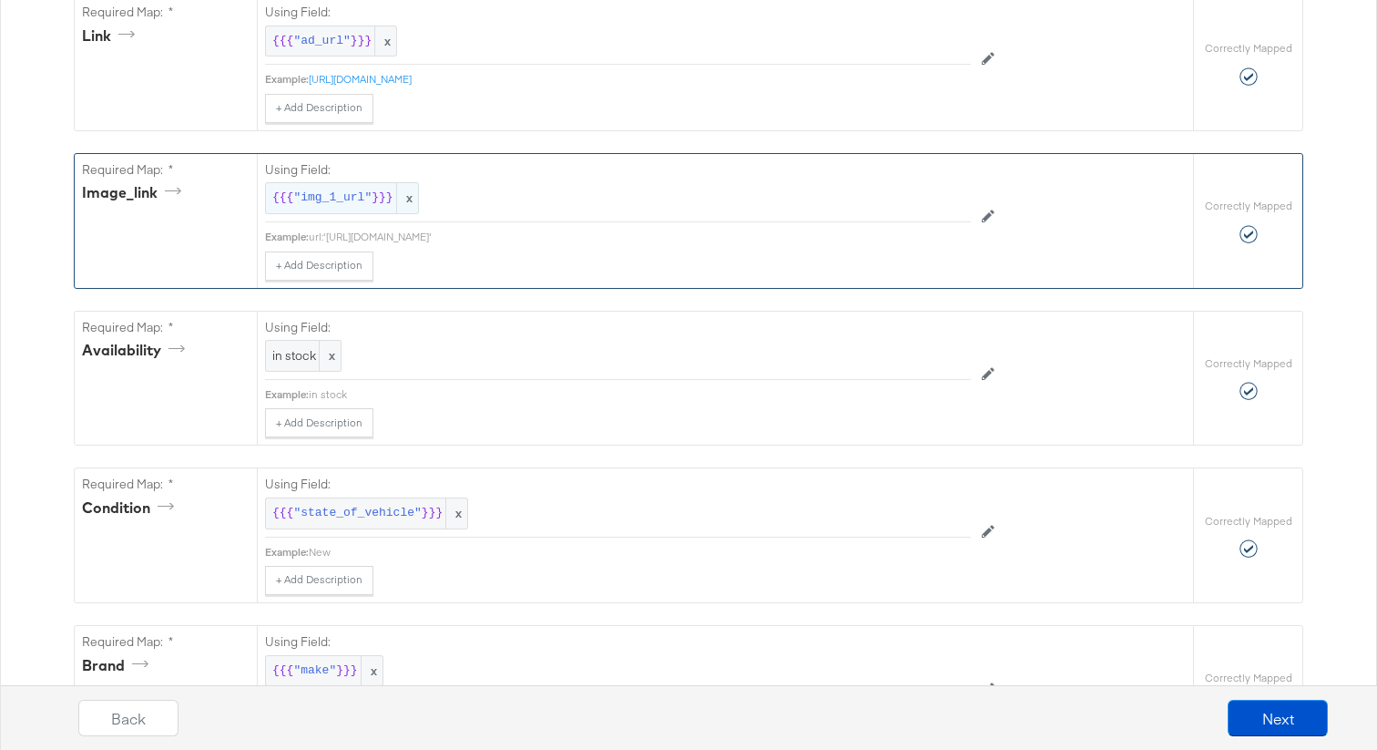
click at [406, 203] on span "x" at bounding box center [407, 198] width 22 height 30
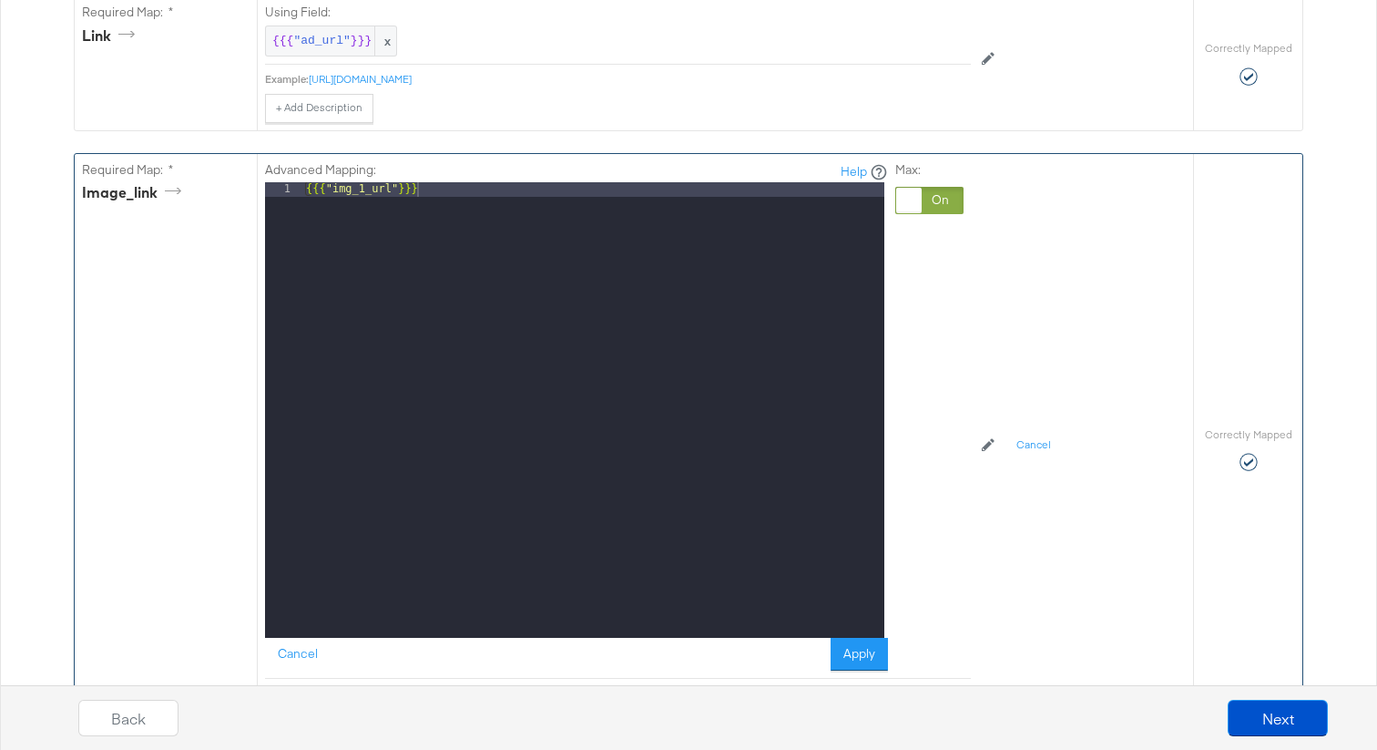
click at [932, 204] on div at bounding box center [930, 200] width 68 height 27
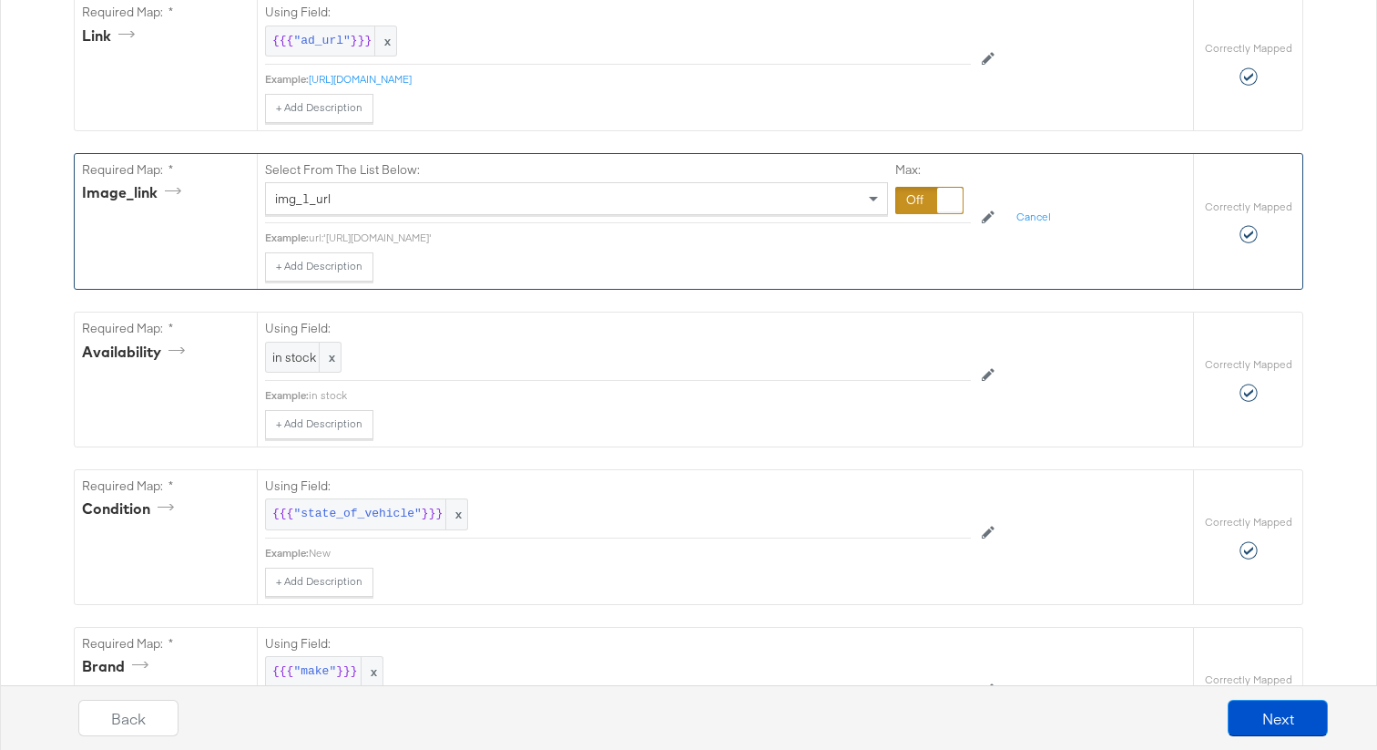
click at [831, 210] on div "img_1_url" at bounding box center [576, 198] width 621 height 31
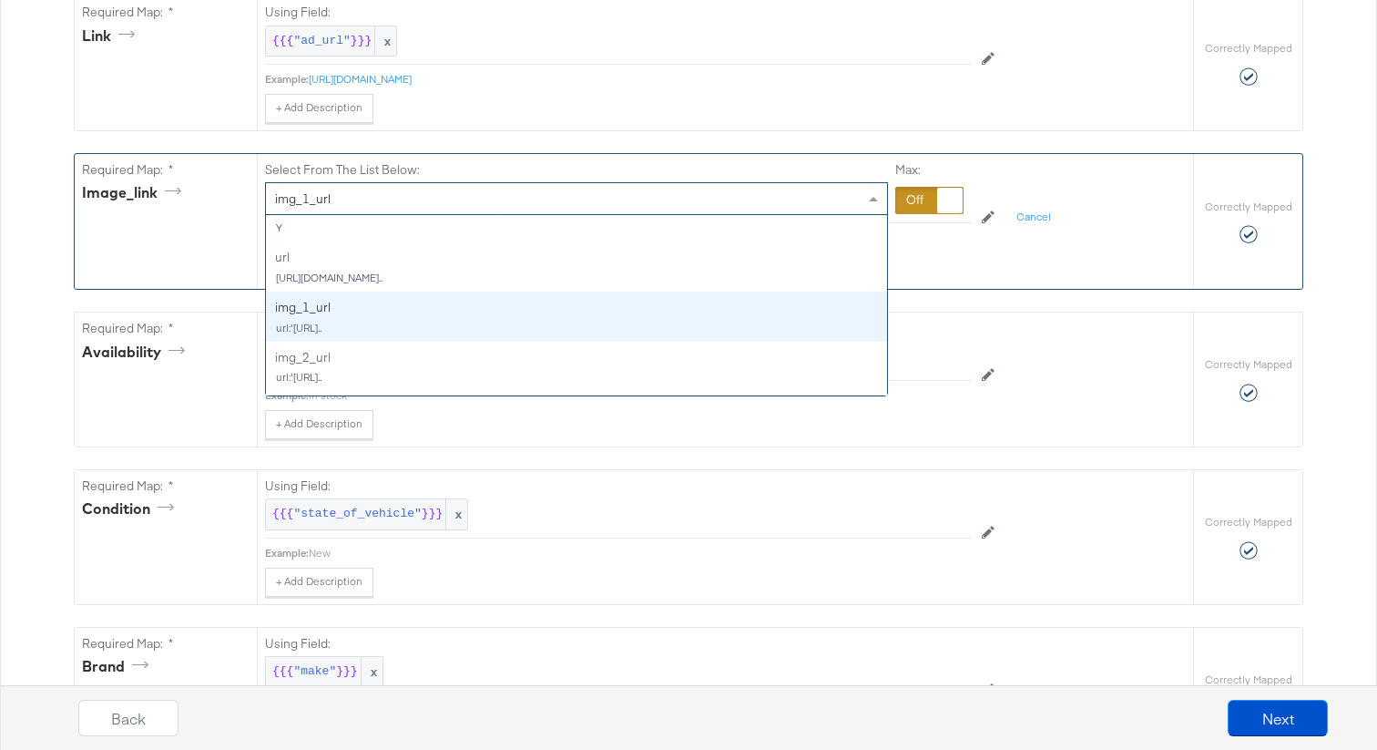
scroll to position [771, 0]
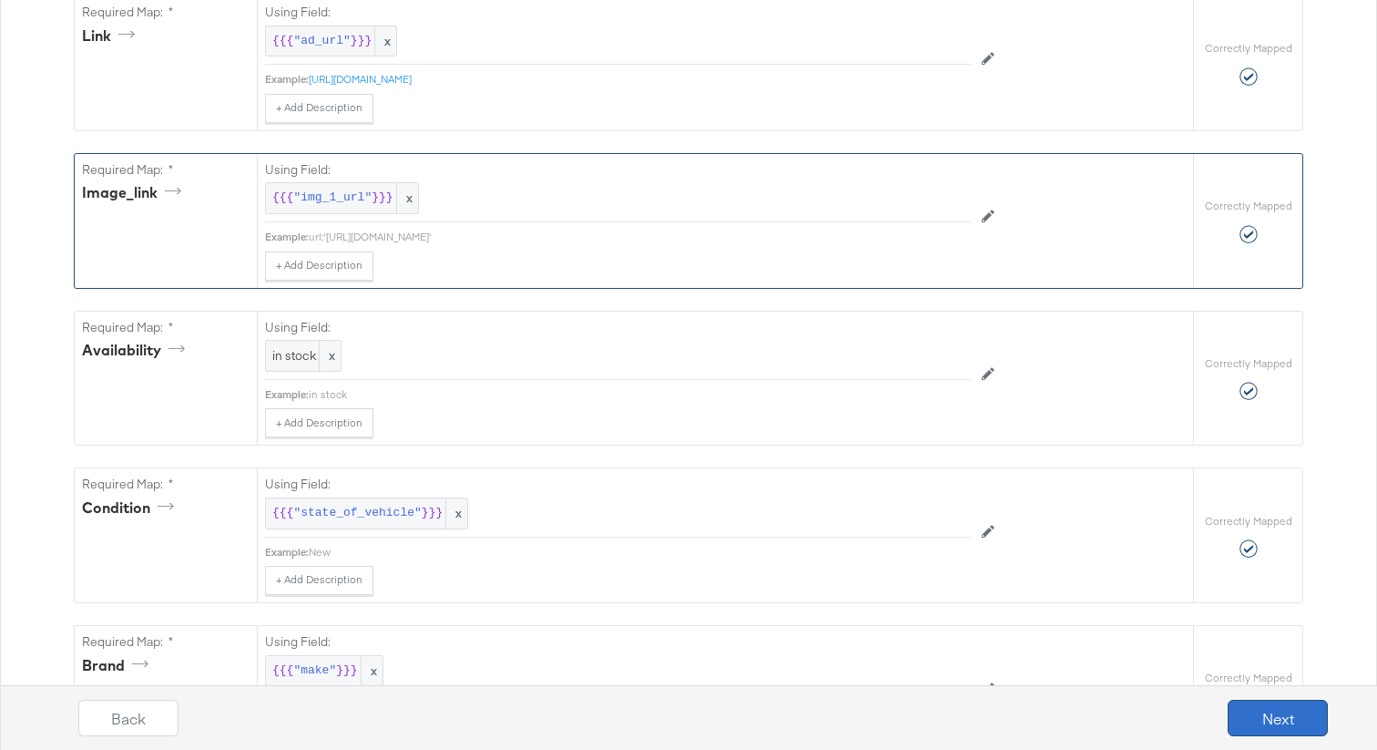
click at [1271, 708] on button "Next" at bounding box center [1278, 718] width 100 height 36
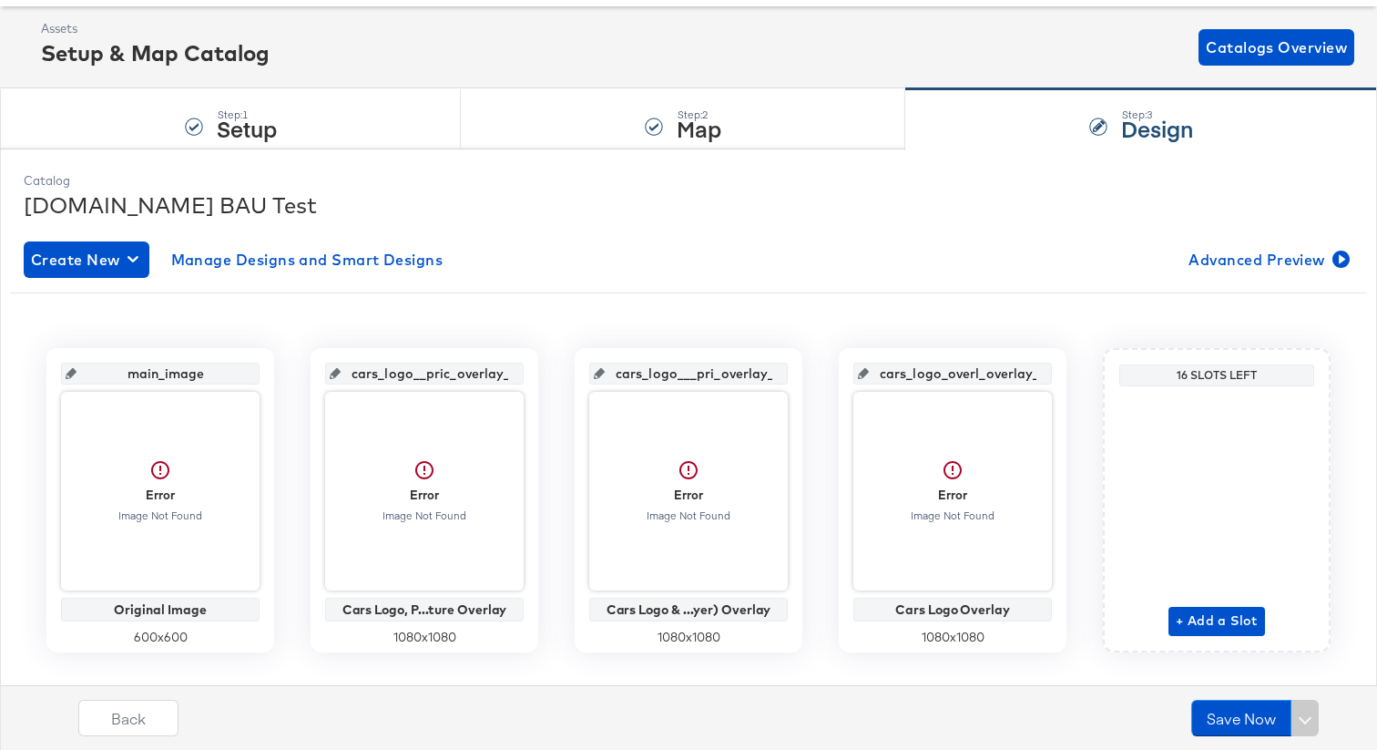
scroll to position [118, 0]
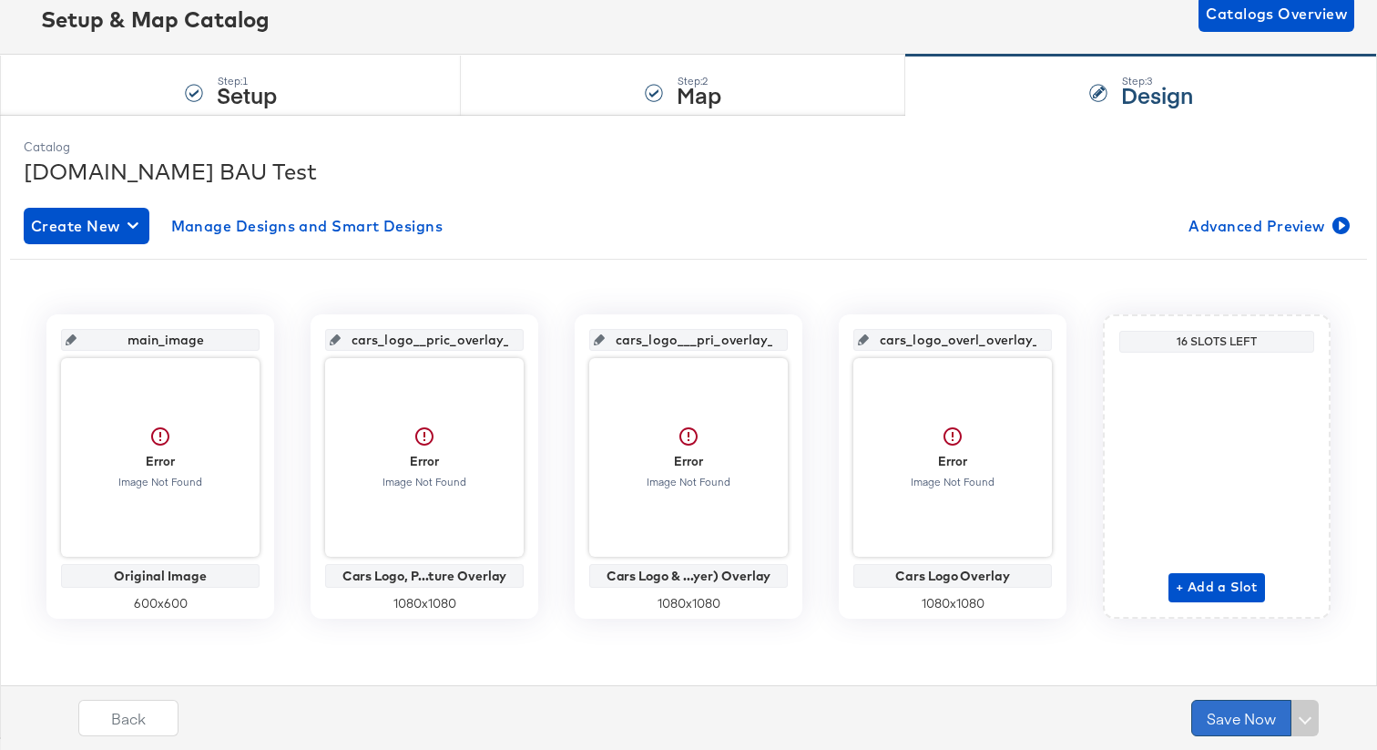
click at [1233, 724] on button "Save Now" at bounding box center [1242, 718] width 100 height 36
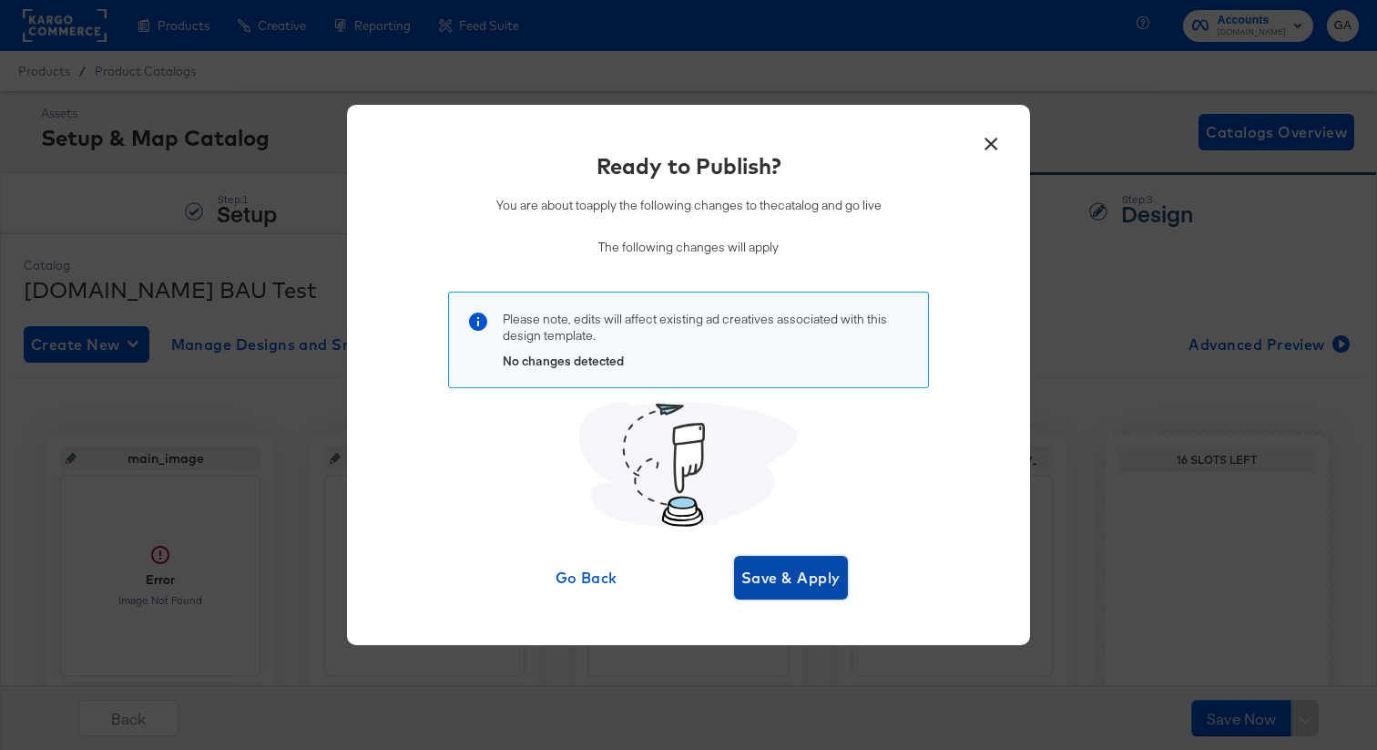
click at [803, 578] on span "Save & Apply" at bounding box center [791, 578] width 99 height 26
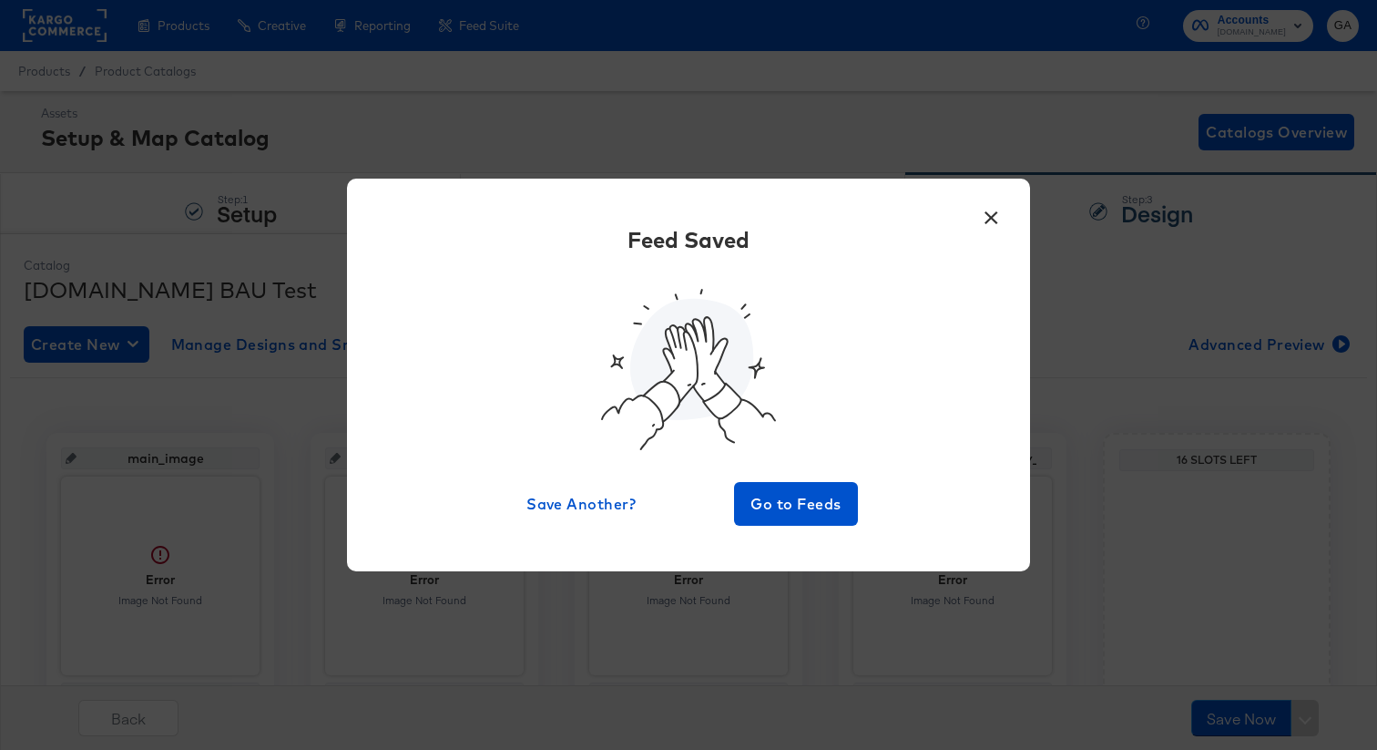
click at [992, 215] on button "×" at bounding box center [991, 213] width 33 height 33
